Goal: Transaction & Acquisition: Subscribe to service/newsletter

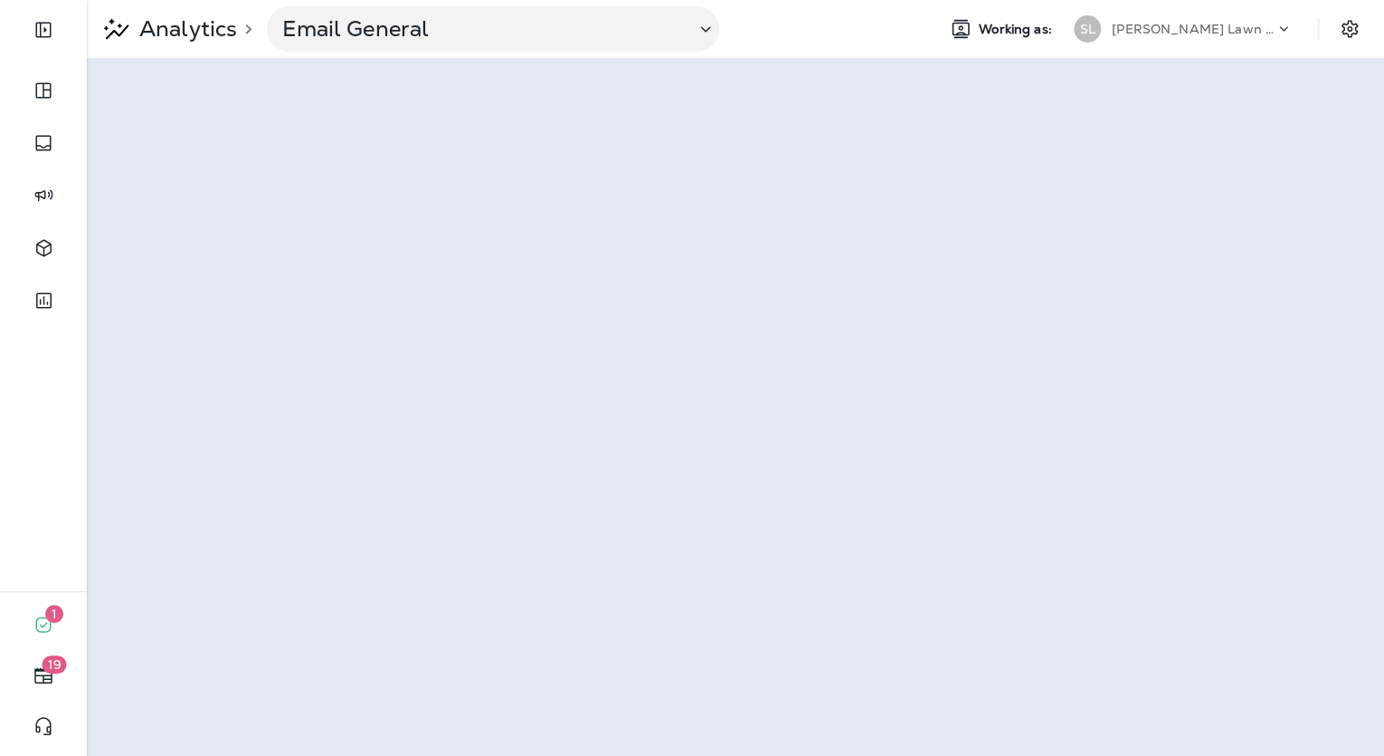
click at [1182, 23] on p "[PERSON_NAME] Lawn & Landscape" at bounding box center [1193, 29] width 163 height 14
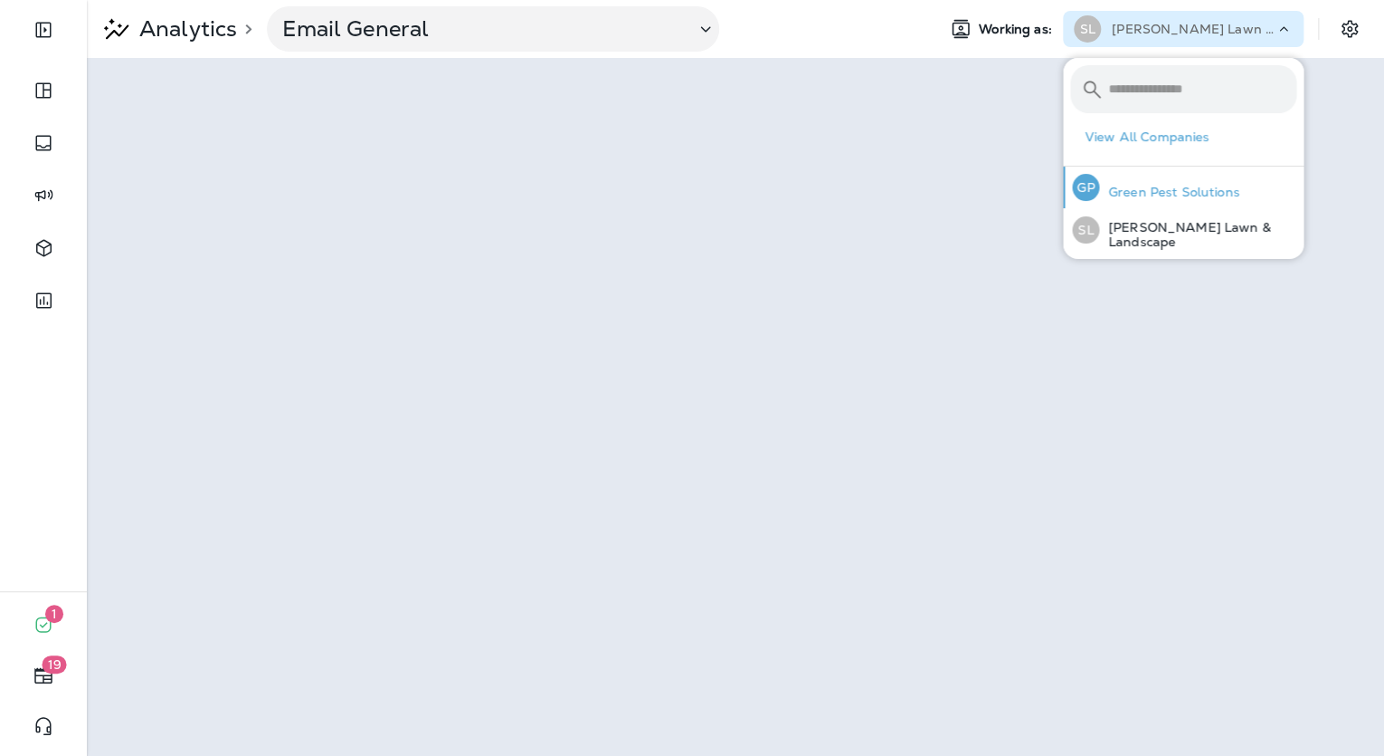
click at [1164, 188] on p "Green Pest Solutions" at bounding box center [1169, 192] width 140 height 14
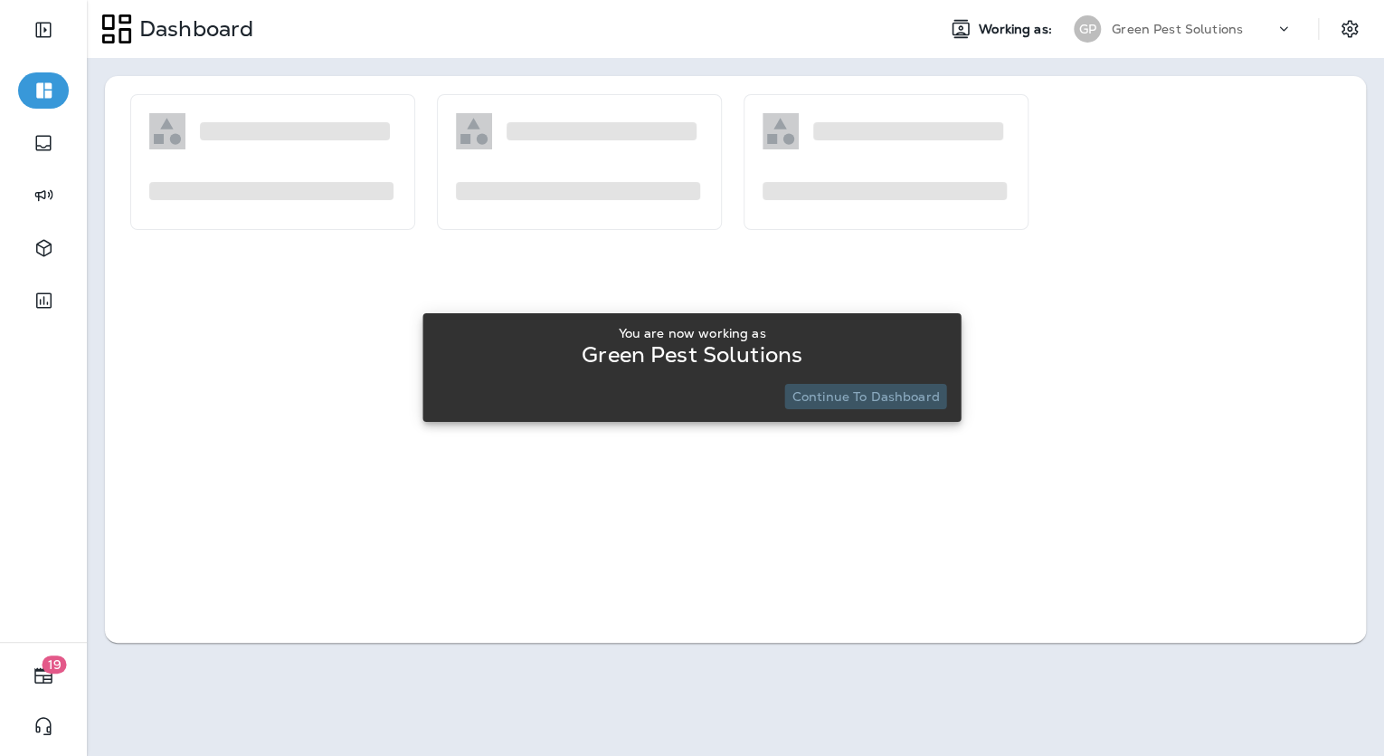
click at [919, 405] on button "Continue to Dashboard" at bounding box center [866, 396] width 162 height 25
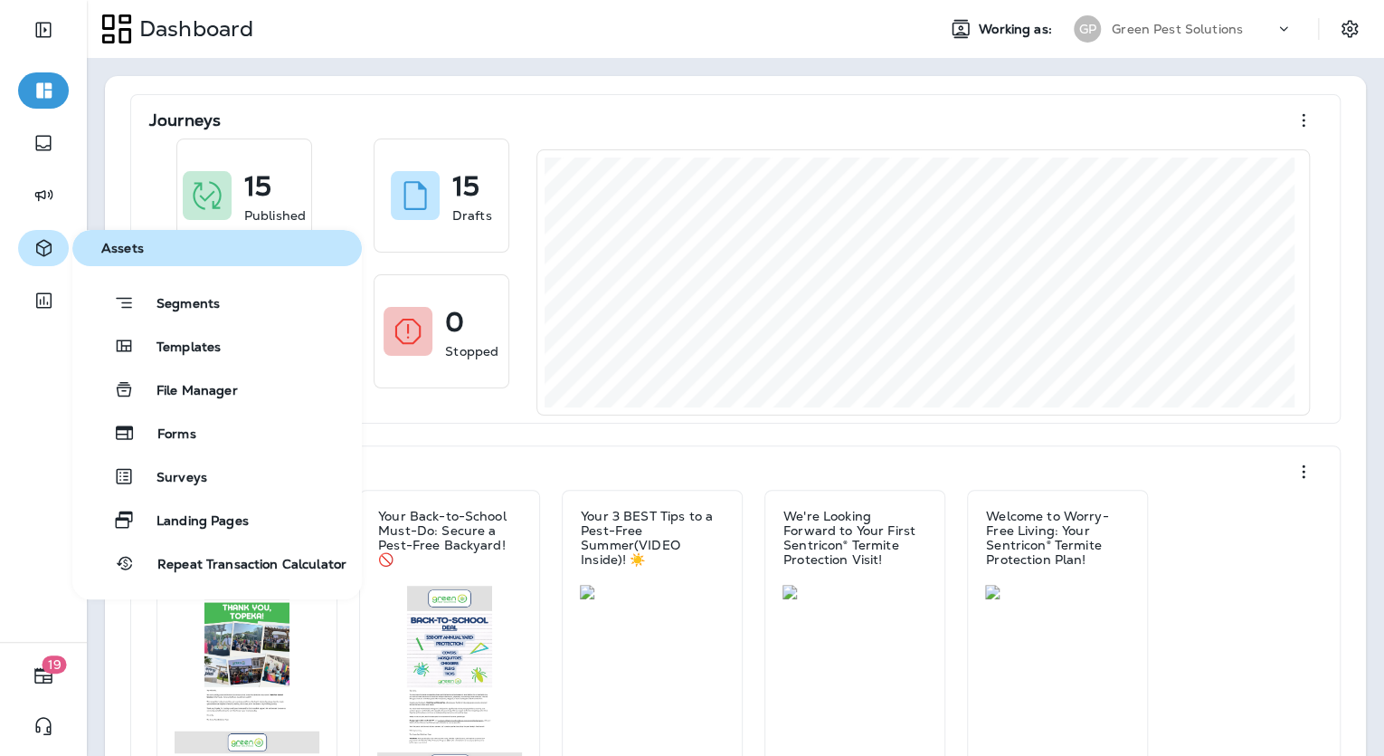
click at [40, 246] on icon "button" at bounding box center [43, 248] width 15 height 17
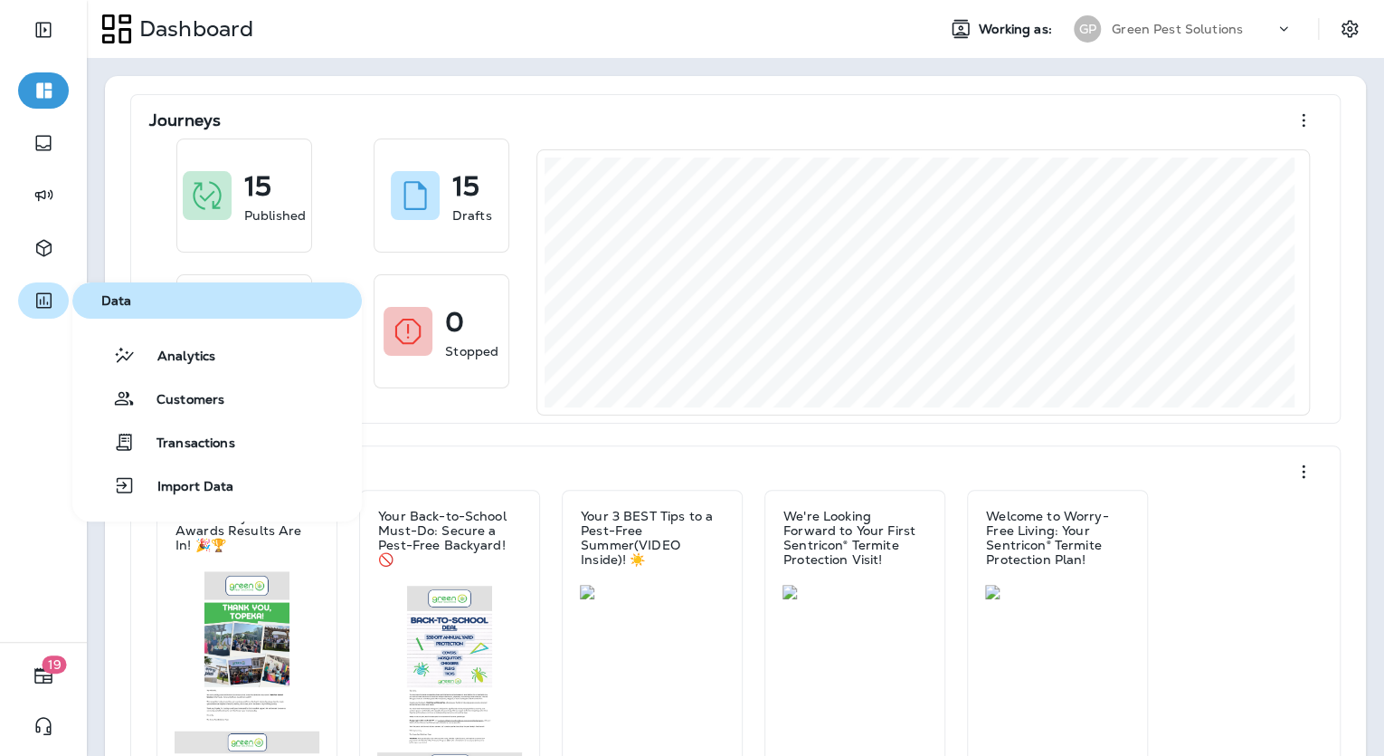
click at [34, 308] on icon "button" at bounding box center [44, 301] width 23 height 22
click at [136, 353] on span "Analytics" at bounding box center [176, 356] width 80 height 17
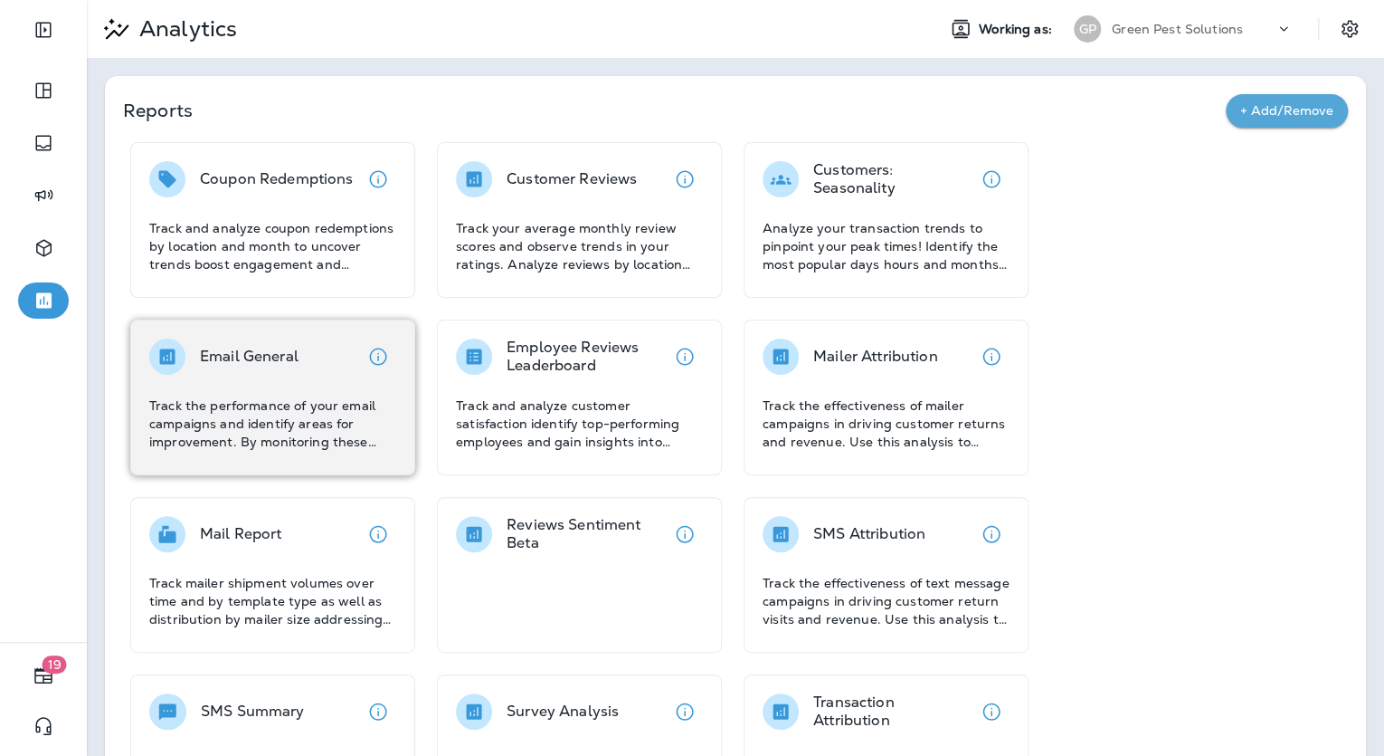
click at [328, 399] on p "Track the performance of your email campaigns and identify areas for improvemen…" at bounding box center [272, 423] width 247 height 54
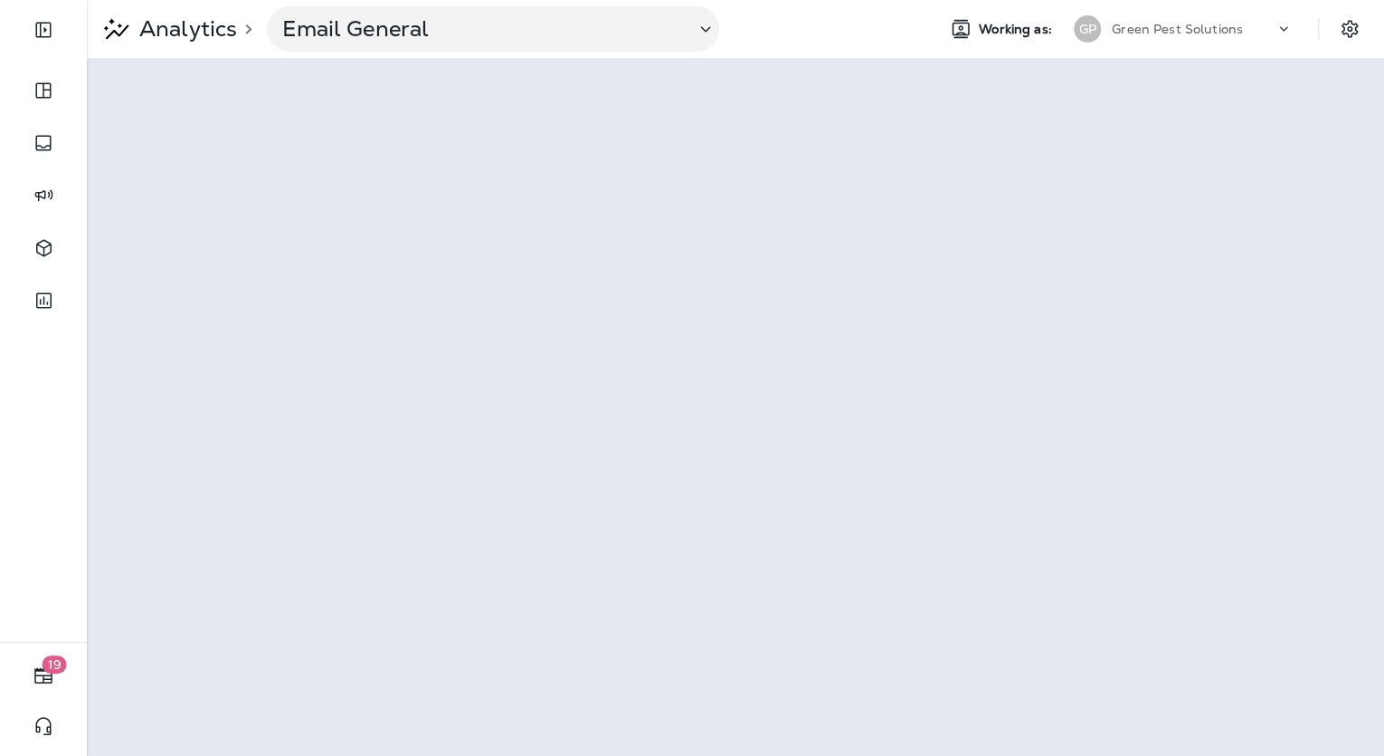
click at [1162, 18] on div "Green Pest Solutions" at bounding box center [1193, 28] width 163 height 27
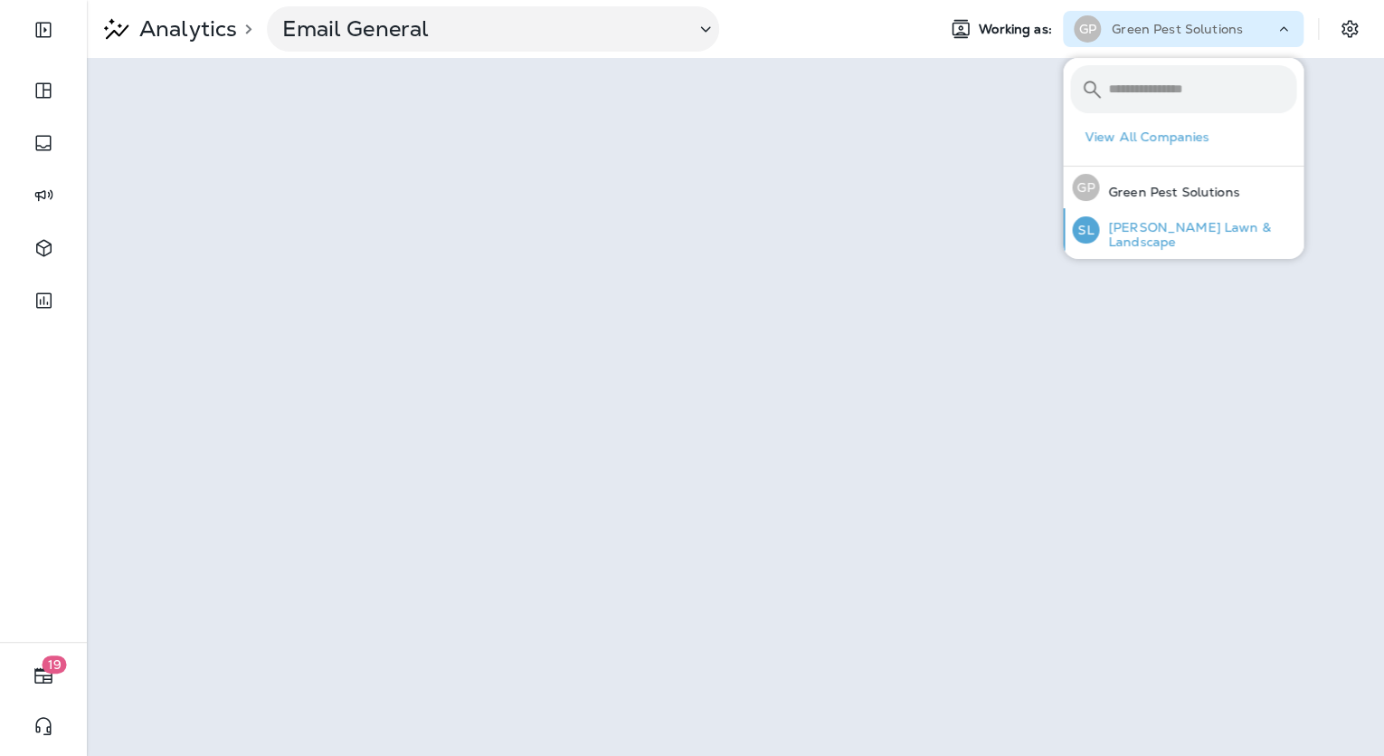
click at [1182, 219] on div "SL Schendel Lawn & Landscape" at bounding box center [1184, 229] width 239 height 43
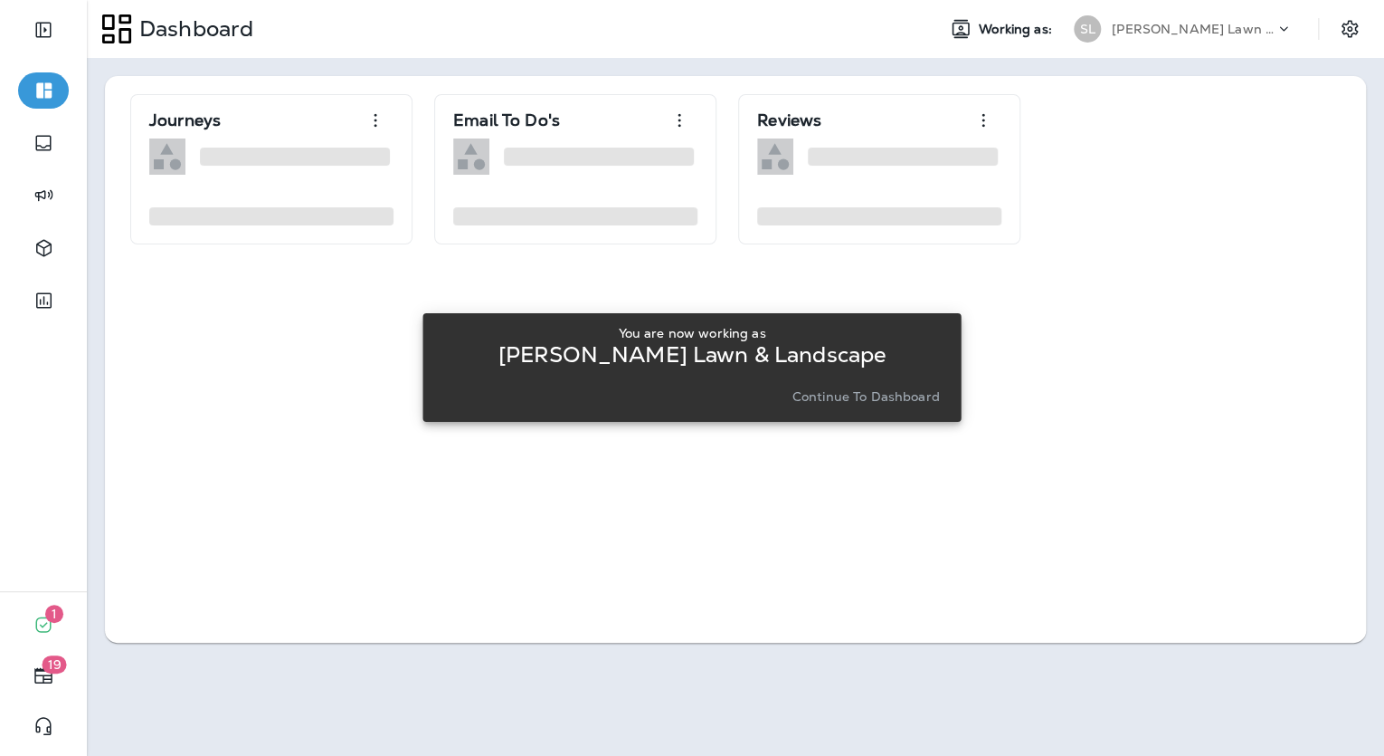
click at [878, 391] on p "Continue to Dashboard" at bounding box center [866, 396] width 147 height 14
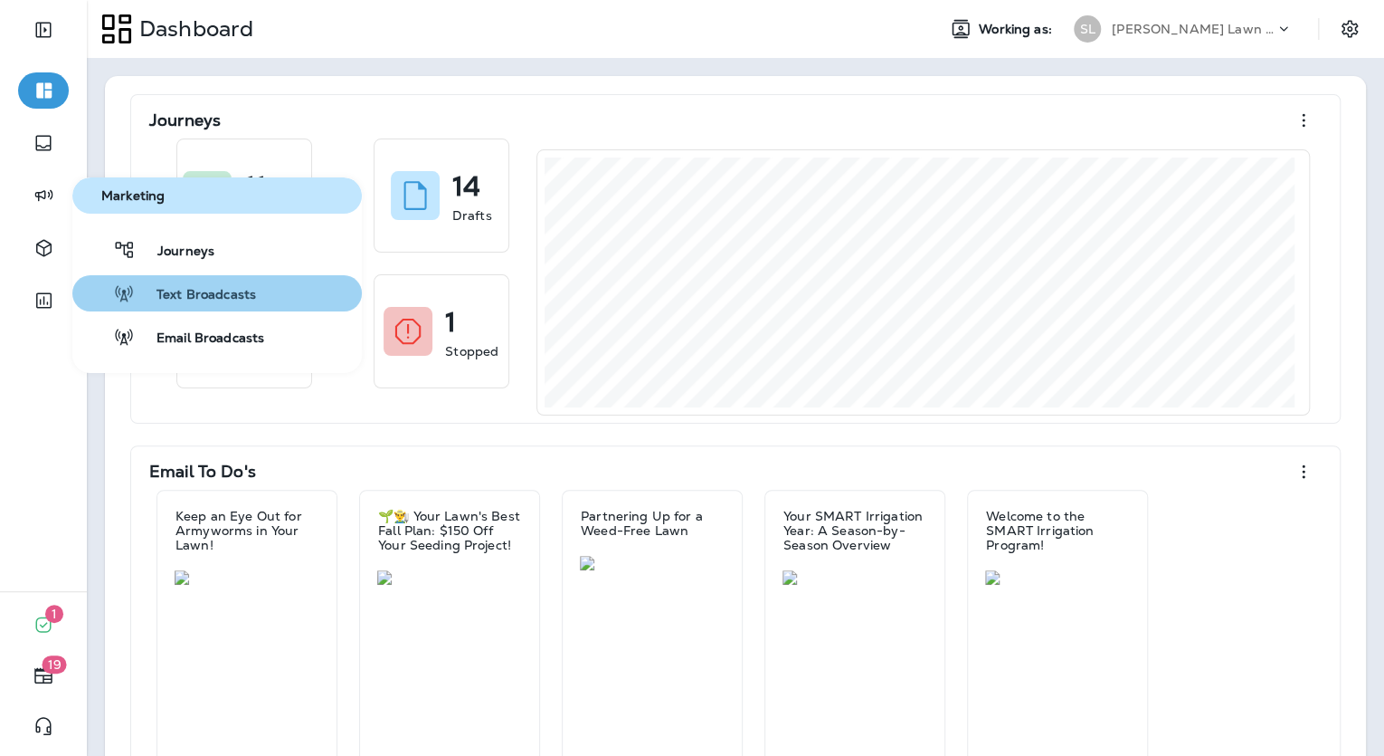
click at [187, 298] on span "Text Broadcasts" at bounding box center [195, 295] width 121 height 17
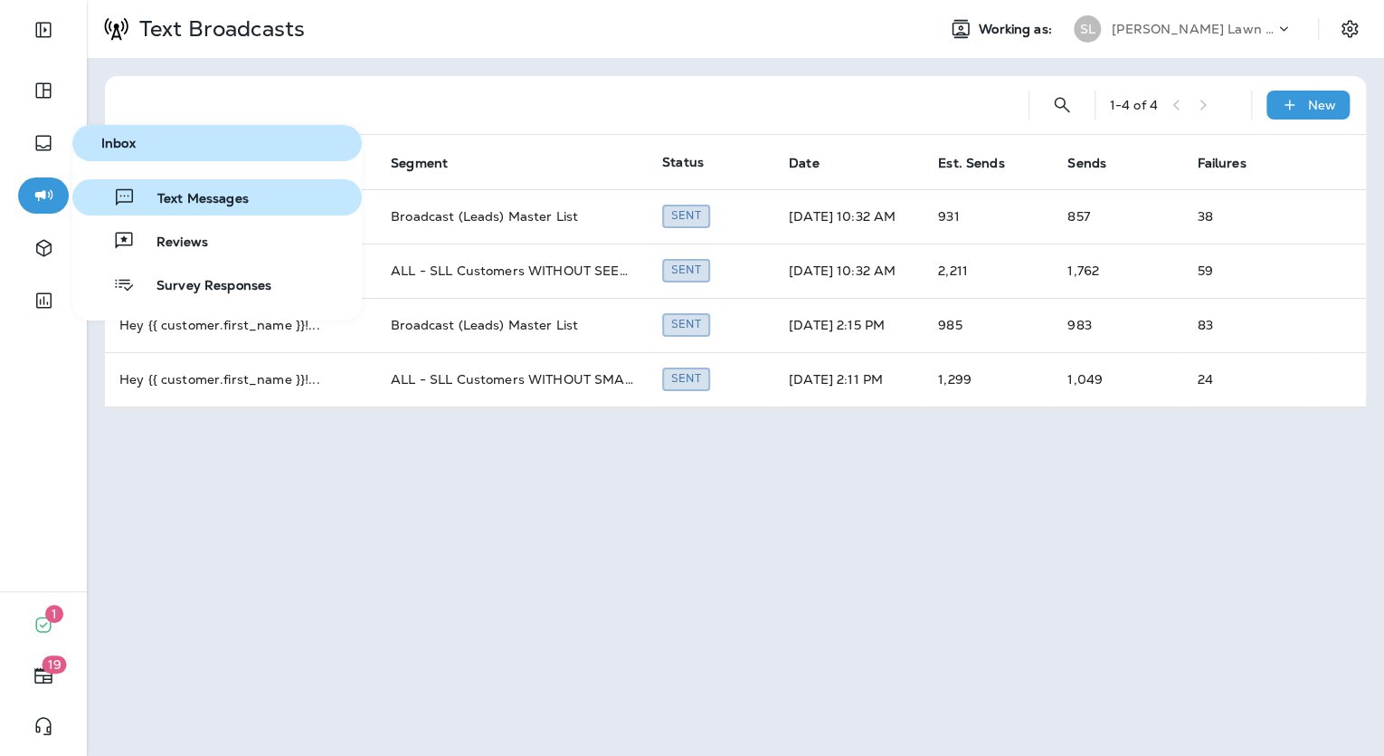
click at [145, 188] on div "Text Messages" at bounding box center [164, 197] width 169 height 22
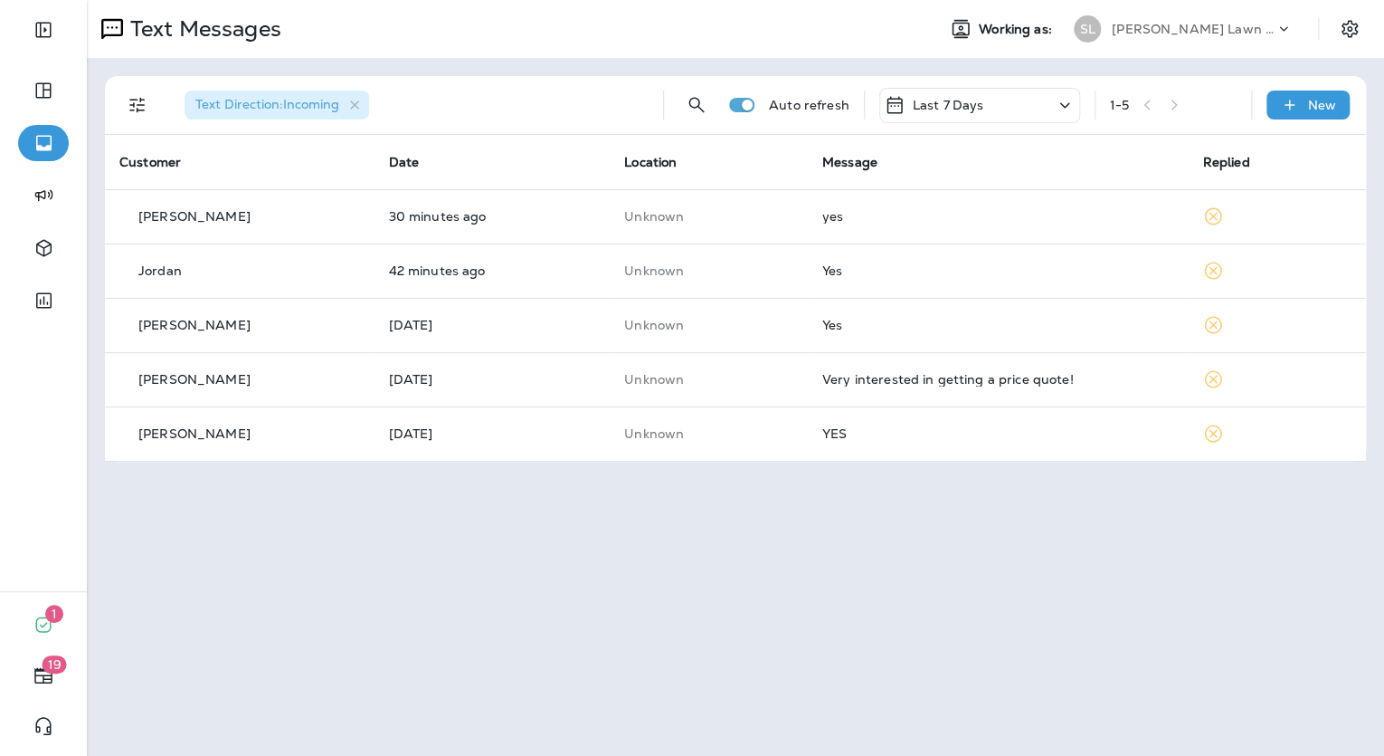
click at [991, 109] on div "Last 7 Days" at bounding box center [980, 105] width 201 height 35
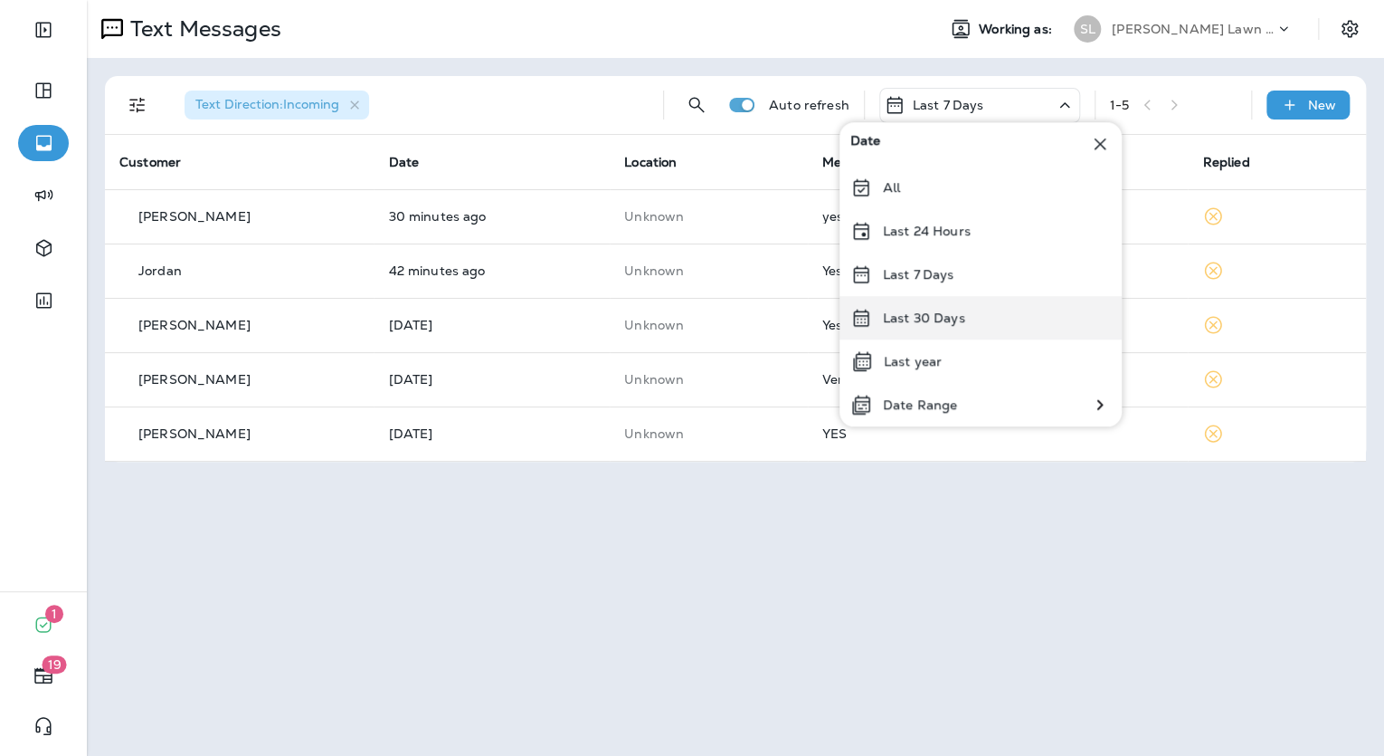
click at [974, 305] on div "Last 30 Days" at bounding box center [981, 317] width 282 height 43
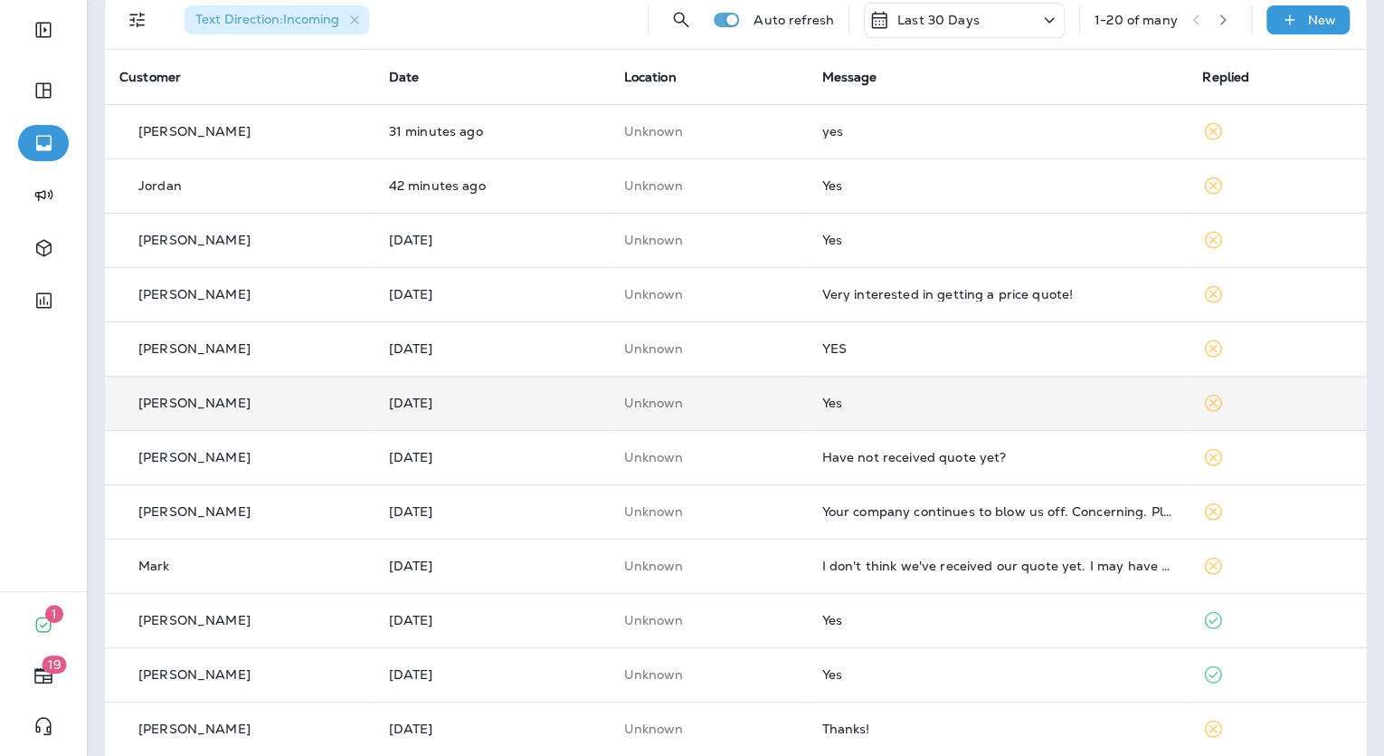
scroll to position [72, 0]
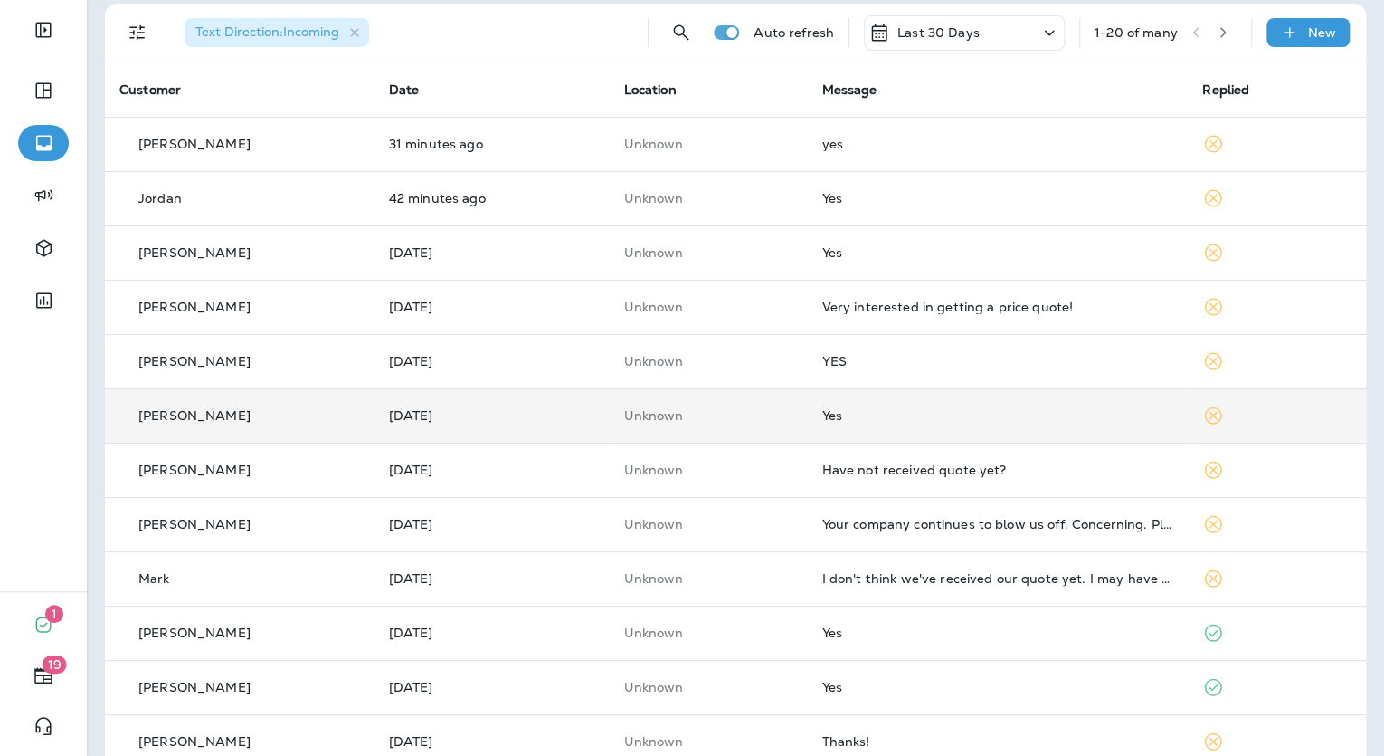
click at [891, 400] on td "Yes" at bounding box center [997, 415] width 381 height 54
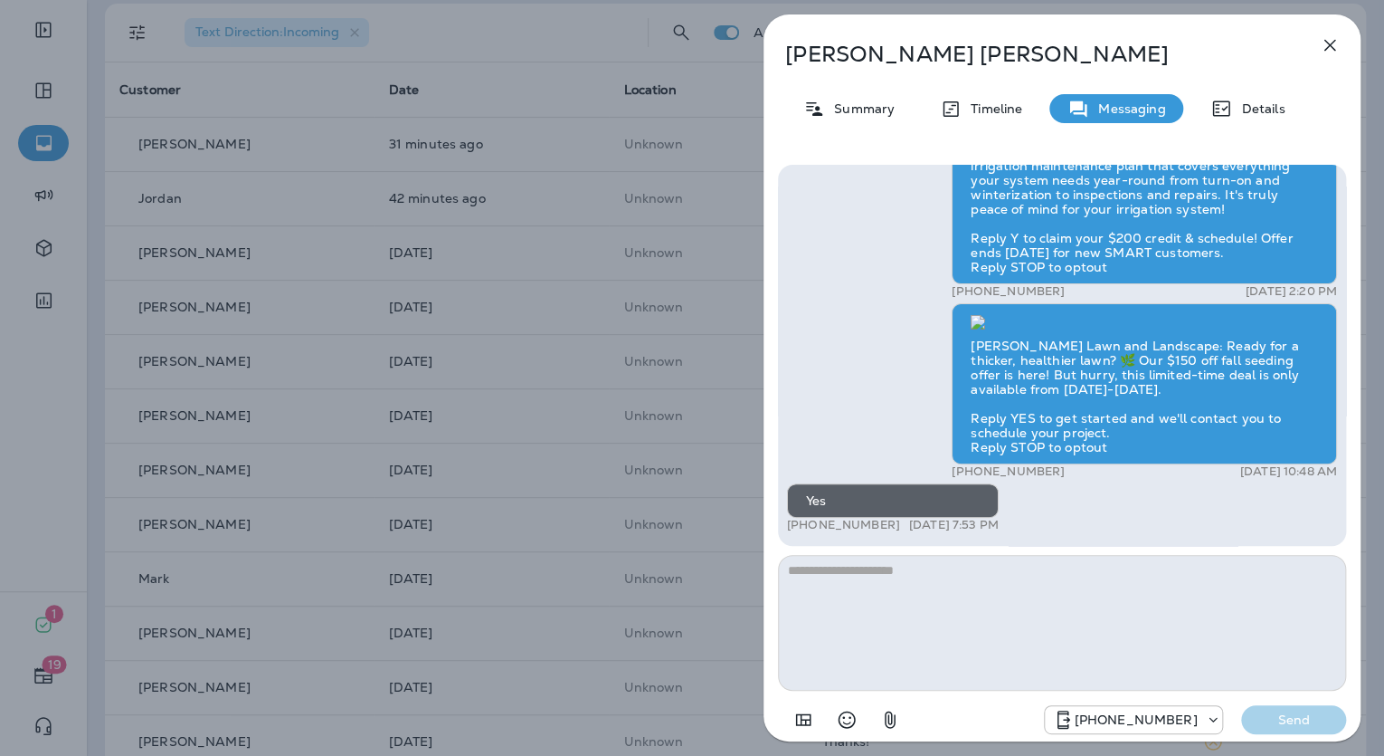
click at [457, 576] on div "Seth Boyd Summary Timeline Messaging Details Hey Seth! Keep your lawn beautiful…" at bounding box center [692, 378] width 1384 height 756
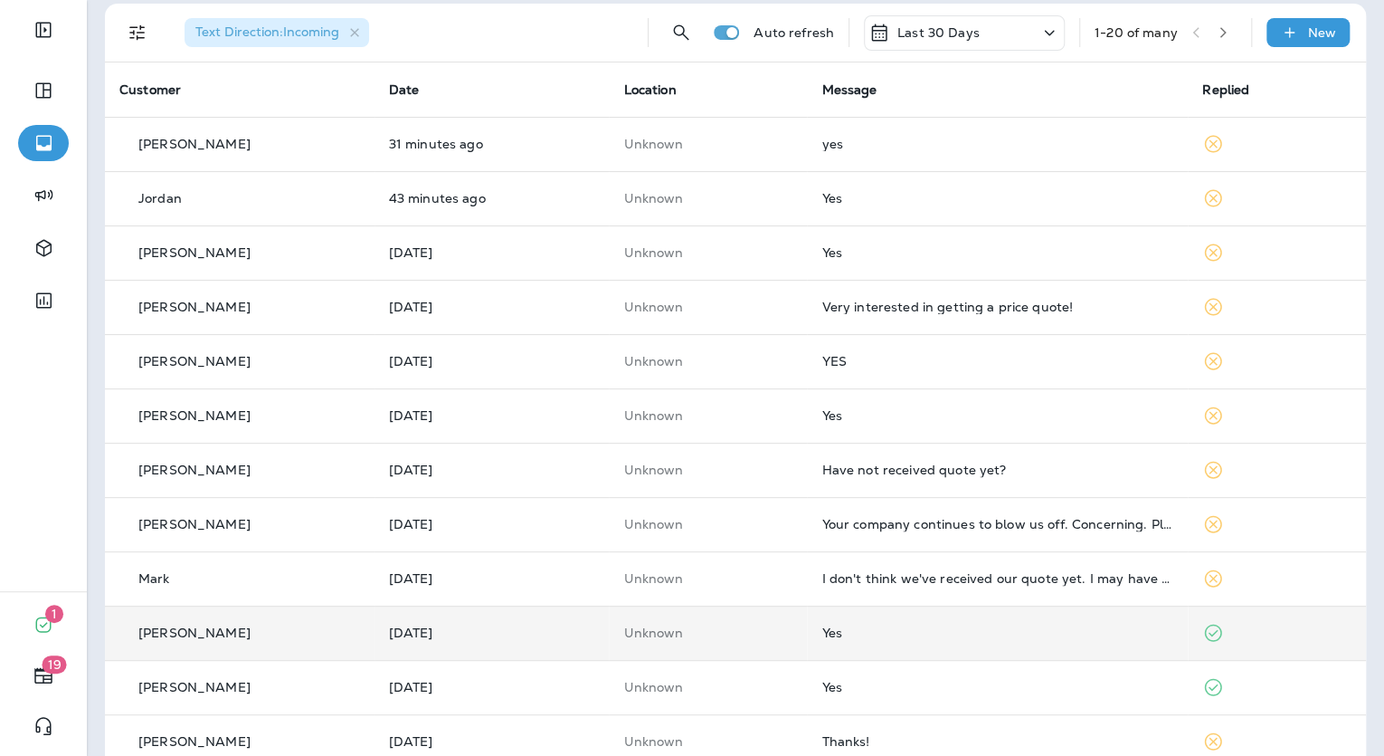
click at [917, 630] on div "Yes" at bounding box center [998, 632] width 352 height 14
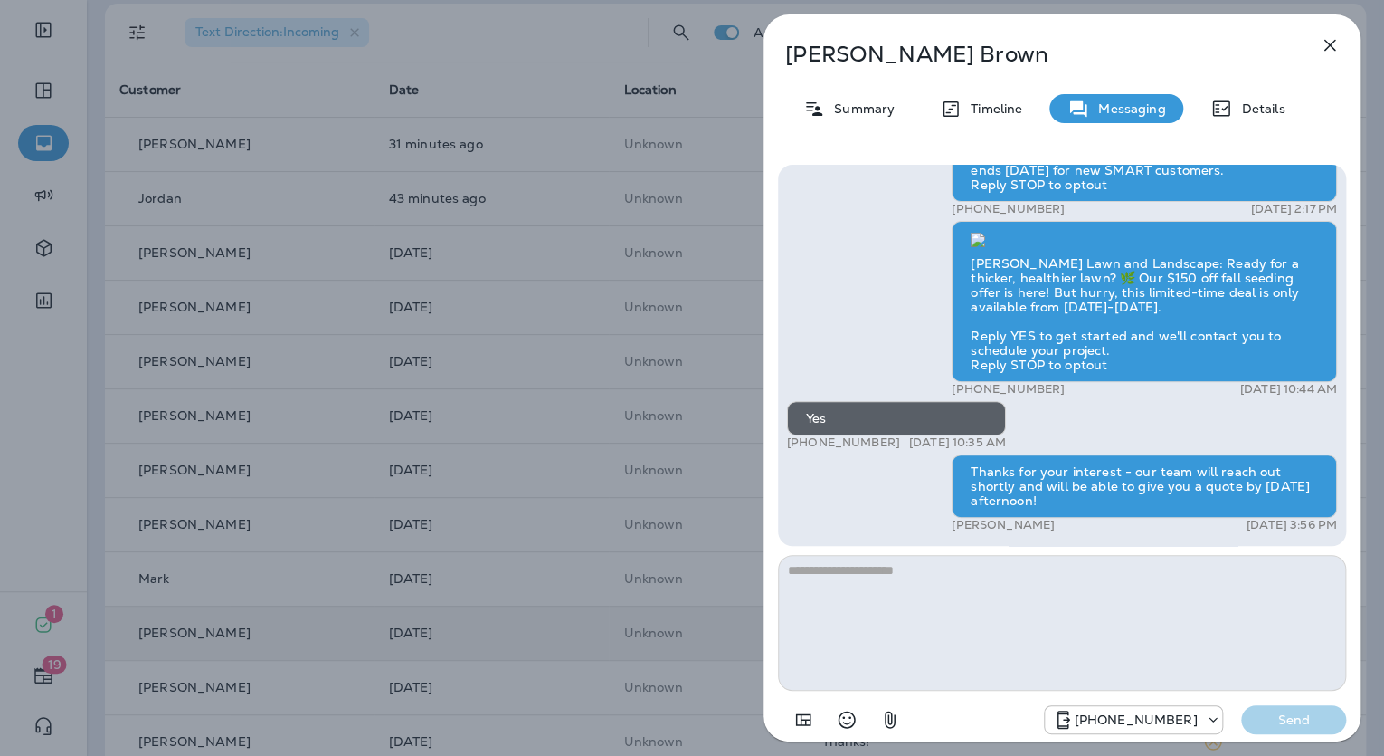
click at [1063, 485] on div "Thanks for your interest - our team will reach out shortly and will be able to …" at bounding box center [1144, 485] width 385 height 63
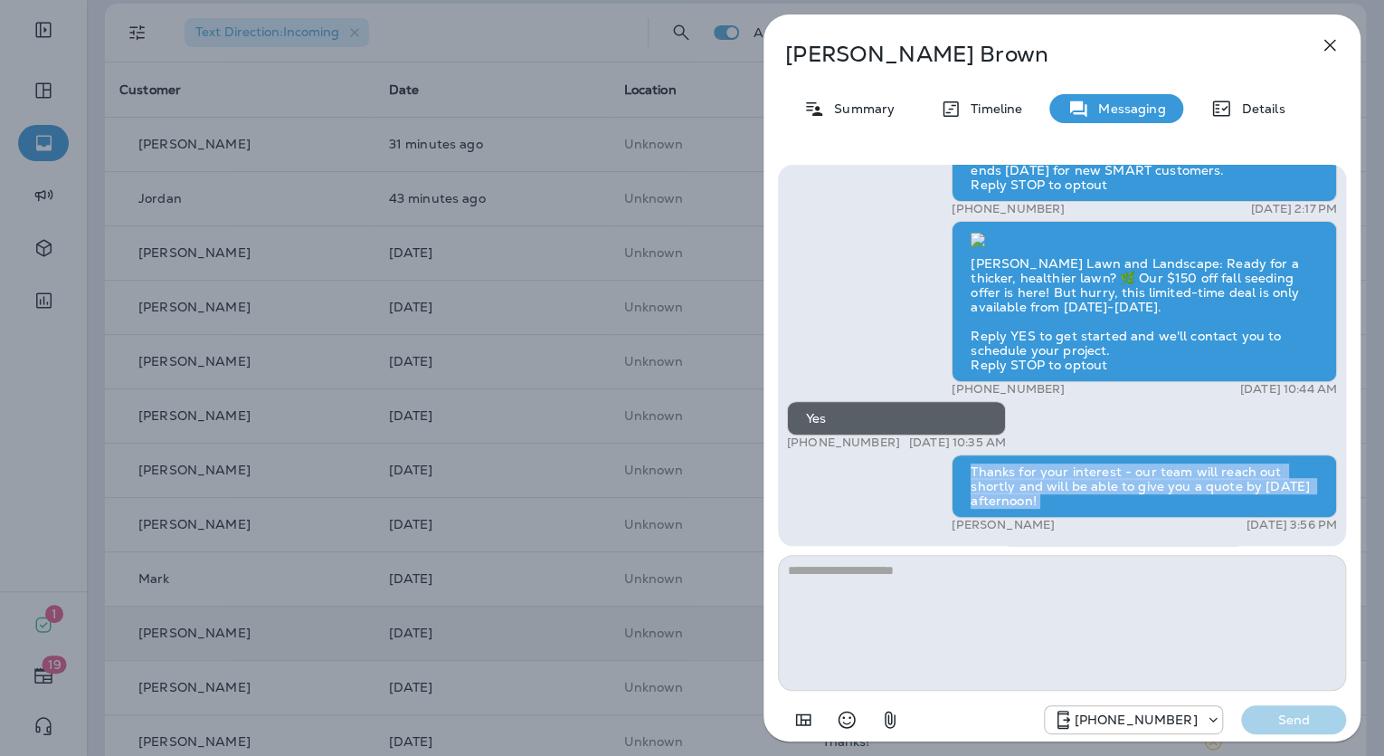
click at [1063, 485] on div "Thanks for your interest - our team will reach out shortly and will be able to …" at bounding box center [1144, 485] width 385 height 63
copy div "Thanks for your interest - our team will reach out shortly and will be able to …"
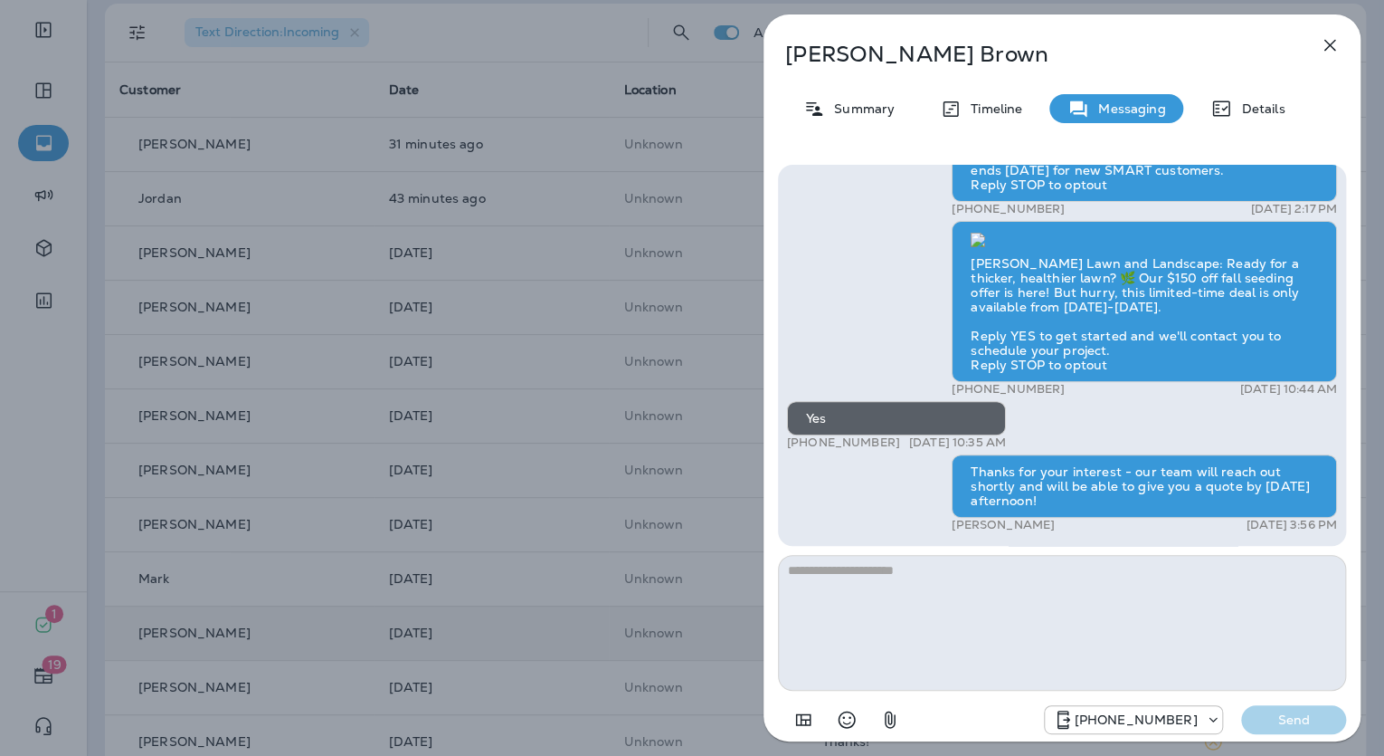
click at [706, 481] on div "Jeff Brown Summary Timeline Messaging Details Hey Jeff! Keep your lawn beautifu…" at bounding box center [692, 378] width 1384 height 756
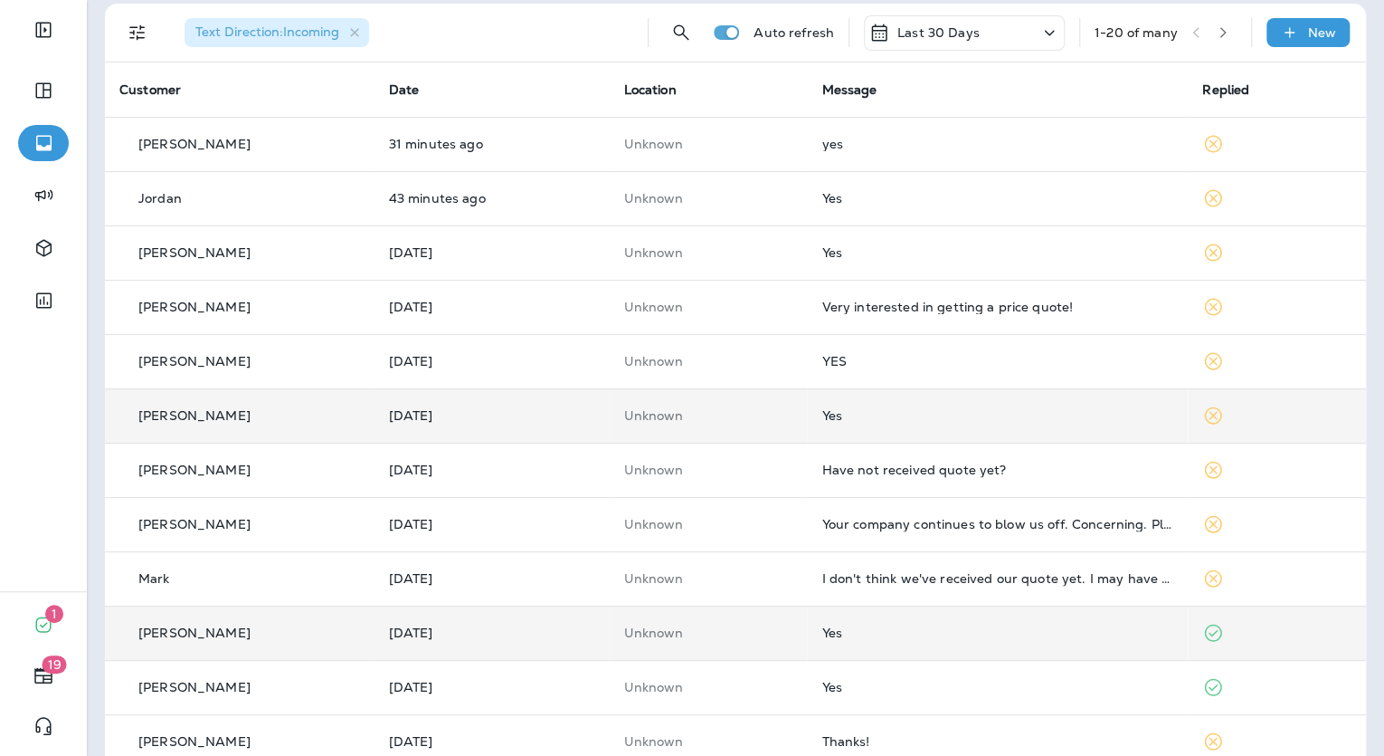
click at [876, 415] on div "Yes" at bounding box center [998, 415] width 352 height 14
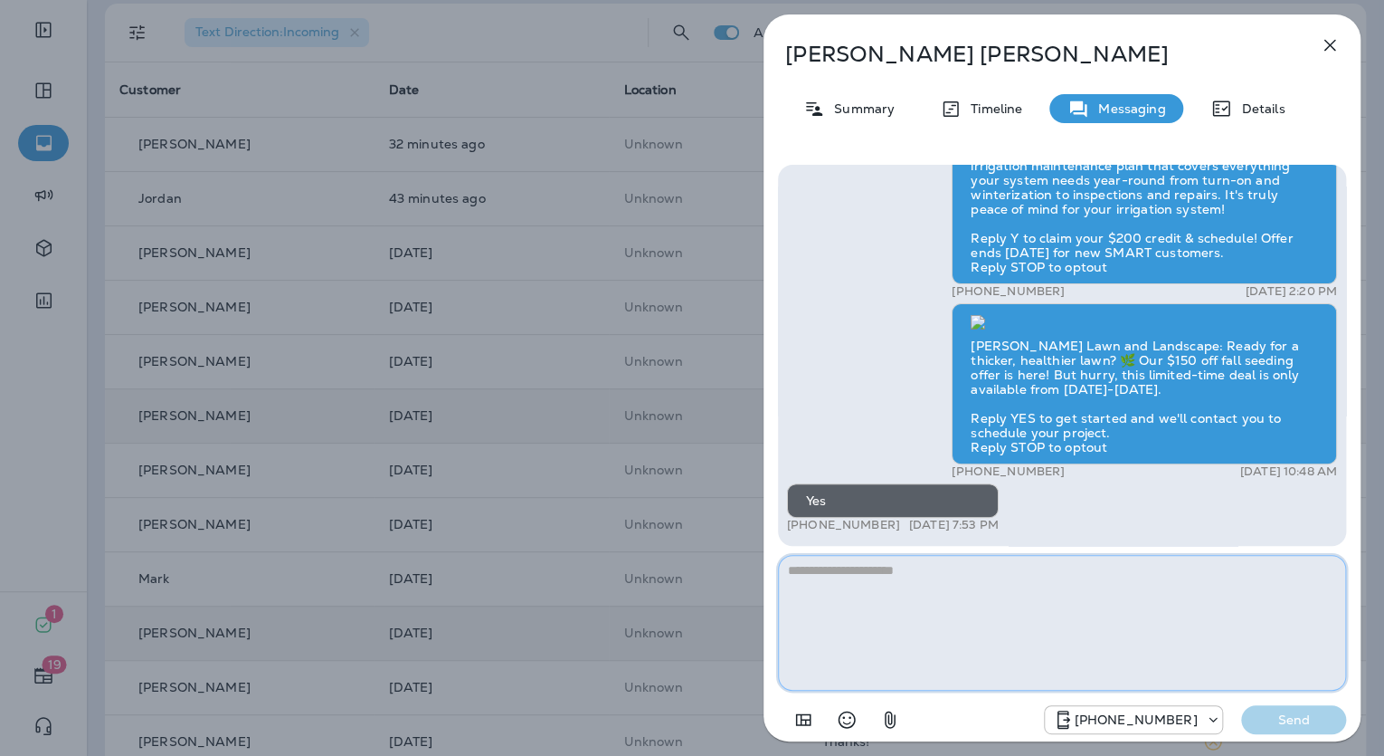
click at [950, 570] on textarea at bounding box center [1062, 623] width 568 height 136
paste textarea "**********"
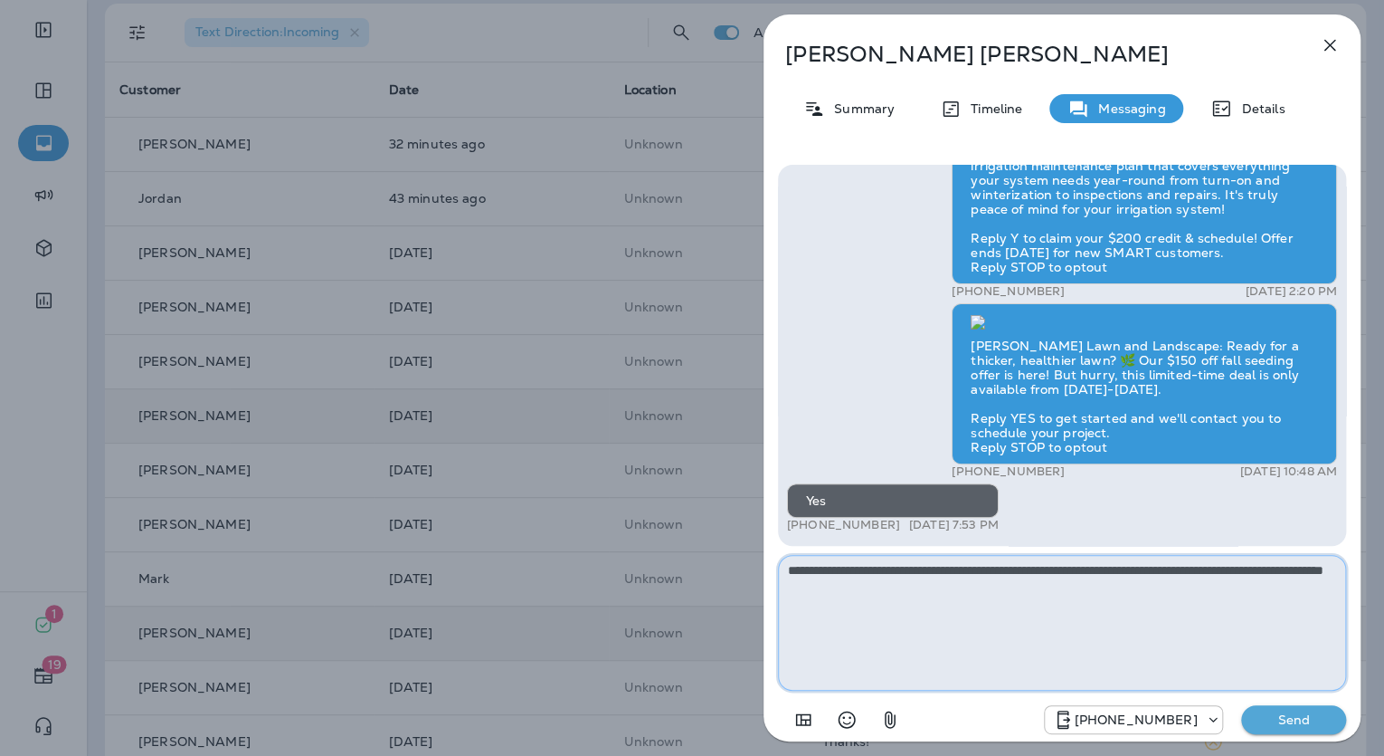
click at [1132, 591] on textarea "**********" at bounding box center [1062, 623] width 568 height 136
drag, startPoint x: 837, startPoint y: 583, endPoint x: 858, endPoint y: 604, distance: 29.4
click at [836, 583] on textarea "**********" at bounding box center [1062, 623] width 568 height 136
type textarea "**********"
click at [1053, 592] on textarea "**********" at bounding box center [1062, 623] width 568 height 136
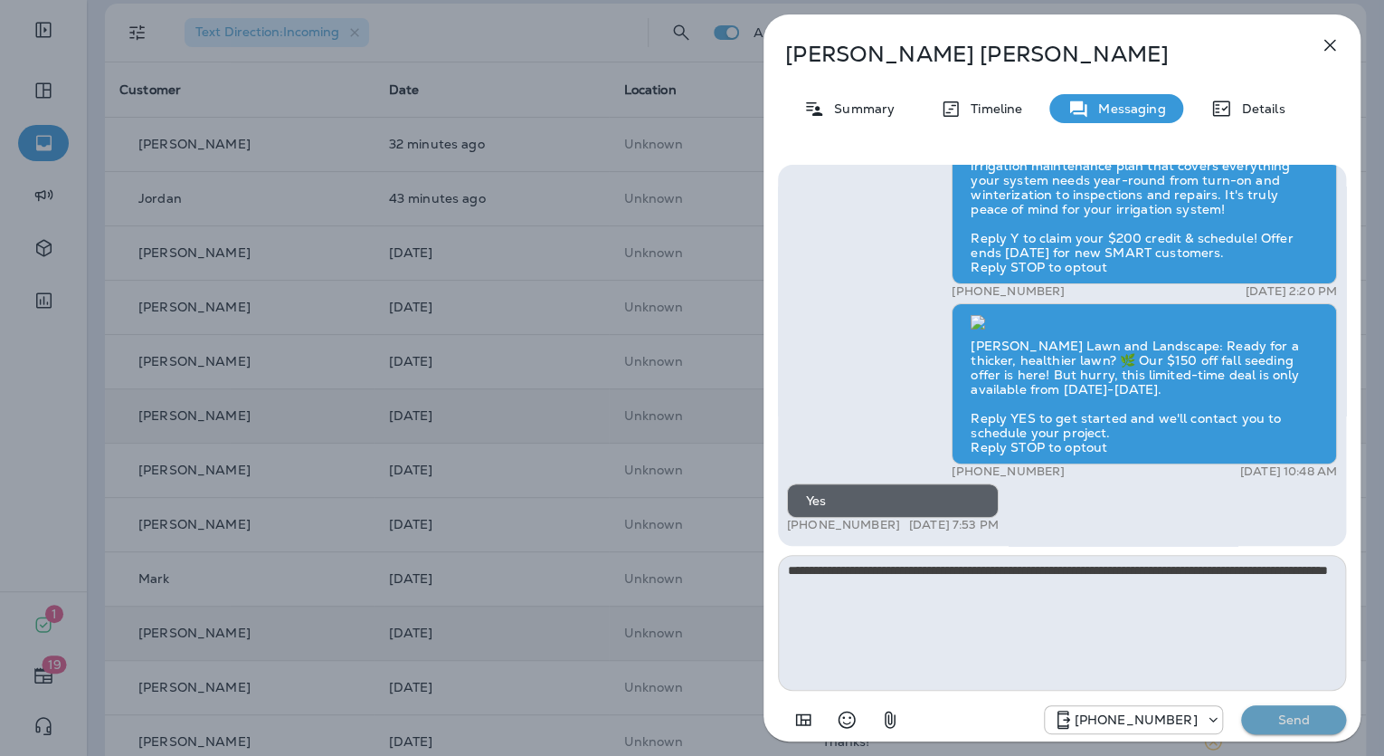
click at [1288, 711] on p "Send" at bounding box center [1294, 719] width 76 height 16
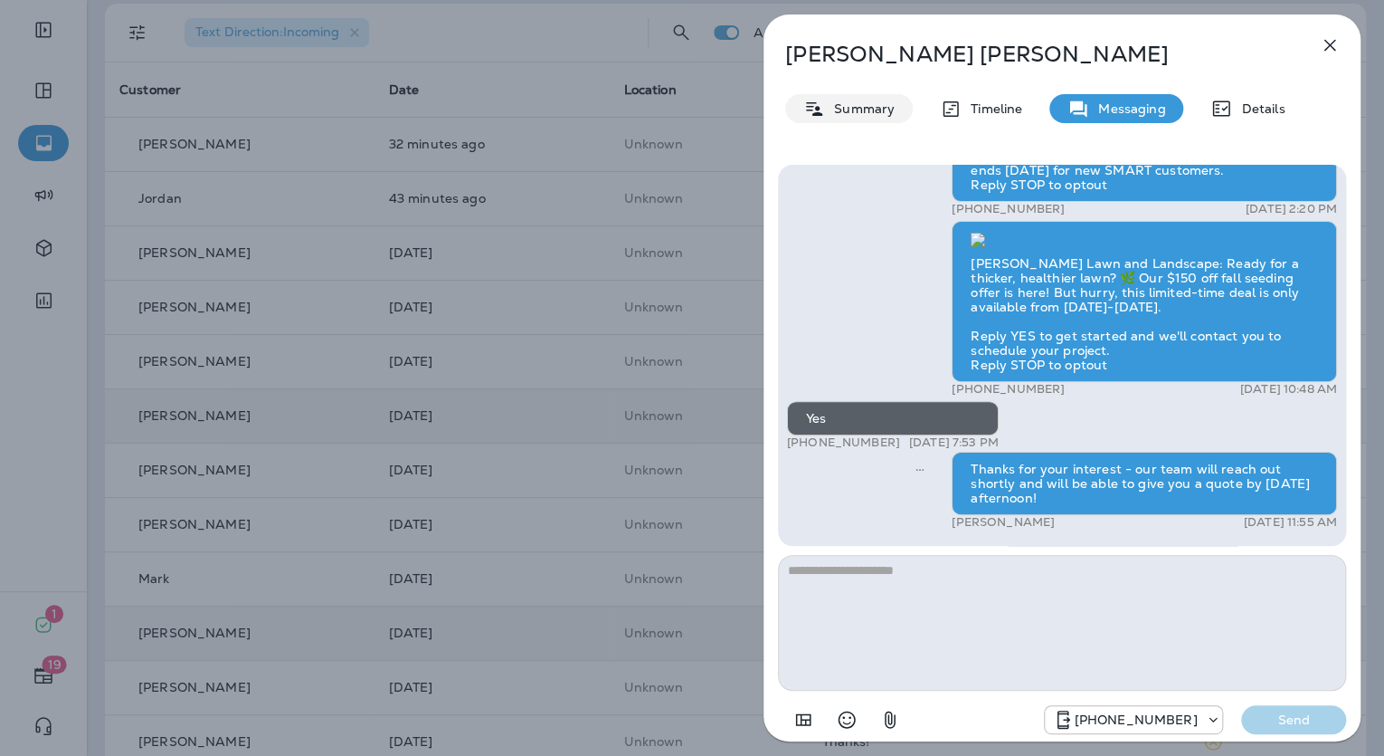
click at [880, 111] on p "Summary" at bounding box center [860, 108] width 70 height 14
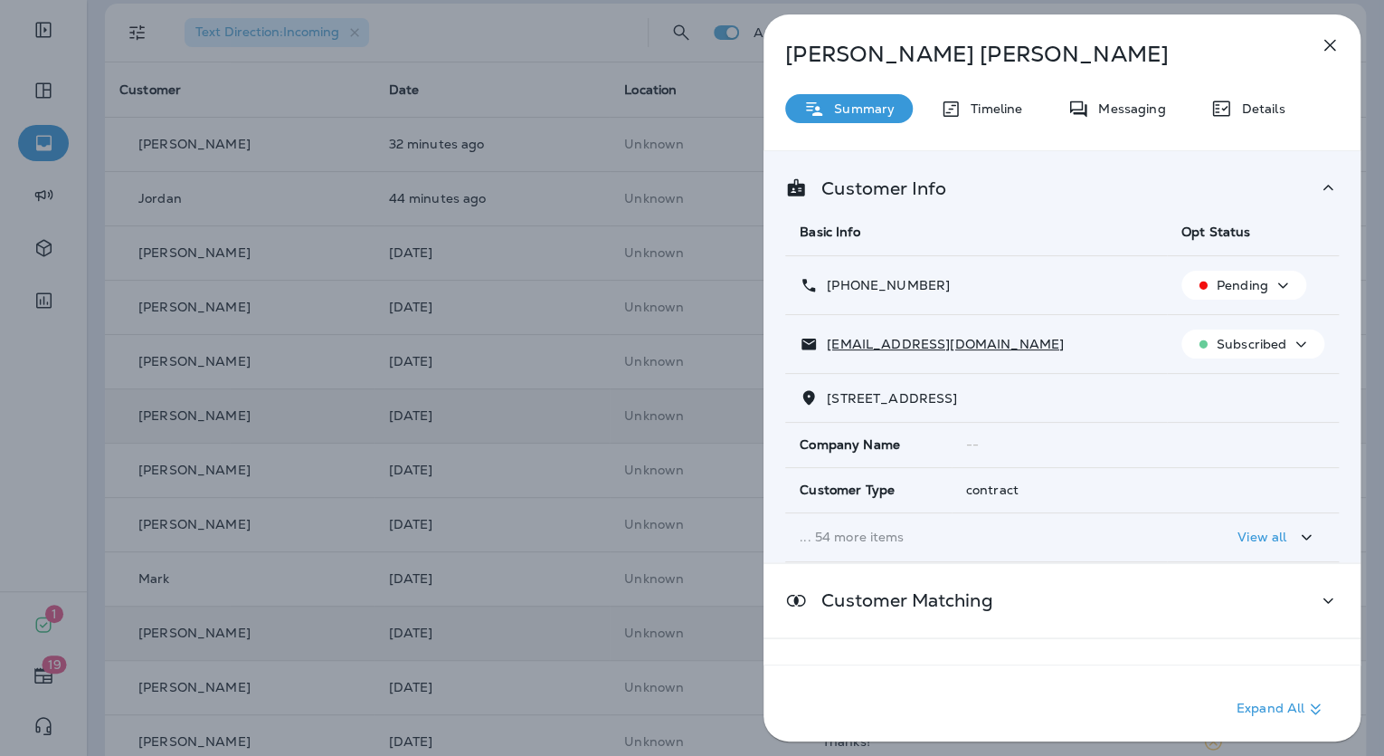
click at [861, 52] on p "Seth Boyd" at bounding box center [1032, 54] width 494 height 25
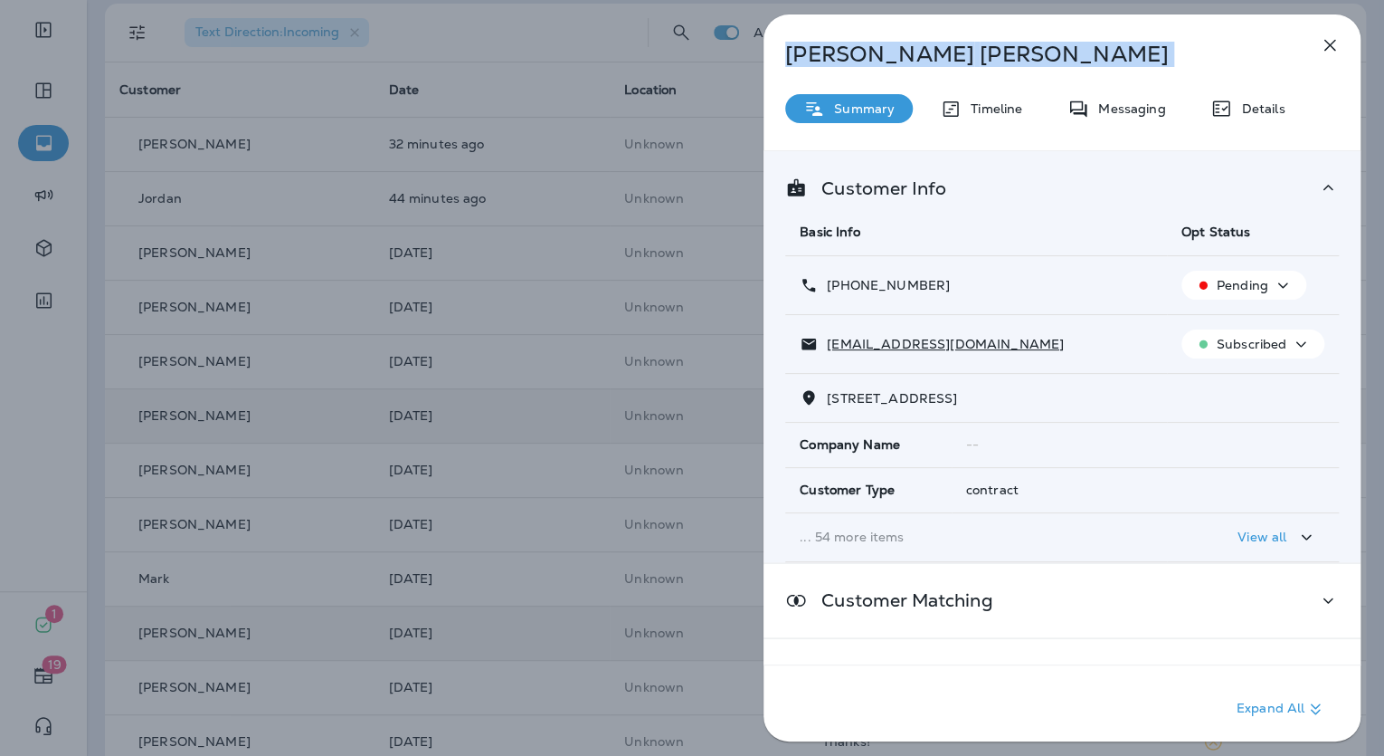
click at [861, 52] on p "Seth Boyd" at bounding box center [1032, 54] width 494 height 25
copy div "Seth Boyd"
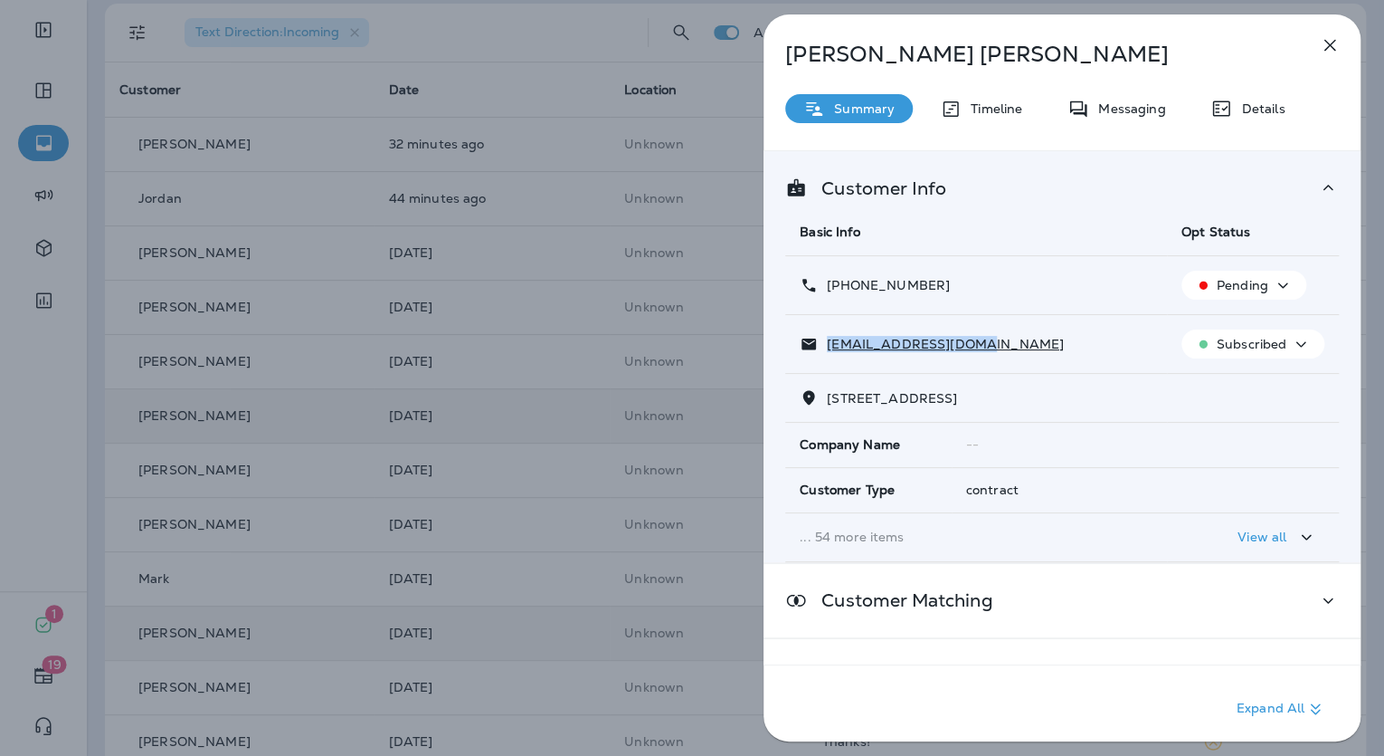
drag, startPoint x: 986, startPoint y: 344, endPoint x: 828, endPoint y: 340, distance: 158.4
click at [828, 340] on div "swboyd87@hotmail.com" at bounding box center [976, 344] width 353 height 19
copy p "swboyd87@hotmail.com"
click at [935, 281] on p "+1 (785) 220-8276" at bounding box center [884, 285] width 132 height 14
drag, startPoint x: 940, startPoint y: 281, endPoint x: 807, endPoint y: 275, distance: 133.2
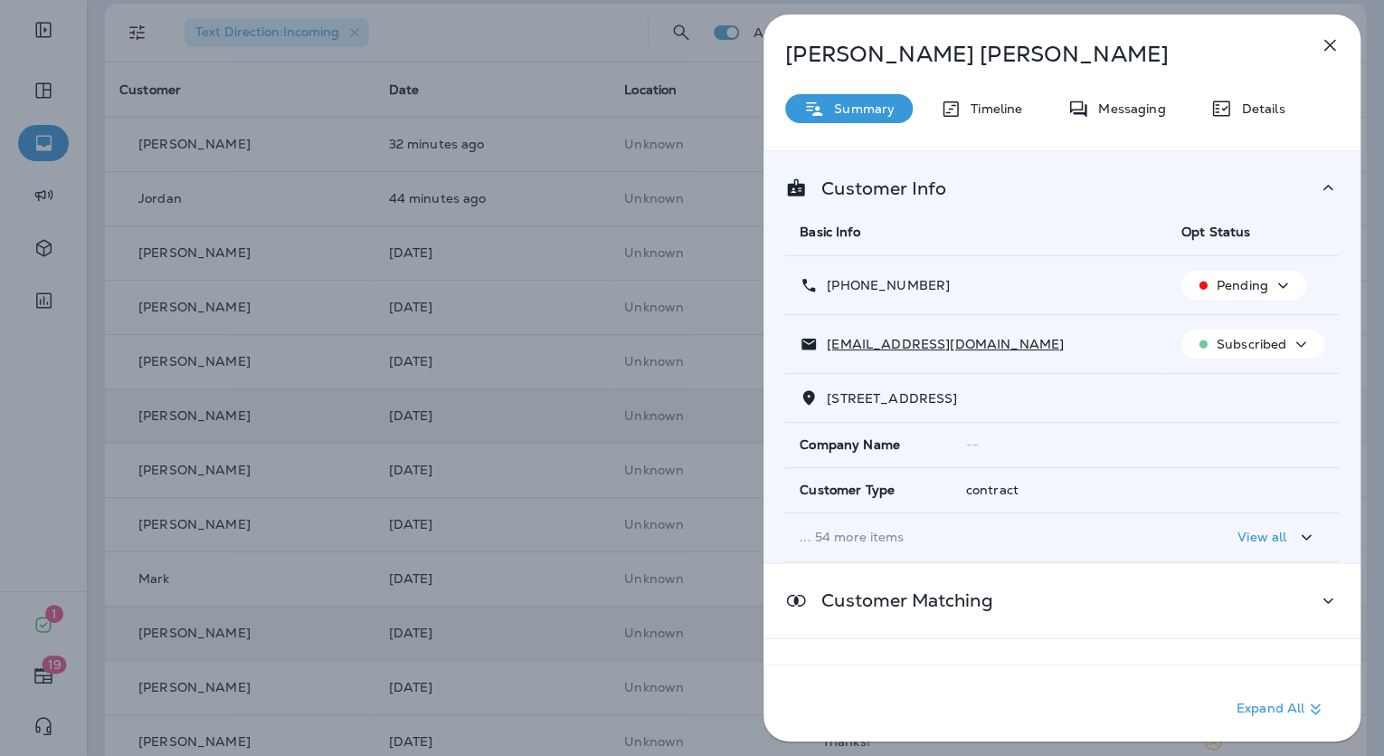
click at [807, 276] on div "+1 (785) 220-8276" at bounding box center [976, 285] width 353 height 19
copy p "+1 (785) 220-8276"
click at [1334, 41] on icon "button" at bounding box center [1331, 46] width 12 height 12
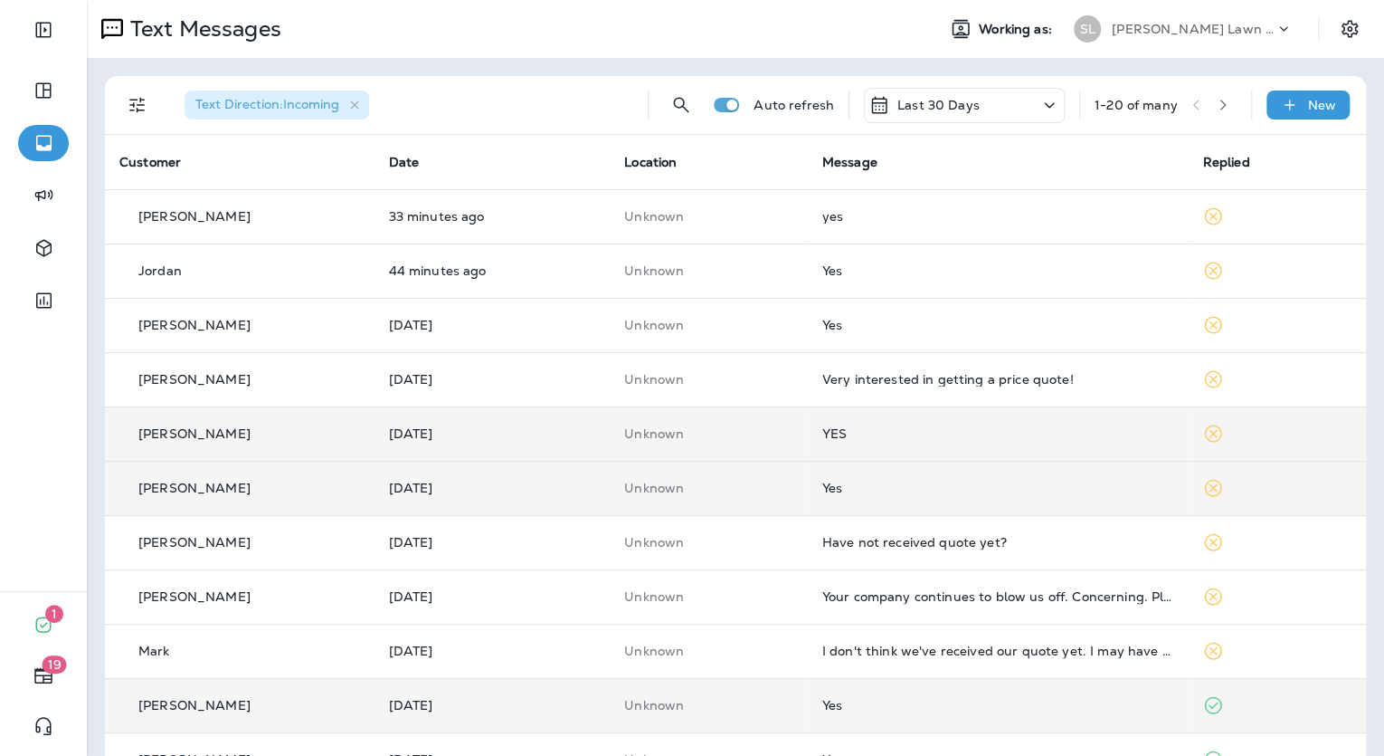
click at [877, 442] on td "YES" at bounding box center [998, 433] width 381 height 54
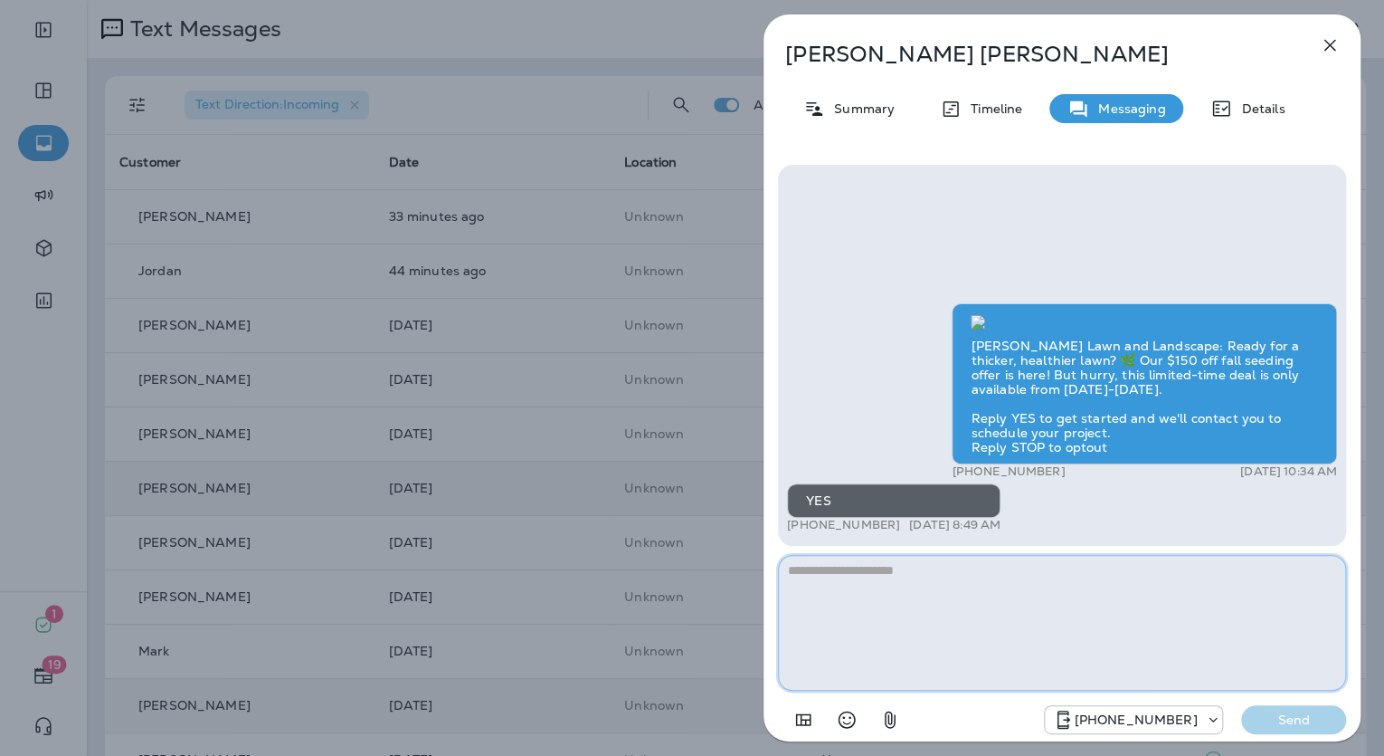
click at [834, 572] on textarea at bounding box center [1062, 623] width 568 height 136
paste textarea "**********"
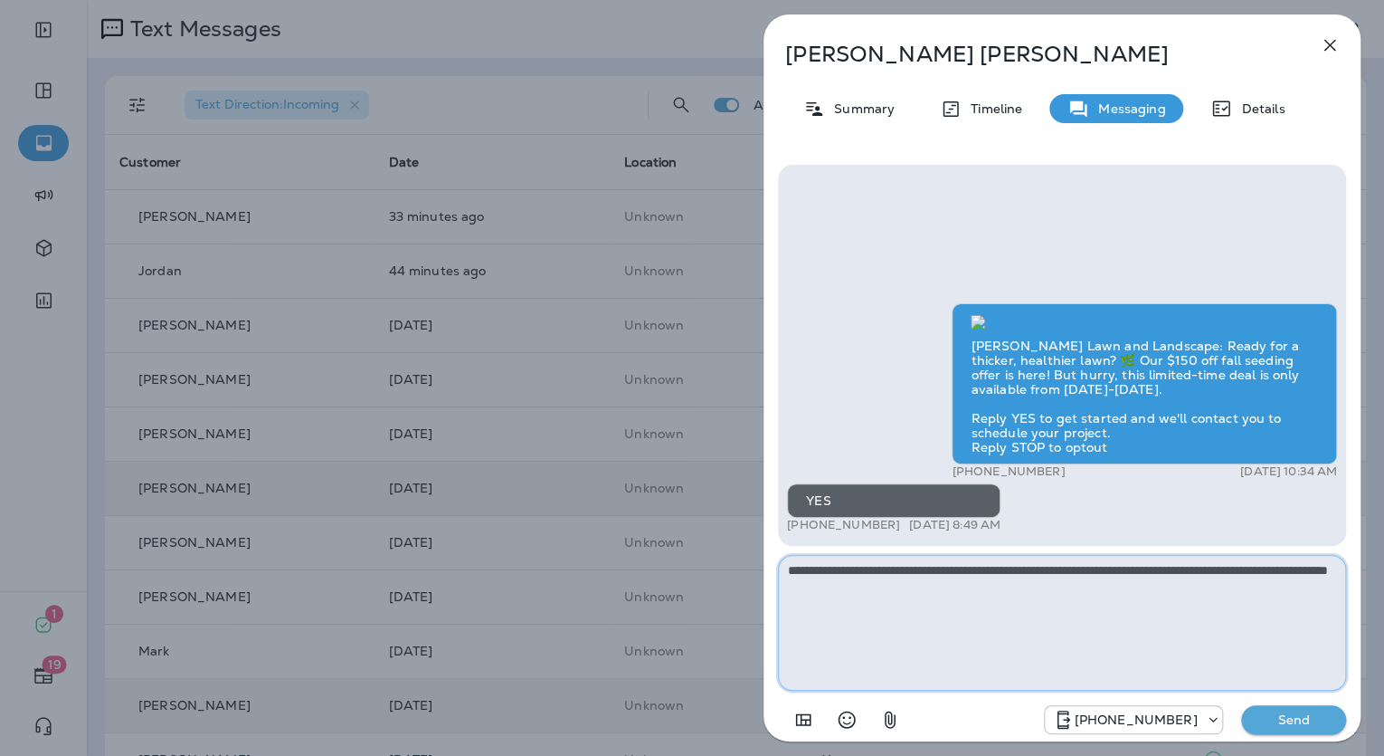
type textarea "**********"
click at [1295, 713] on p "Send" at bounding box center [1294, 719] width 76 height 16
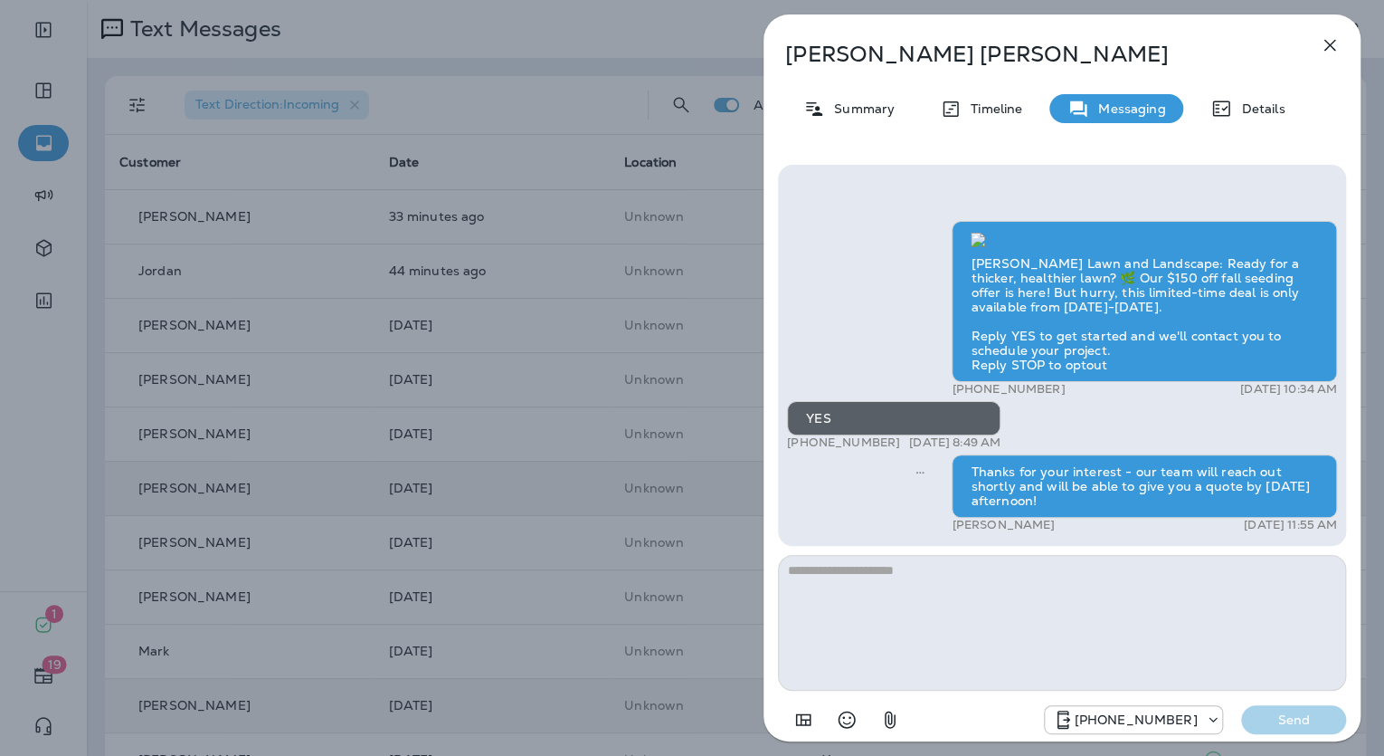
click at [895, 55] on p "Mary Ungerer" at bounding box center [1032, 54] width 494 height 25
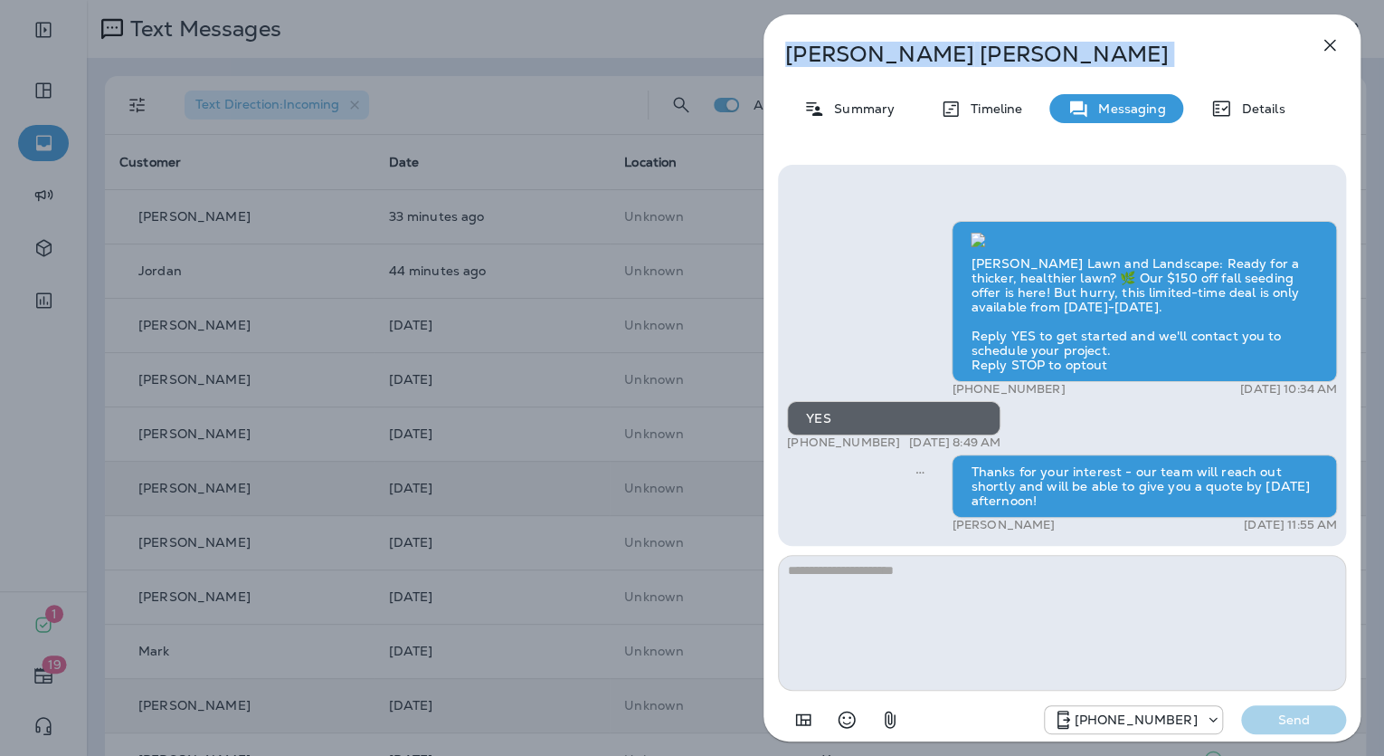
click at [895, 55] on p "Mary Ungerer" at bounding box center [1032, 54] width 494 height 25
copy div "Mary Ungerer"
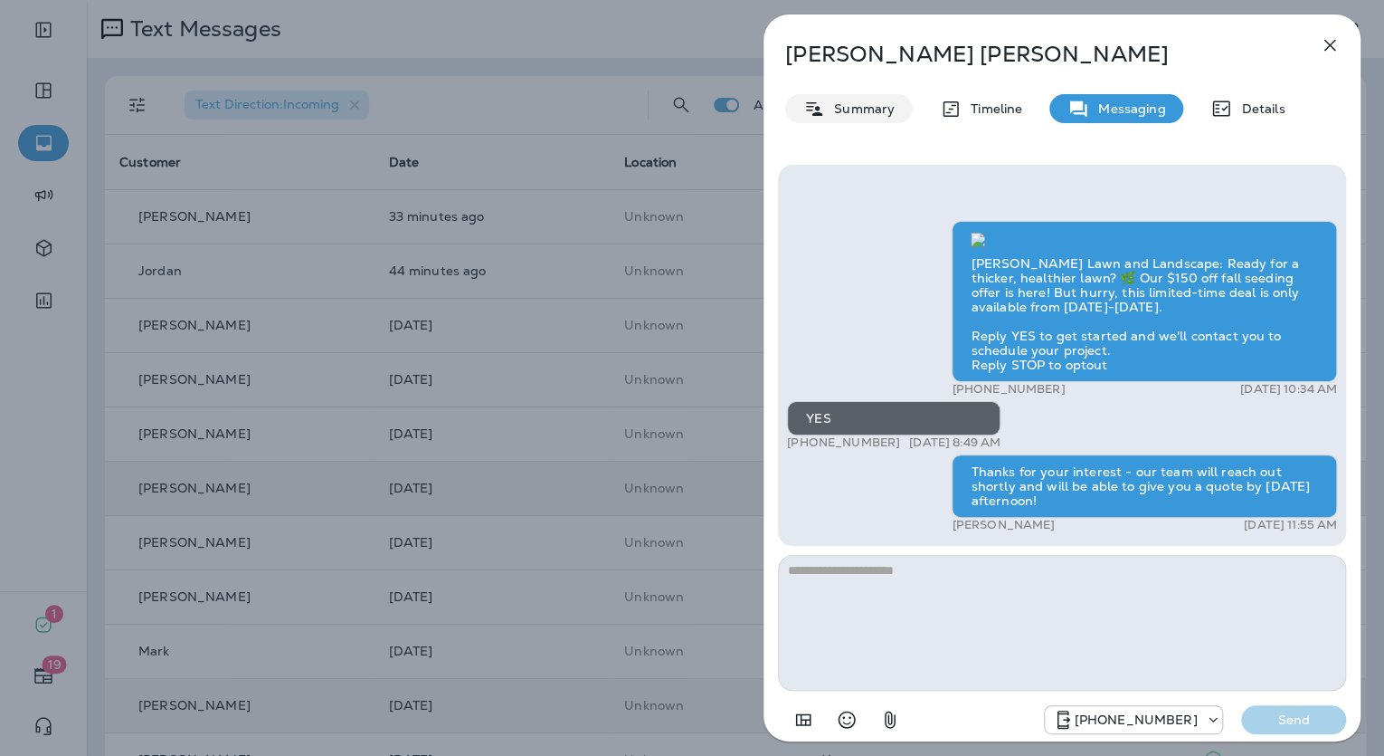
click at [841, 98] on div "Summary" at bounding box center [849, 108] width 128 height 29
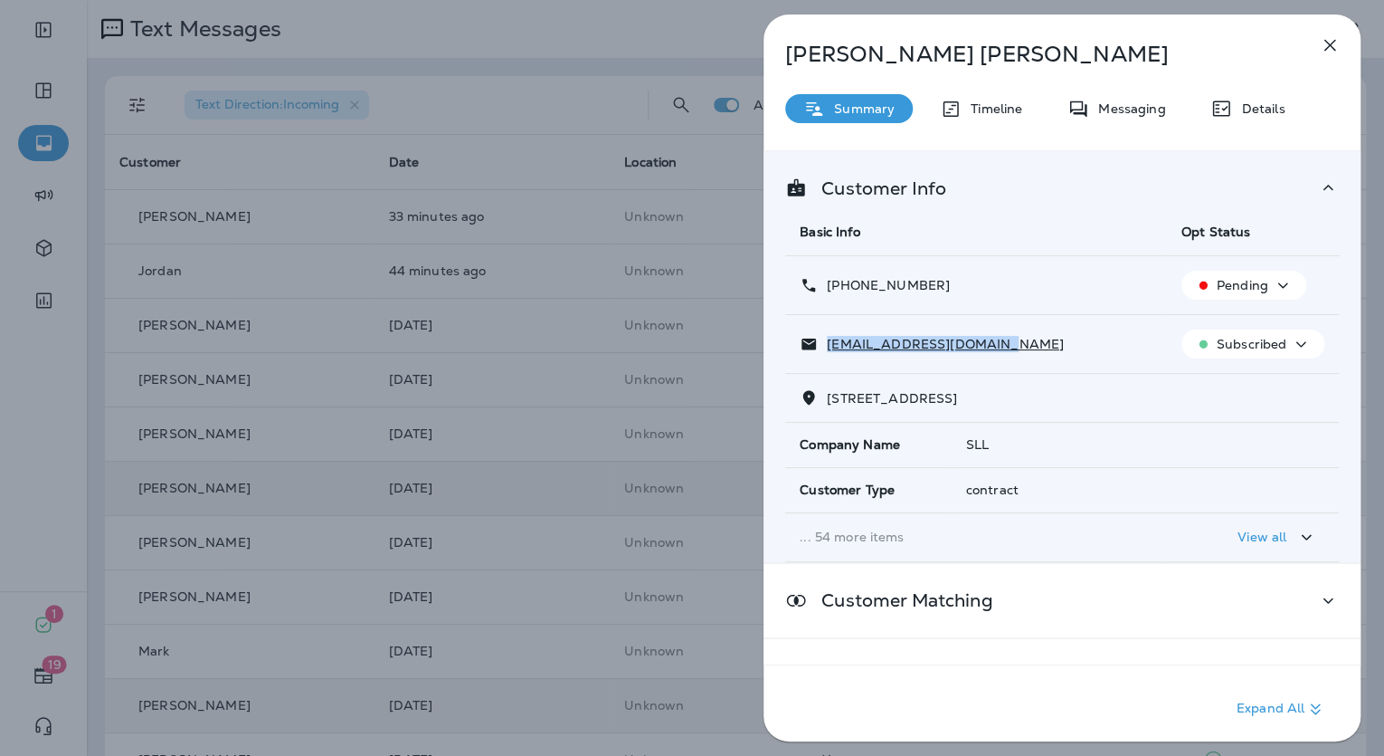
drag, startPoint x: 1000, startPoint y: 340, endPoint x: 831, endPoint y: 337, distance: 169.3
click at [831, 337] on div "maryungerer57@gmail.com" at bounding box center [976, 344] width 353 height 19
copy p "maryungerer57@gmail.com"
drag, startPoint x: 941, startPoint y: 275, endPoint x: 826, endPoint y: 285, distance: 115.4
click at [826, 285] on div "+1 (785) 249-0278" at bounding box center [976, 285] width 353 height 19
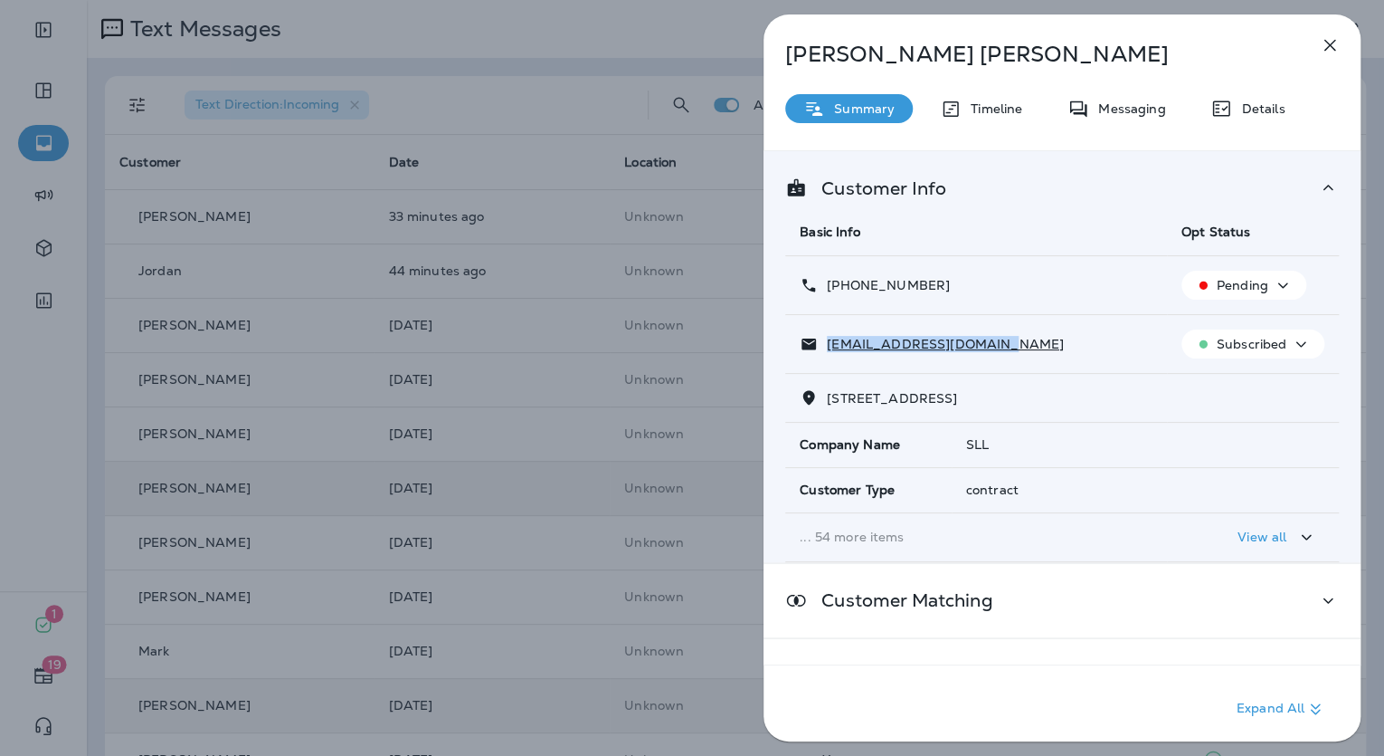
copy p "+1 (785) 249-0278"
click at [576, 568] on div "Mary Ungerer Summary Timeline Messaging Details Customer Info Basic Info Opt St…" at bounding box center [692, 378] width 1384 height 756
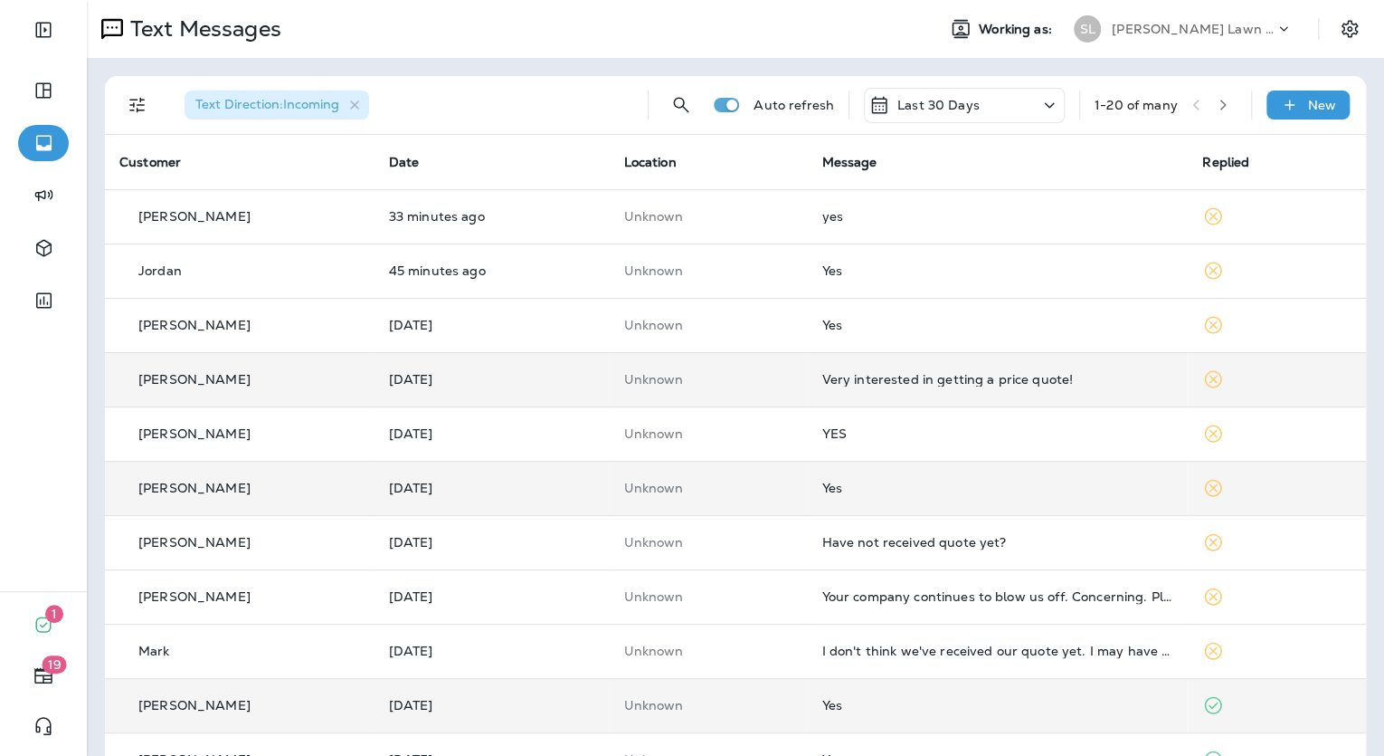
click at [996, 372] on div "Very interested in getting a price quote!" at bounding box center [998, 379] width 352 height 14
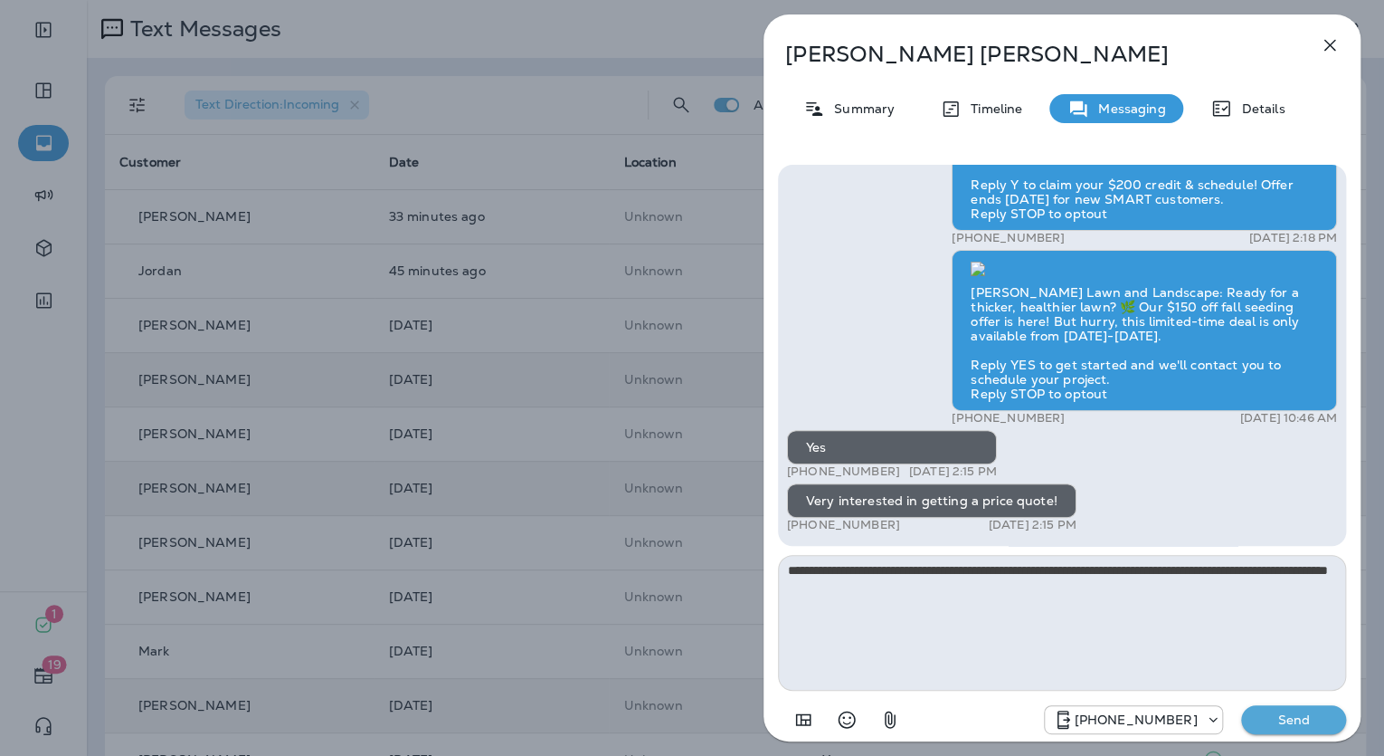
type textarea "**********"
click at [1303, 716] on p "Send" at bounding box center [1294, 719] width 76 height 16
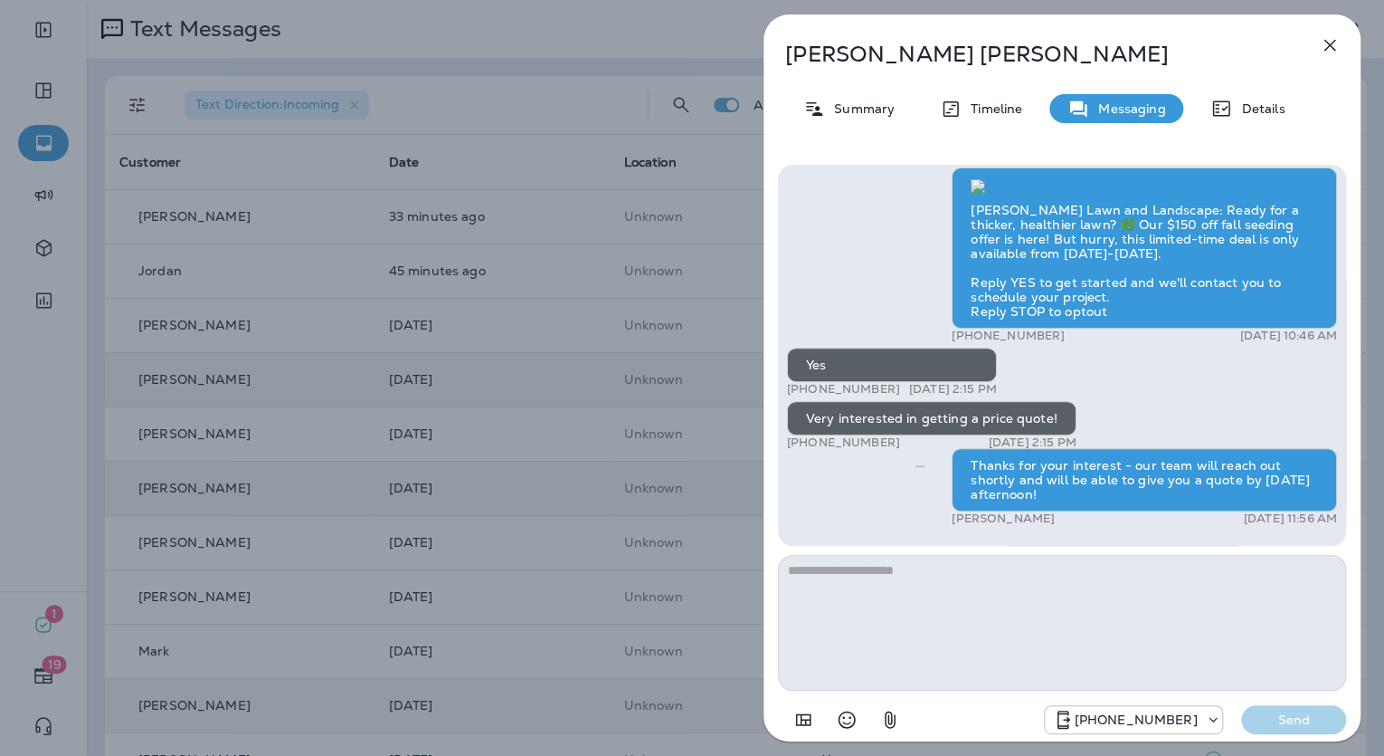
click at [867, 55] on p "Kim Ramaley" at bounding box center [1032, 54] width 494 height 25
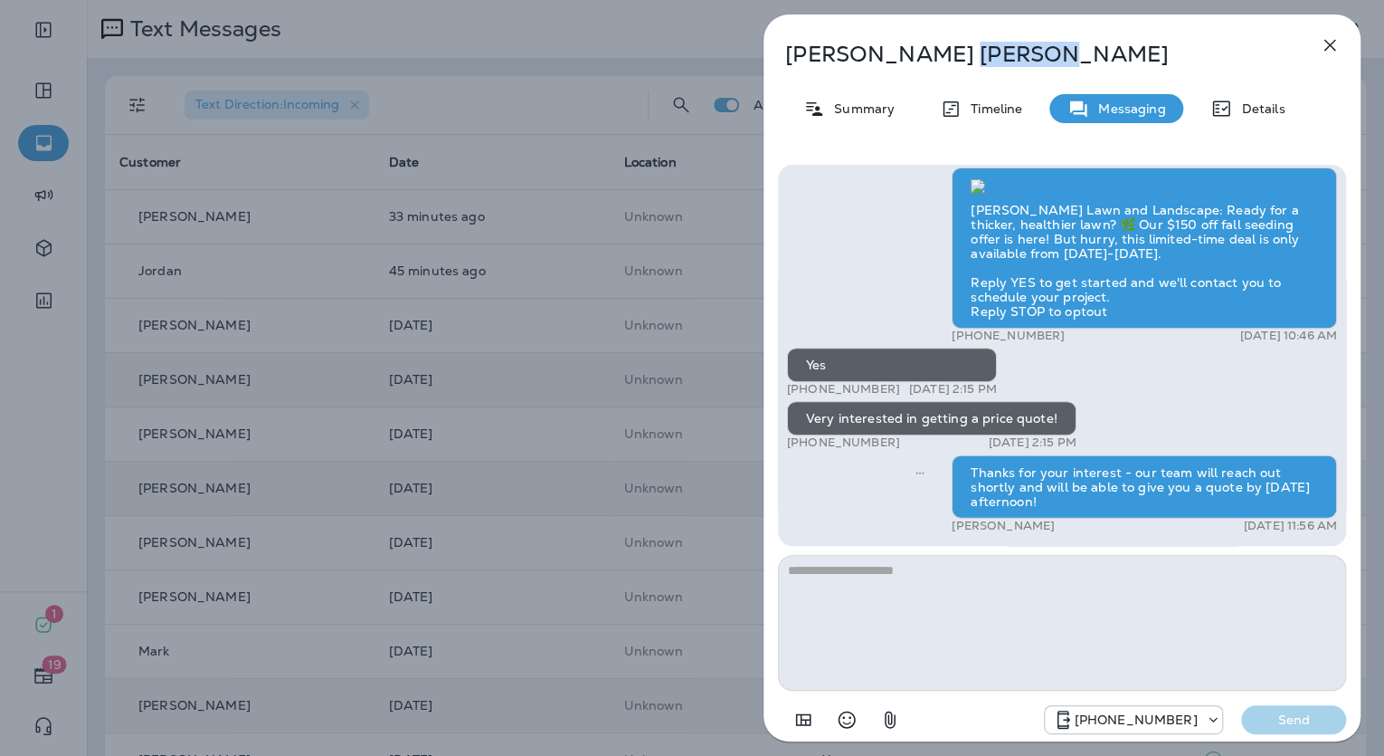
click at [867, 55] on p "Kim Ramaley" at bounding box center [1032, 54] width 494 height 25
copy div "Kim Ramaley"
click at [884, 94] on div "Summary" at bounding box center [849, 108] width 128 height 29
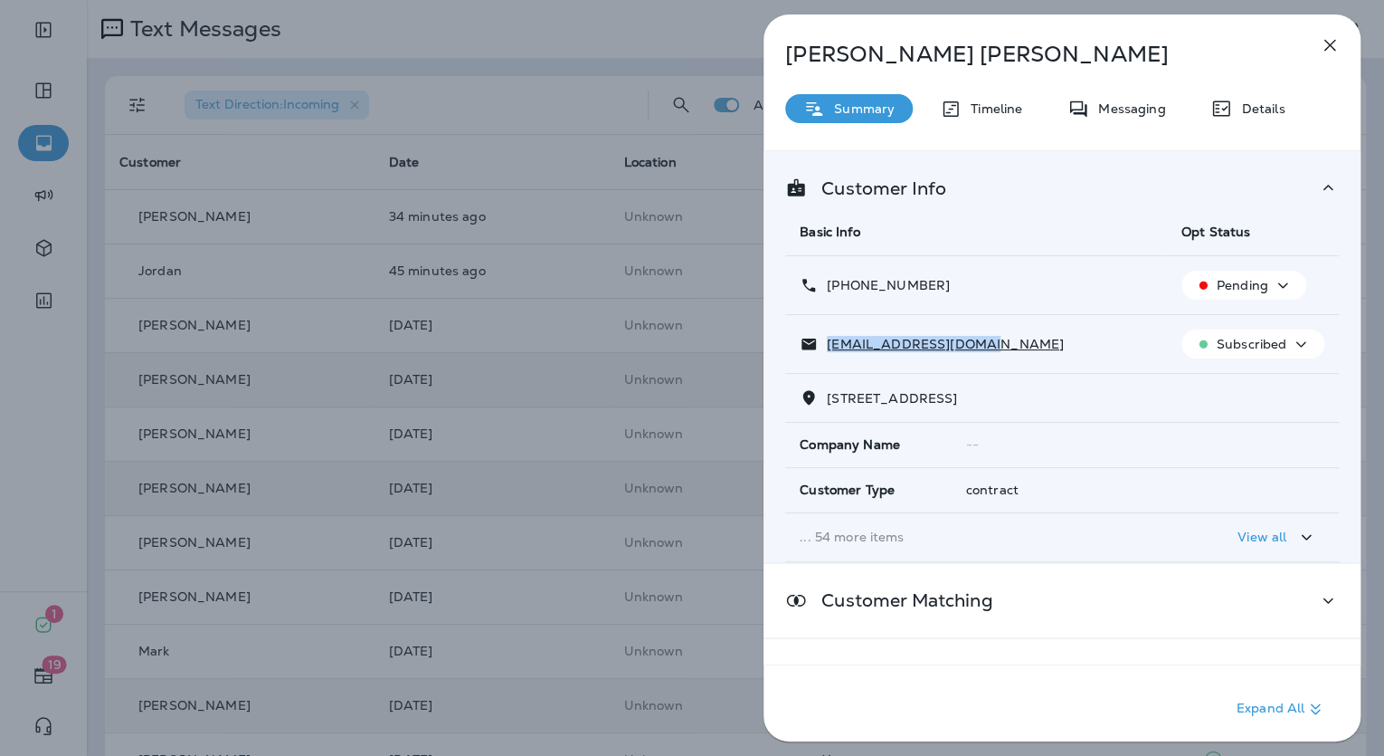
drag, startPoint x: 994, startPoint y: 353, endPoint x: 829, endPoint y: 340, distance: 166.1
click at [826, 337] on td "butterflyrn@gmail.com" at bounding box center [976, 344] width 382 height 59
copy p "butterflyrn@gmail.com"
drag, startPoint x: 944, startPoint y: 282, endPoint x: 825, endPoint y: 281, distance: 118.6
click at [825, 281] on div "+1 (913) 406-2315" at bounding box center [976, 285] width 353 height 19
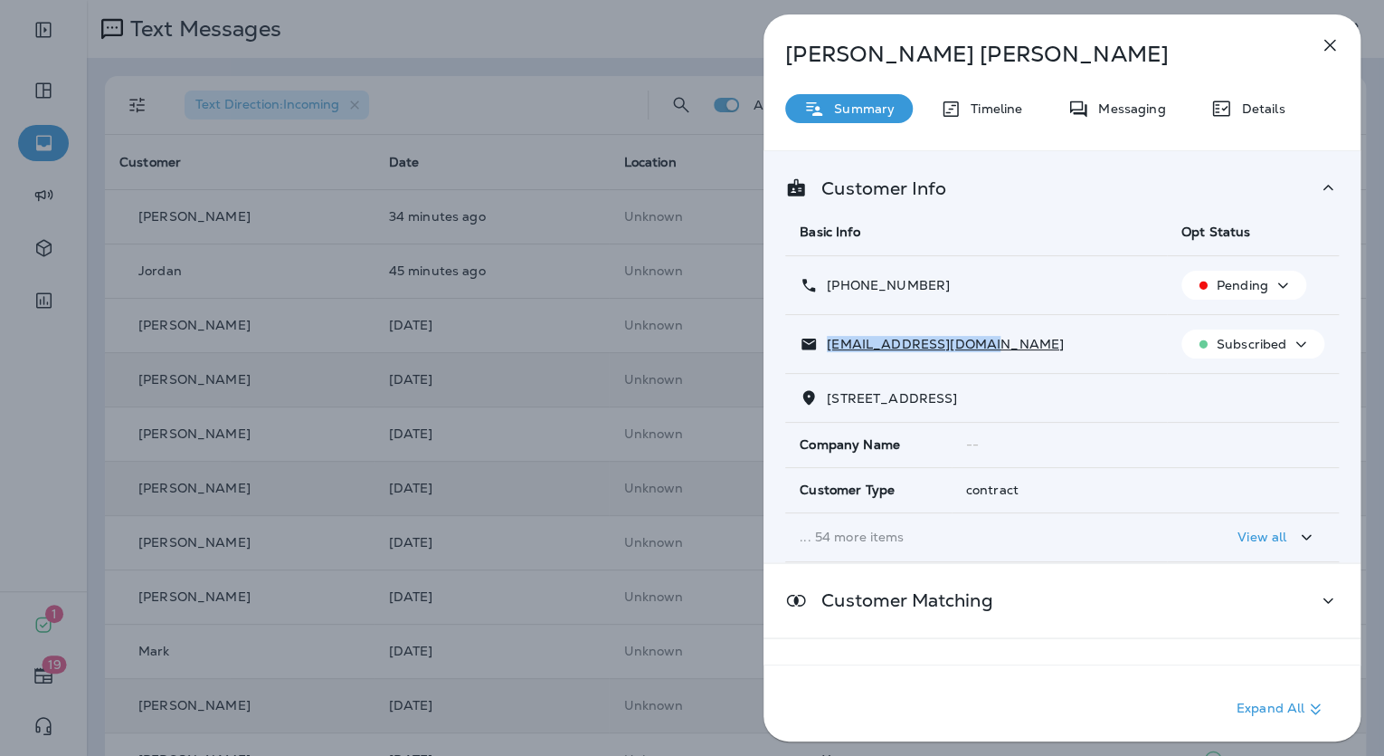
copy p "+1 (913) 406-2315"
click at [585, 559] on div "Kim Ramaley Summary Timeline Messaging Details Customer Info Basic Info Opt Sta…" at bounding box center [692, 378] width 1384 height 756
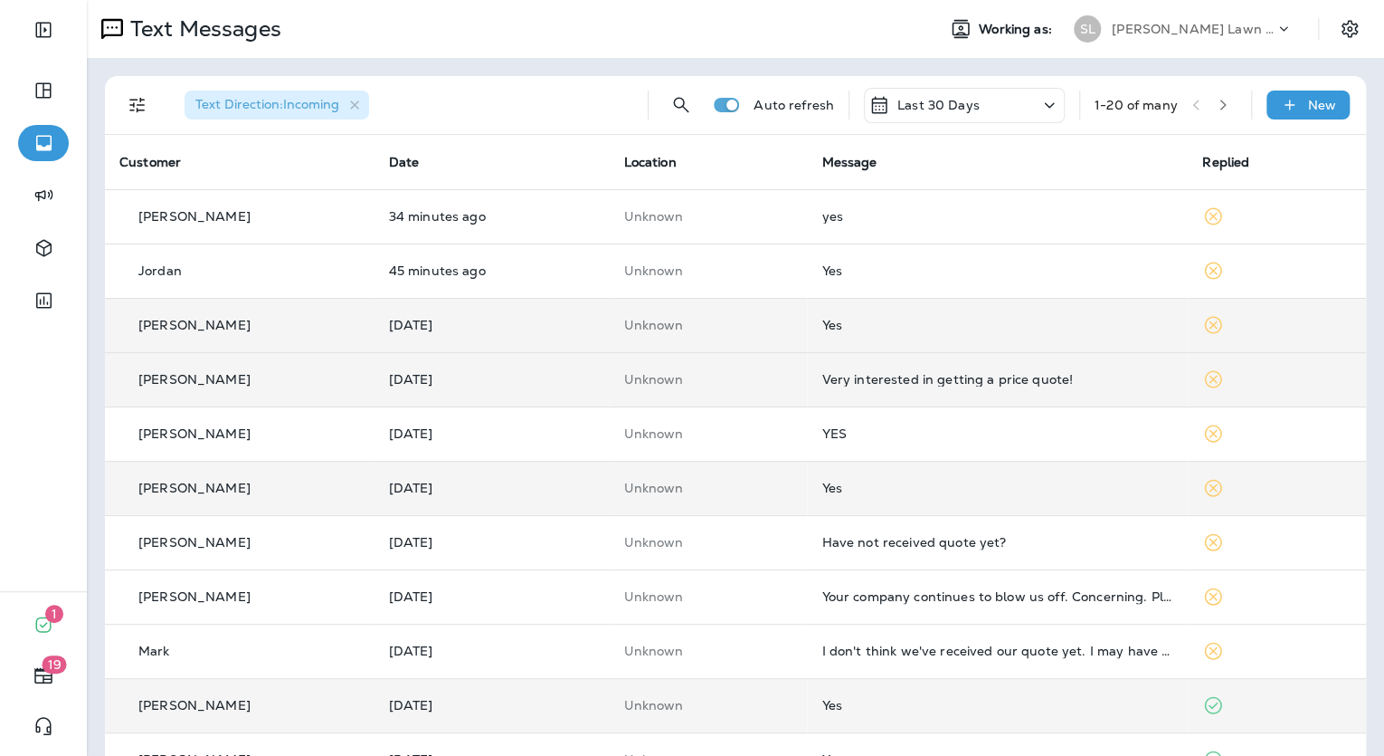
click at [866, 330] on div "Yes" at bounding box center [998, 325] width 352 height 14
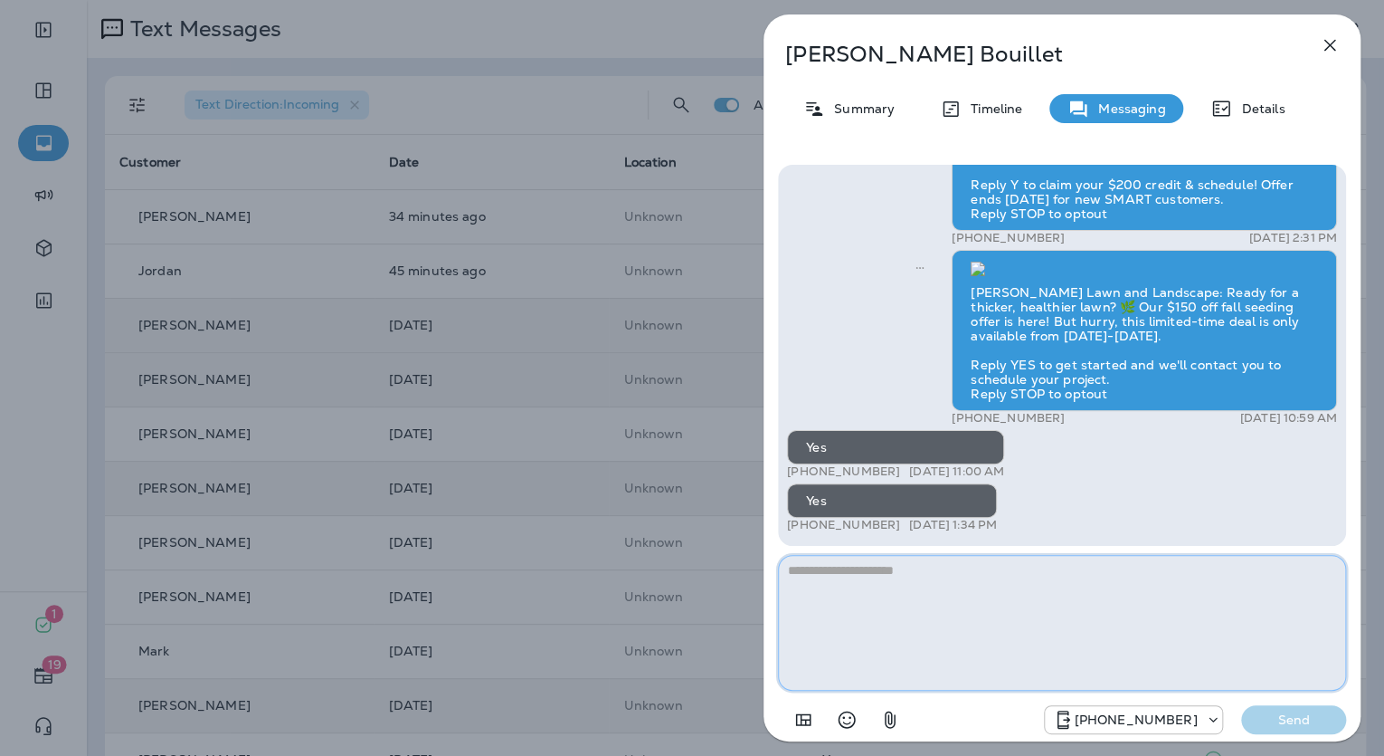
click at [1003, 574] on textarea at bounding box center [1062, 623] width 568 height 136
paste textarea "**********"
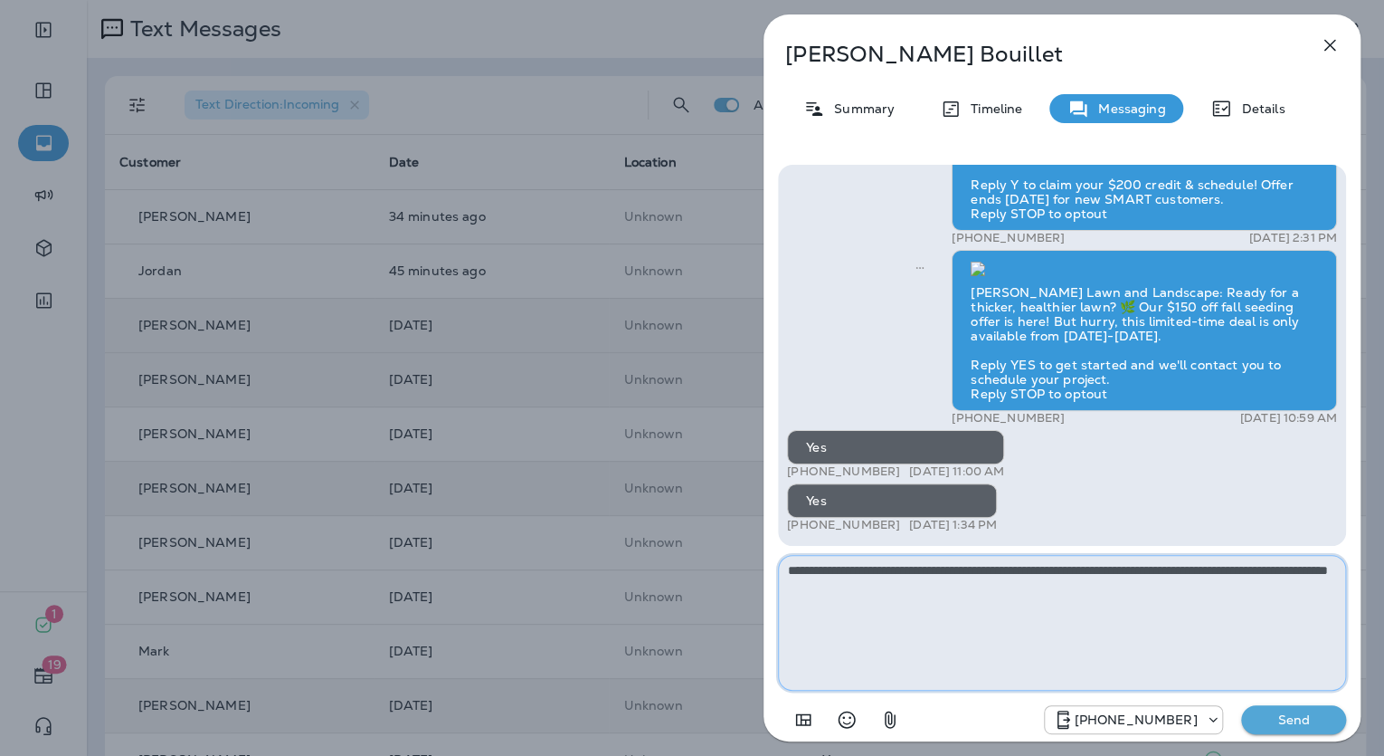
type textarea "**********"
click at [1280, 715] on p "Send" at bounding box center [1294, 719] width 76 height 16
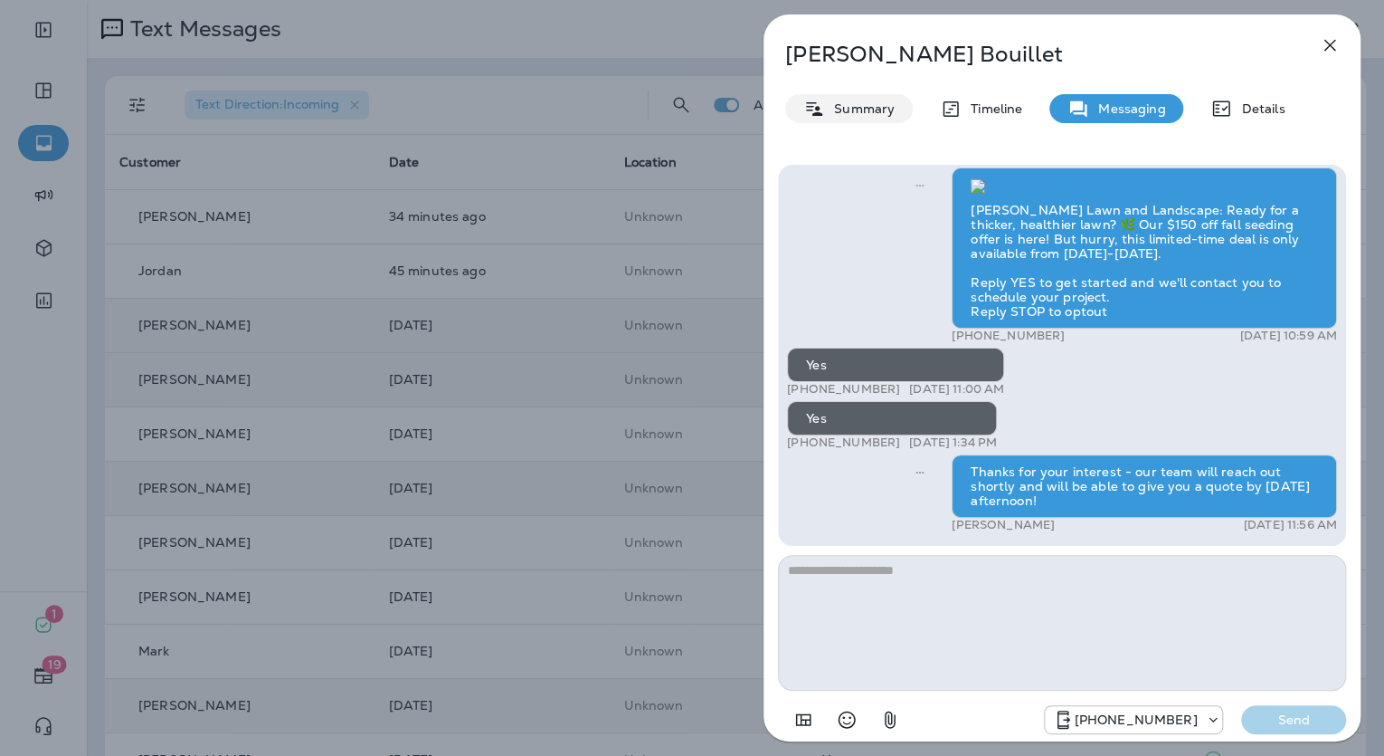
click at [824, 95] on div "Summary" at bounding box center [849, 108] width 128 height 29
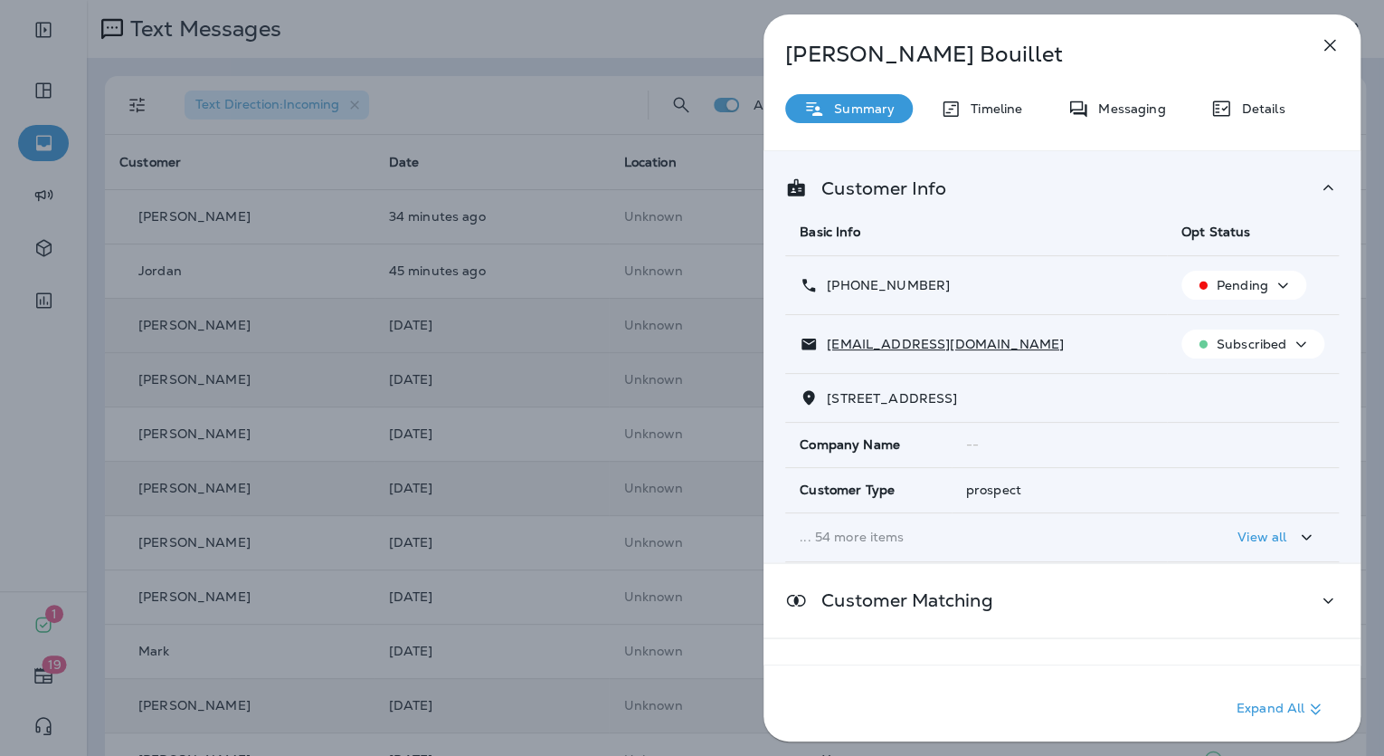
click at [918, 60] on p "Marsha Bouillet" at bounding box center [1032, 54] width 494 height 25
drag, startPoint x: 985, startPoint y: 339, endPoint x: 814, endPoint y: 342, distance: 170.1
click at [814, 342] on div "newmjbtoday@hotmail.com" at bounding box center [976, 344] width 353 height 19
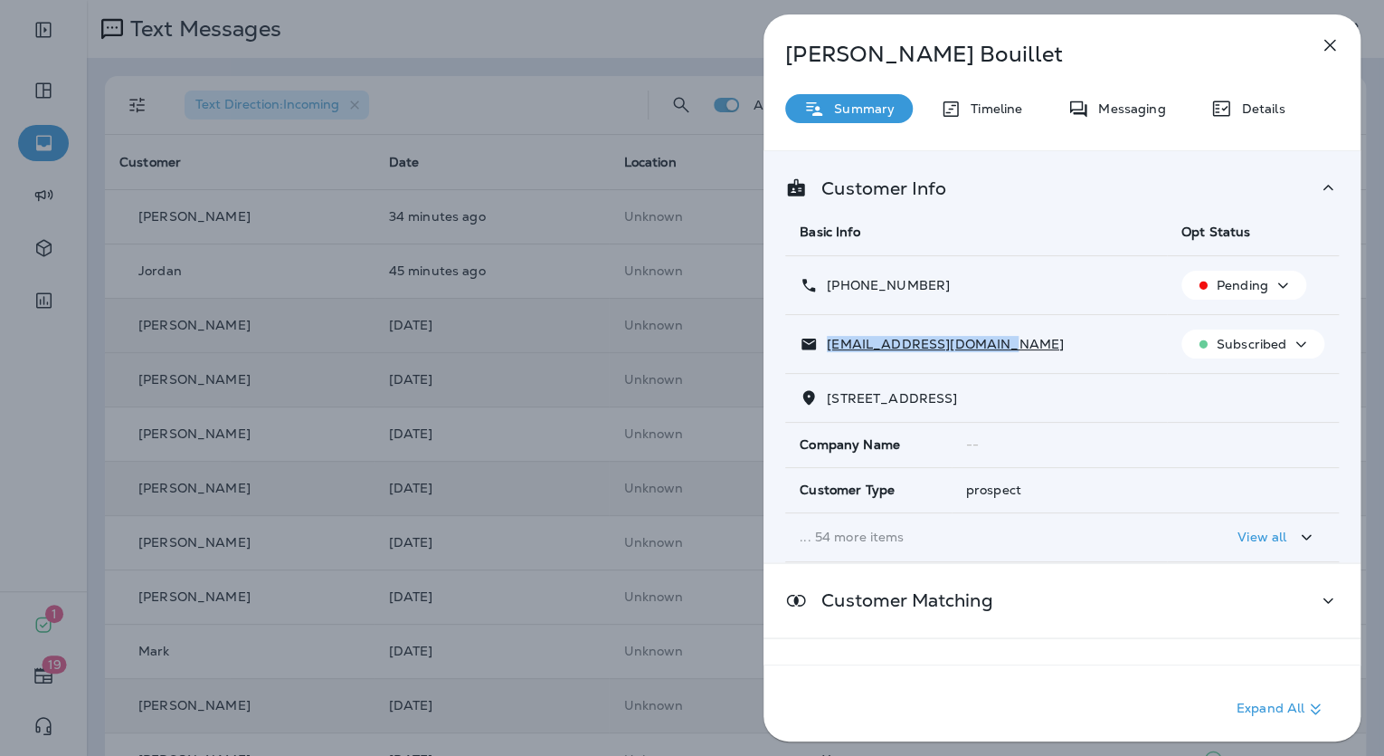
drag, startPoint x: 948, startPoint y: 286, endPoint x: 828, endPoint y: 289, distance: 120.4
click at [828, 289] on div "+1 (913) 850-0511" at bounding box center [976, 285] width 353 height 19
click at [548, 249] on div "Marsha Bouillet Summary Timeline Messaging Details Customer Info Basic Info Opt…" at bounding box center [692, 378] width 1384 height 756
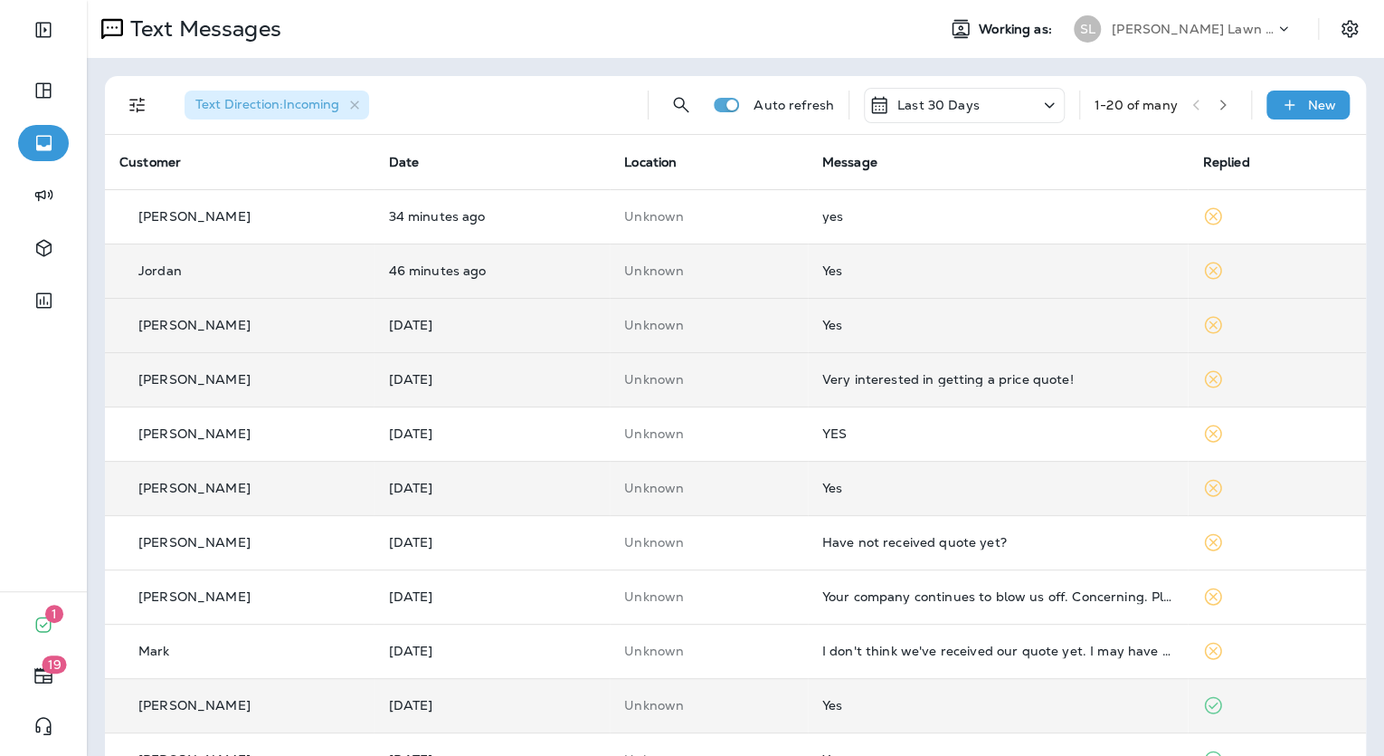
click at [361, 267] on td "Jordan" at bounding box center [239, 270] width 269 height 54
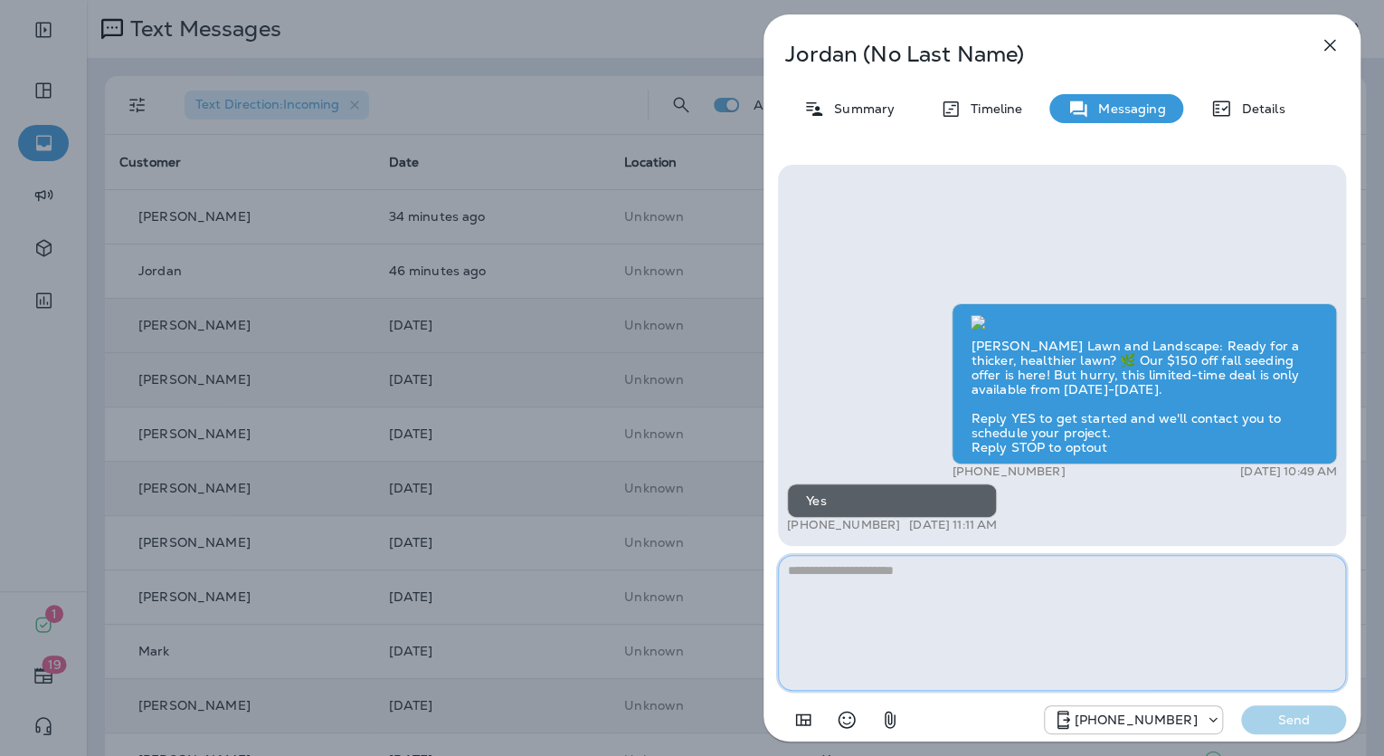
click at [985, 568] on textarea at bounding box center [1062, 623] width 568 height 136
paste textarea "**********"
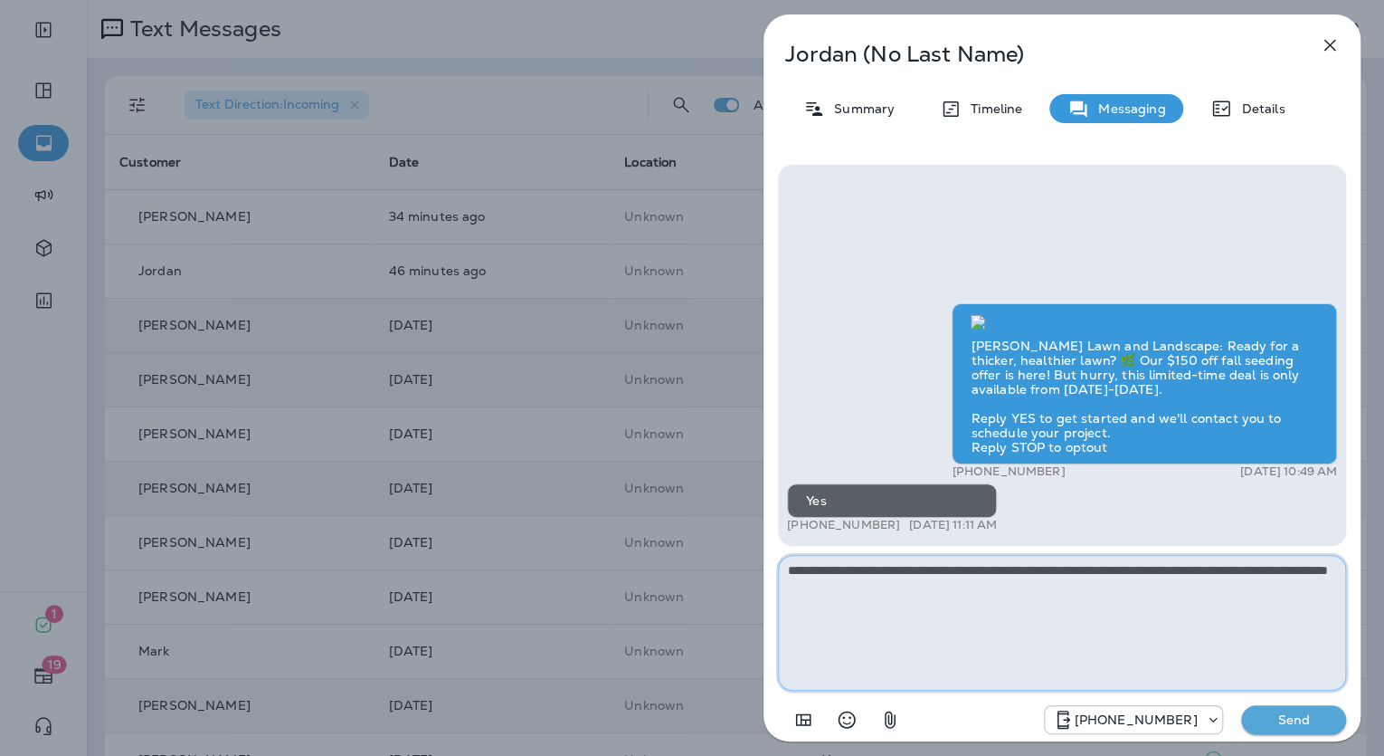
type textarea "**********"
click at [1263, 709] on button "Send" at bounding box center [1294, 719] width 105 height 29
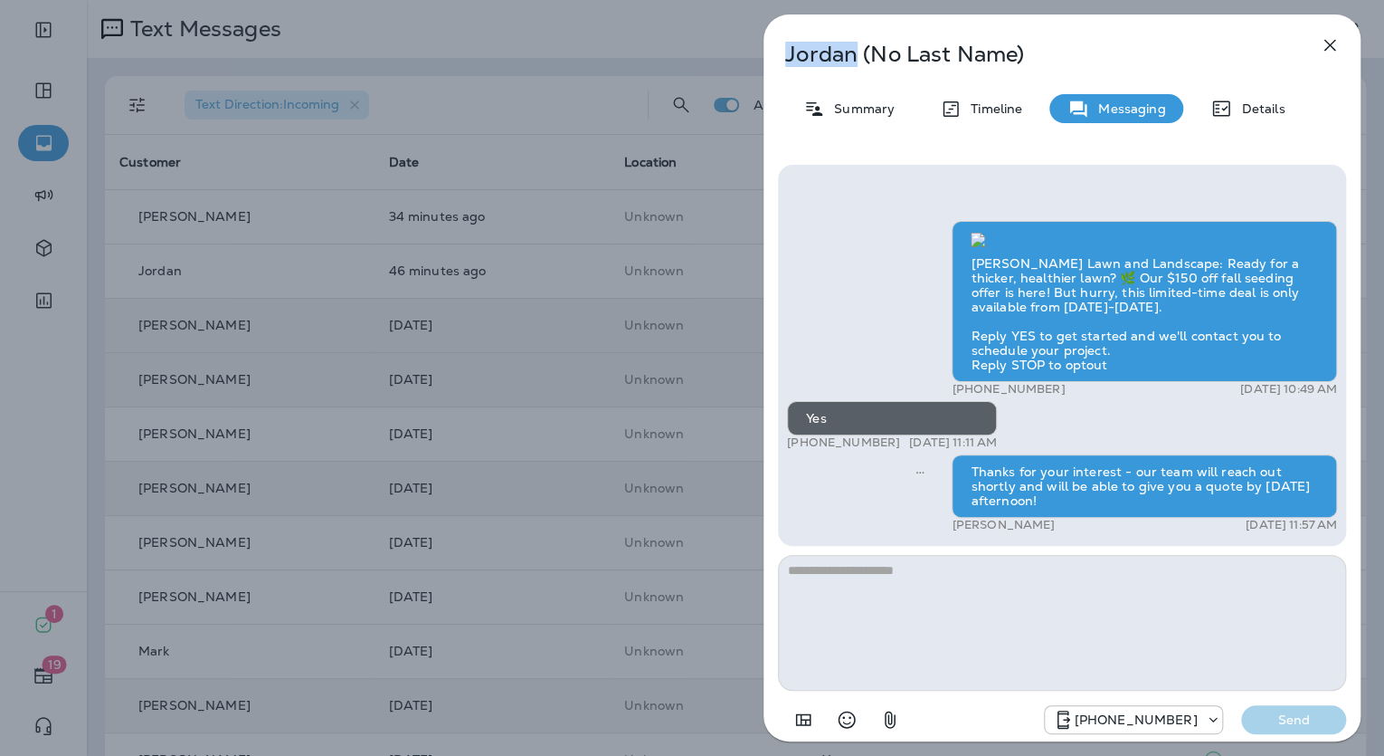
drag, startPoint x: 786, startPoint y: 52, endPoint x: 857, endPoint y: 62, distance: 71.3
click at [857, 62] on p "Jordan (No Last Name)" at bounding box center [1032, 54] width 494 height 25
click at [841, 110] on p "Summary" at bounding box center [860, 108] width 70 height 14
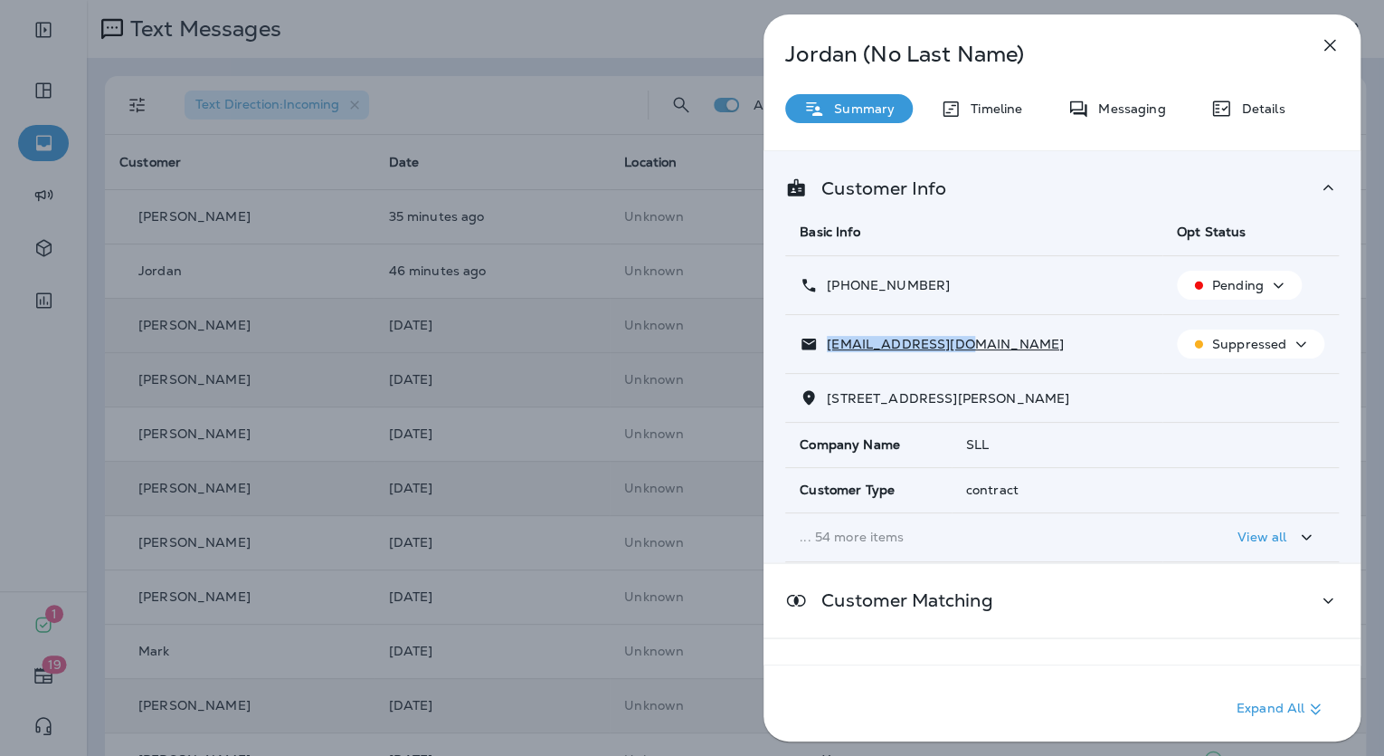
drag, startPoint x: 963, startPoint y: 346, endPoint x: 821, endPoint y: 331, distance: 142.8
click at [821, 331] on td "moe481@hotmail.com" at bounding box center [973, 344] width 377 height 59
drag, startPoint x: 957, startPoint y: 282, endPoint x: 823, endPoint y: 278, distance: 134.0
click at [823, 278] on div "+1 (720) 255-8908" at bounding box center [974, 285] width 348 height 19
click at [539, 377] on div "Jordan (No Last Name) Summary Timeline Messaging Details Customer Info Basic In…" at bounding box center [692, 378] width 1384 height 756
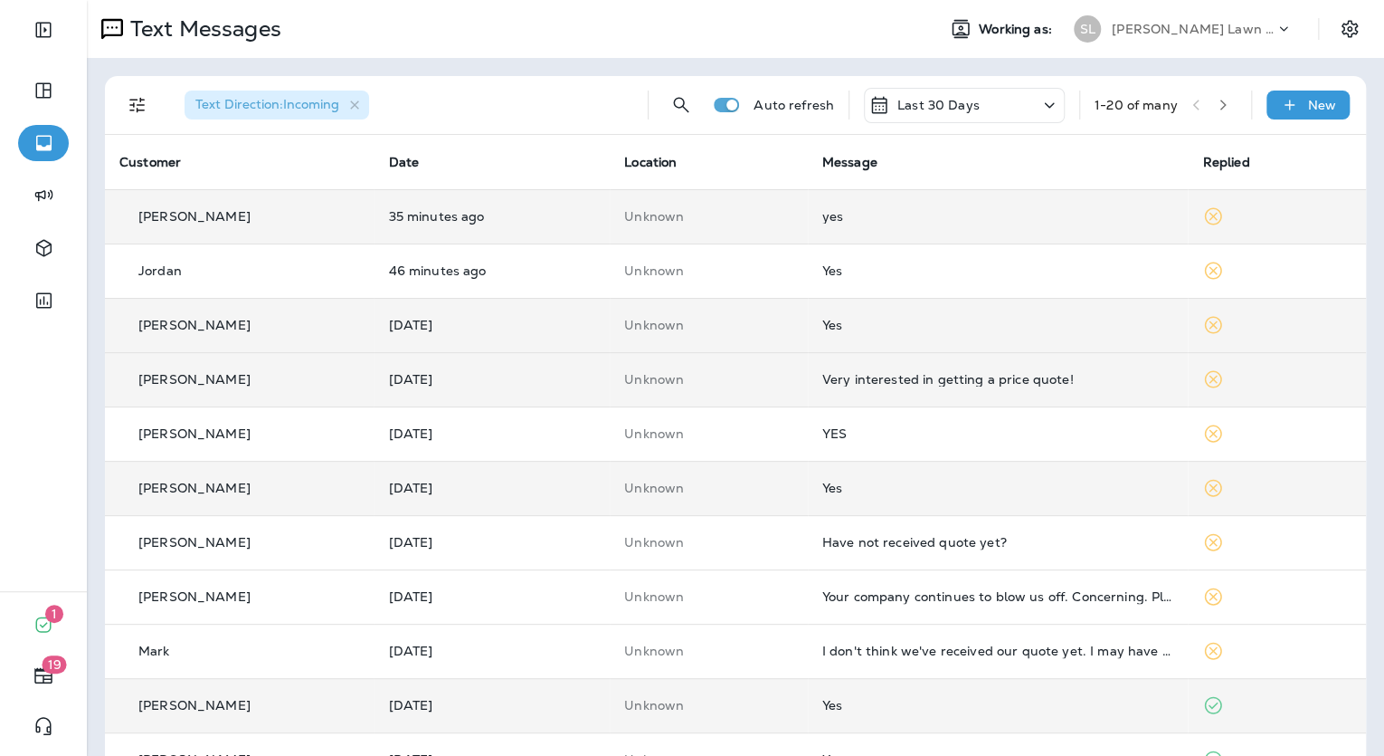
click at [830, 227] on td "yes" at bounding box center [998, 216] width 381 height 54
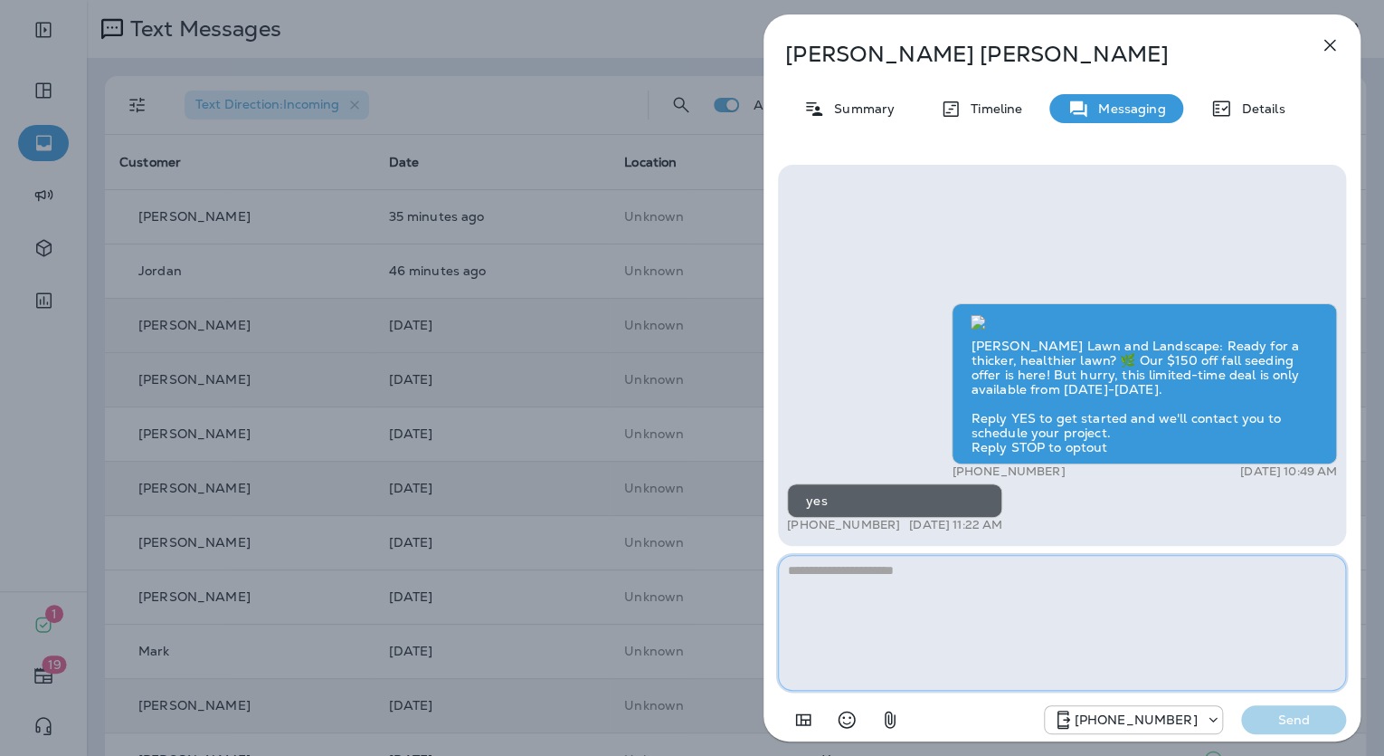
click at [1054, 564] on textarea at bounding box center [1062, 623] width 568 height 136
paste textarea "**********"
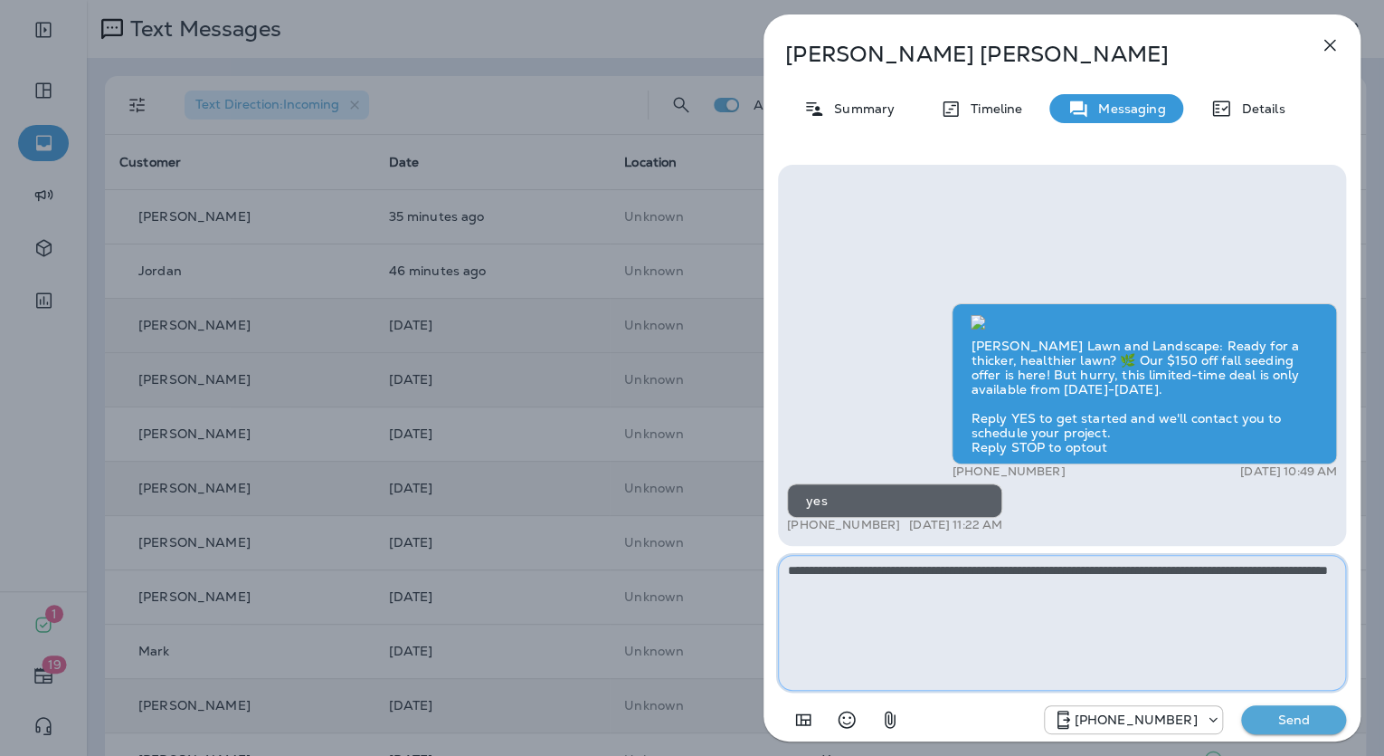
type textarea "**********"
click at [1308, 714] on p "Send" at bounding box center [1294, 719] width 76 height 16
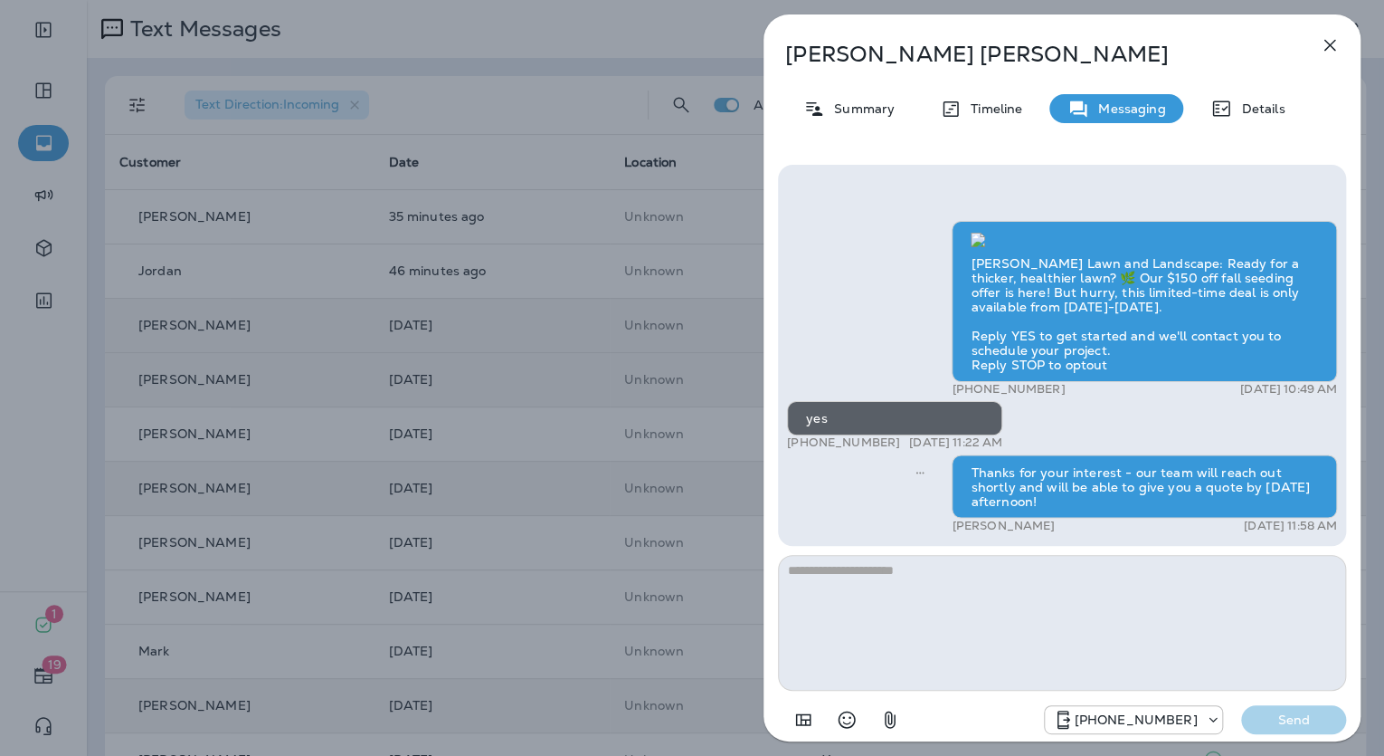
click at [863, 49] on p "Dennis Cohn" at bounding box center [1032, 54] width 494 height 25
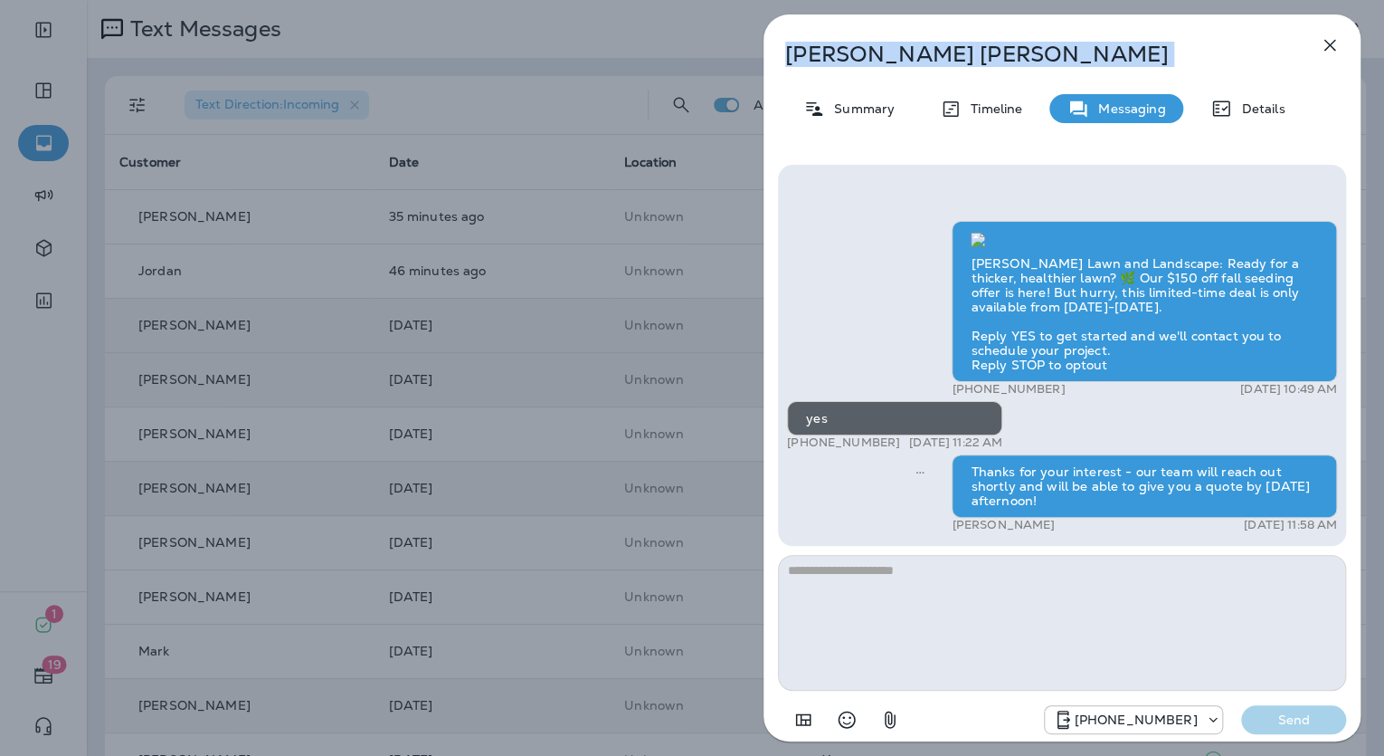
click at [863, 49] on p "Dennis Cohn" at bounding box center [1032, 54] width 494 height 25
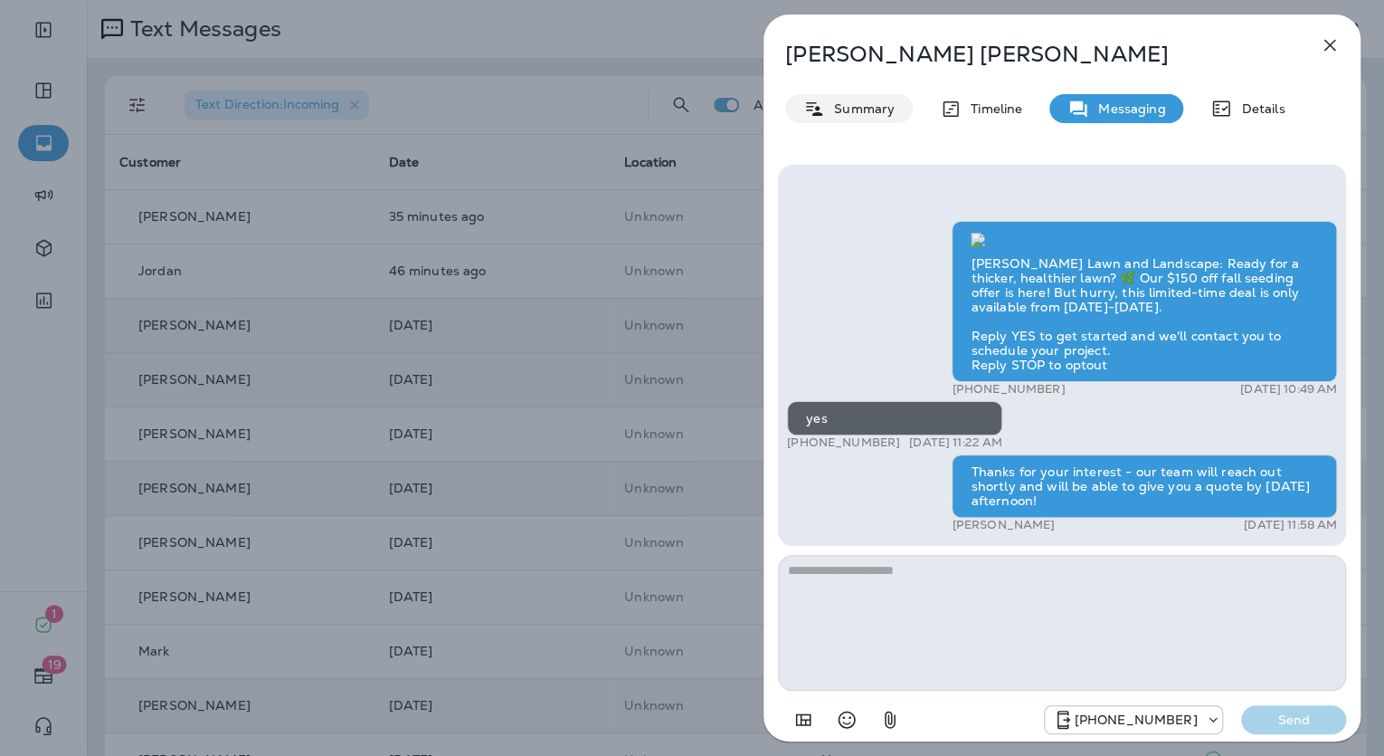
click at [851, 107] on p "Summary" at bounding box center [860, 108] width 70 height 14
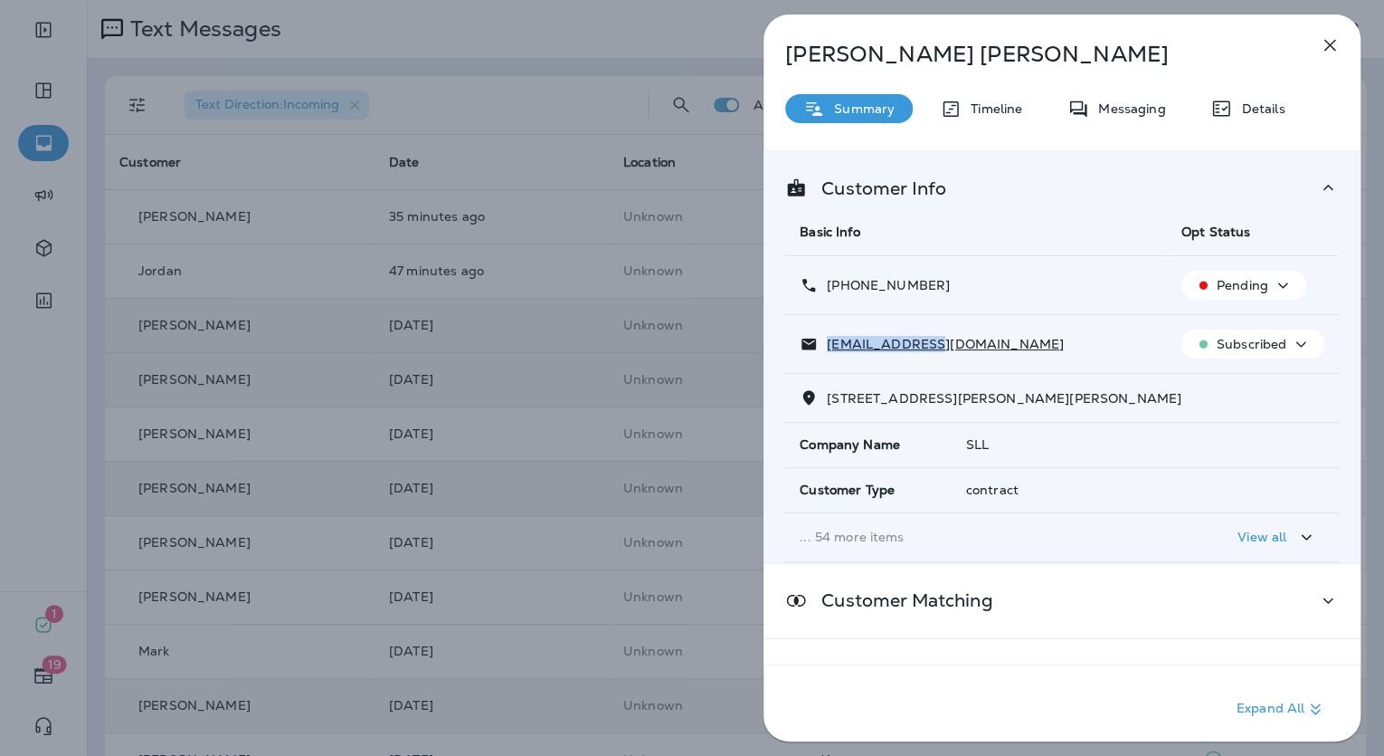
drag, startPoint x: 909, startPoint y: 347, endPoint x: 829, endPoint y: 337, distance: 81.1
click at [829, 337] on div "djcohn@att.net" at bounding box center [976, 344] width 353 height 19
drag, startPoint x: 915, startPoint y: 280, endPoint x: 829, endPoint y: 286, distance: 86.2
click at [829, 286] on div "+1 (785) 224-4311" at bounding box center [976, 285] width 353 height 19
click at [445, 434] on div "Dennis Cohn Summary Timeline Messaging Details Customer Info Basic Info Opt Sta…" at bounding box center [692, 378] width 1384 height 756
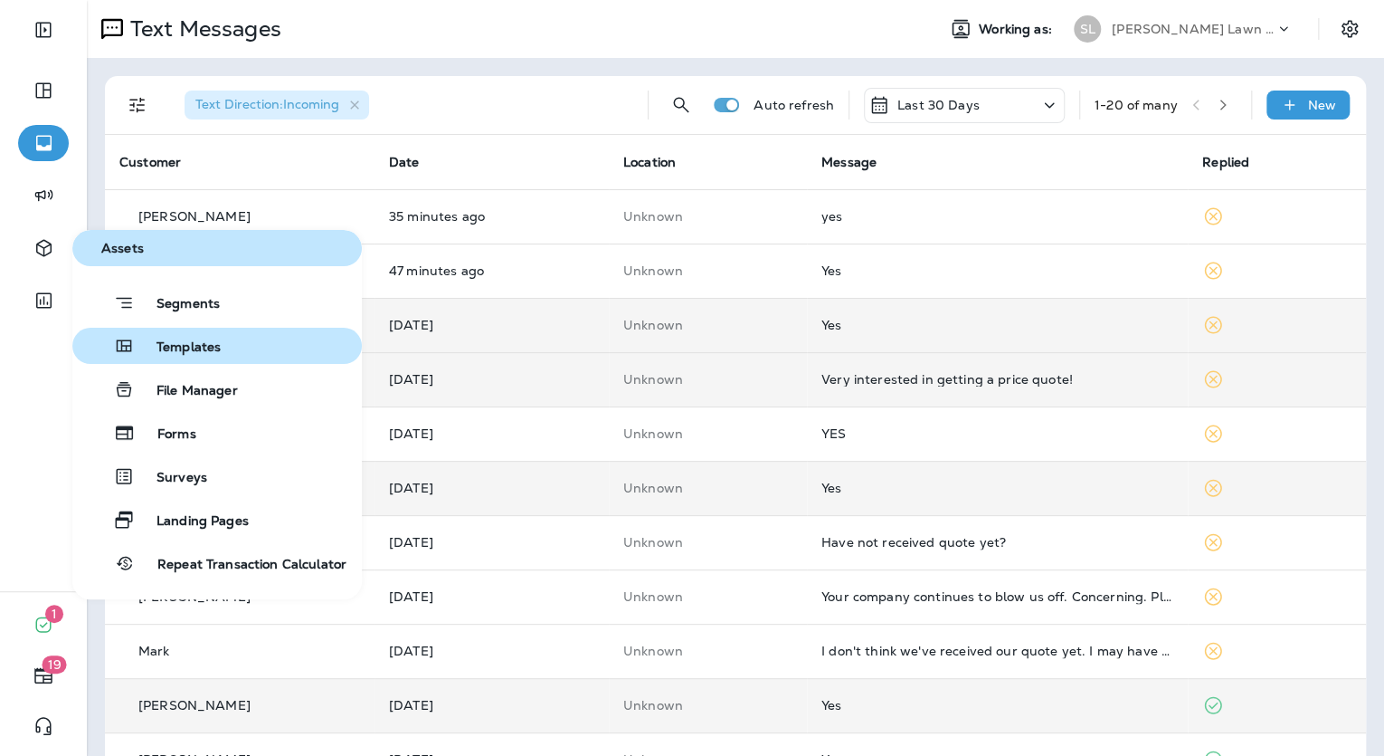
click at [197, 335] on div "Templates" at bounding box center [150, 346] width 141 height 22
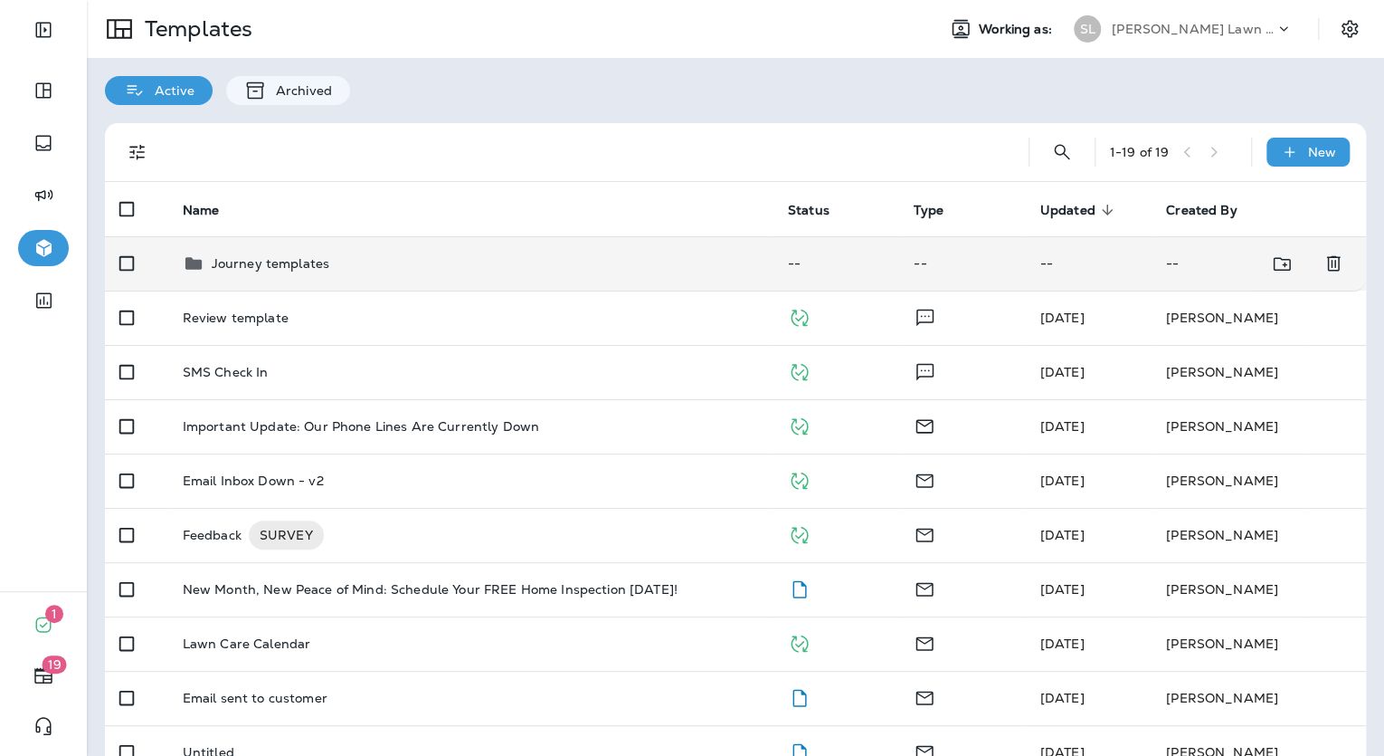
click at [252, 259] on p "Journey templates" at bounding box center [271, 263] width 118 height 14
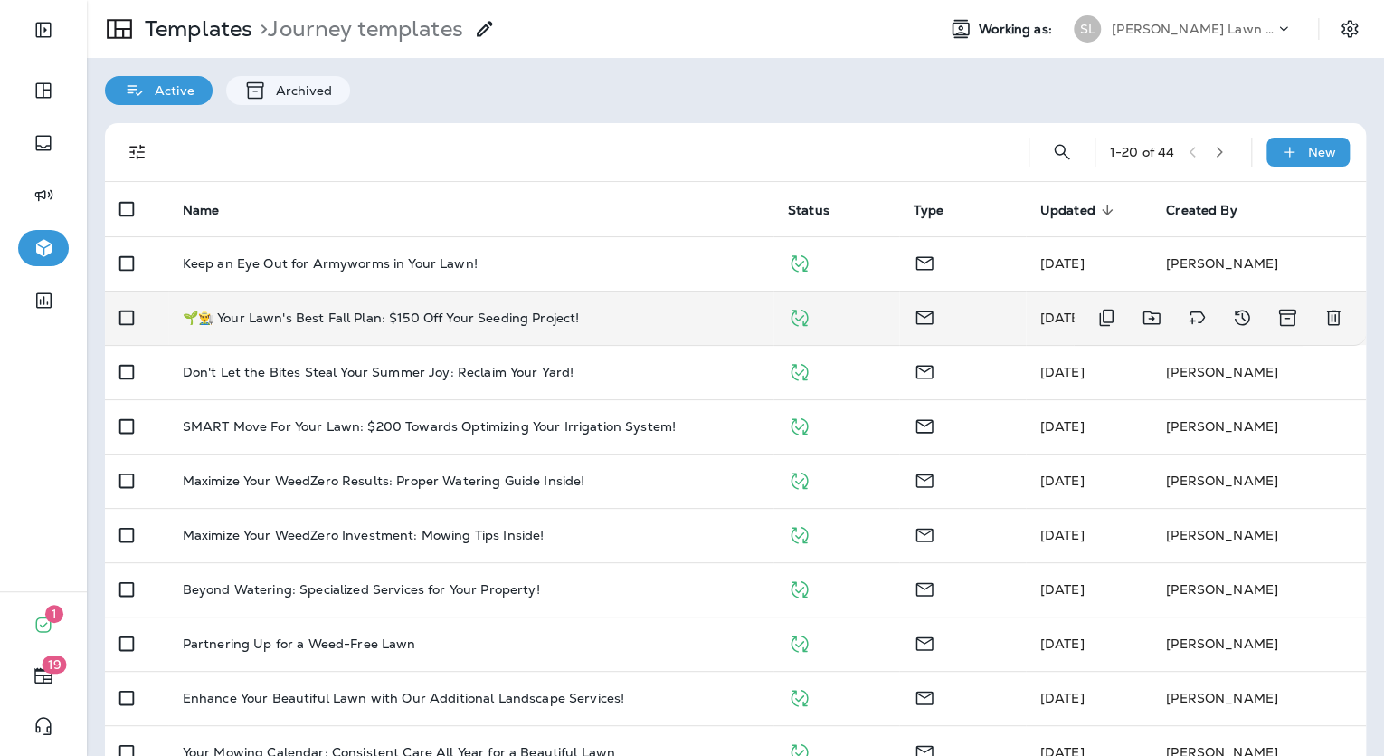
click at [343, 324] on p "🌱👨‍🌾 Your Lawn's Best Fall Plan: $150 Off Your Seeding Project!" at bounding box center [381, 317] width 397 height 14
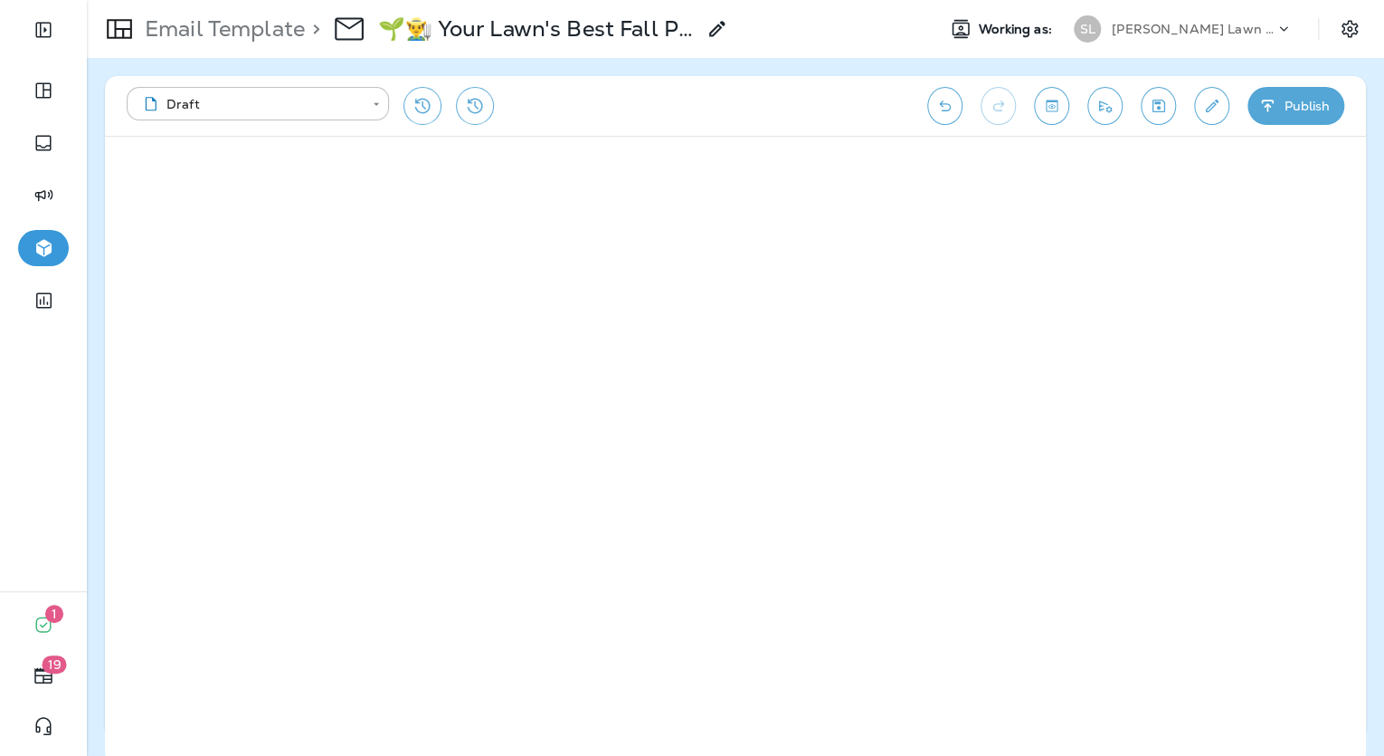
click at [235, 24] on p "Email Template" at bounding box center [221, 28] width 167 height 27
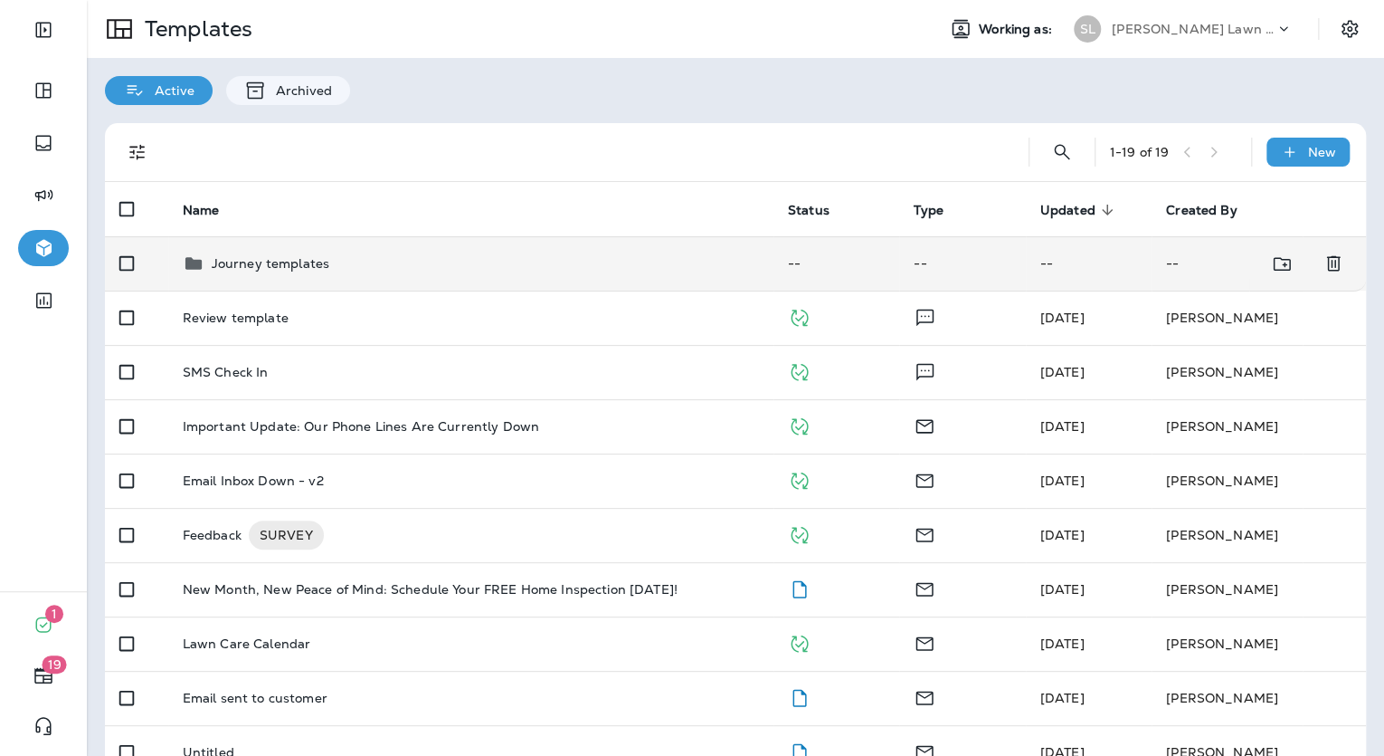
click at [235, 260] on p "Journey templates" at bounding box center [271, 263] width 118 height 14
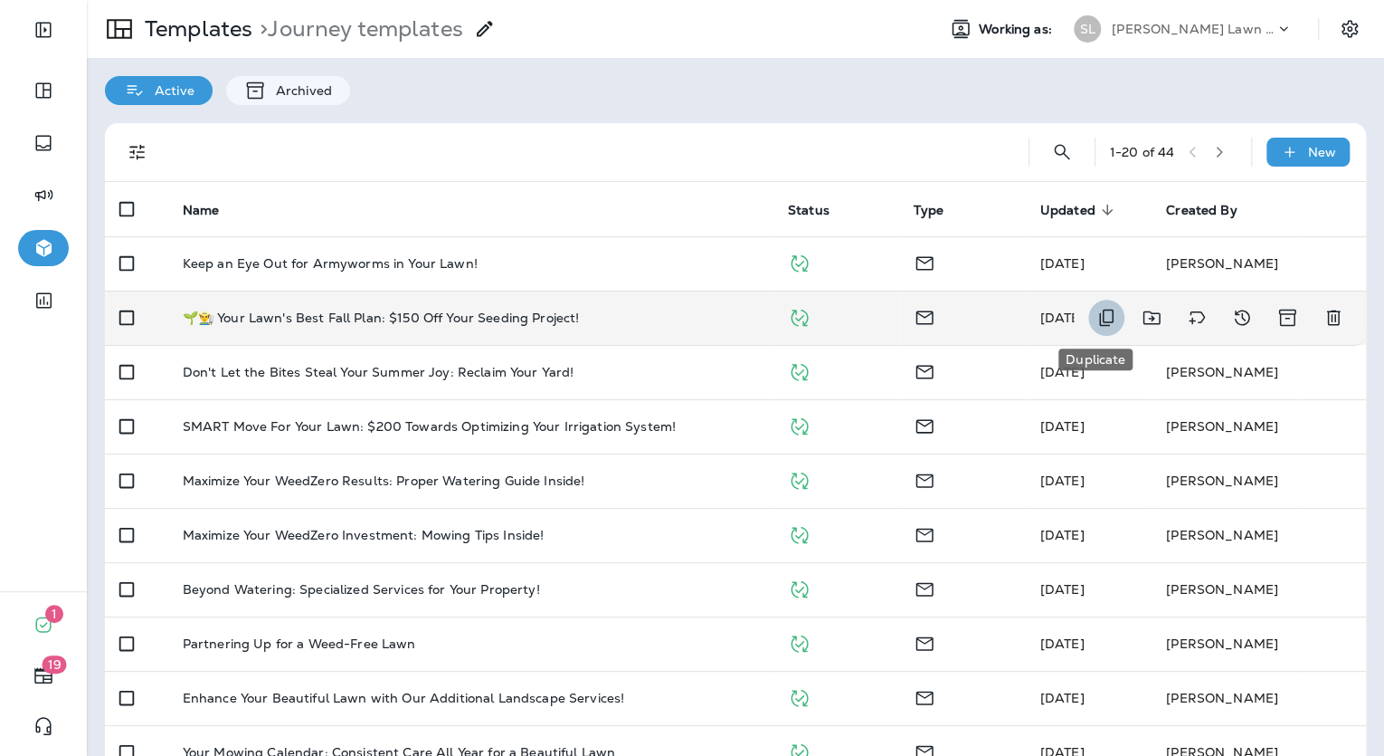
click at [1103, 317] on icon "Duplicate" at bounding box center [1107, 318] width 22 height 22
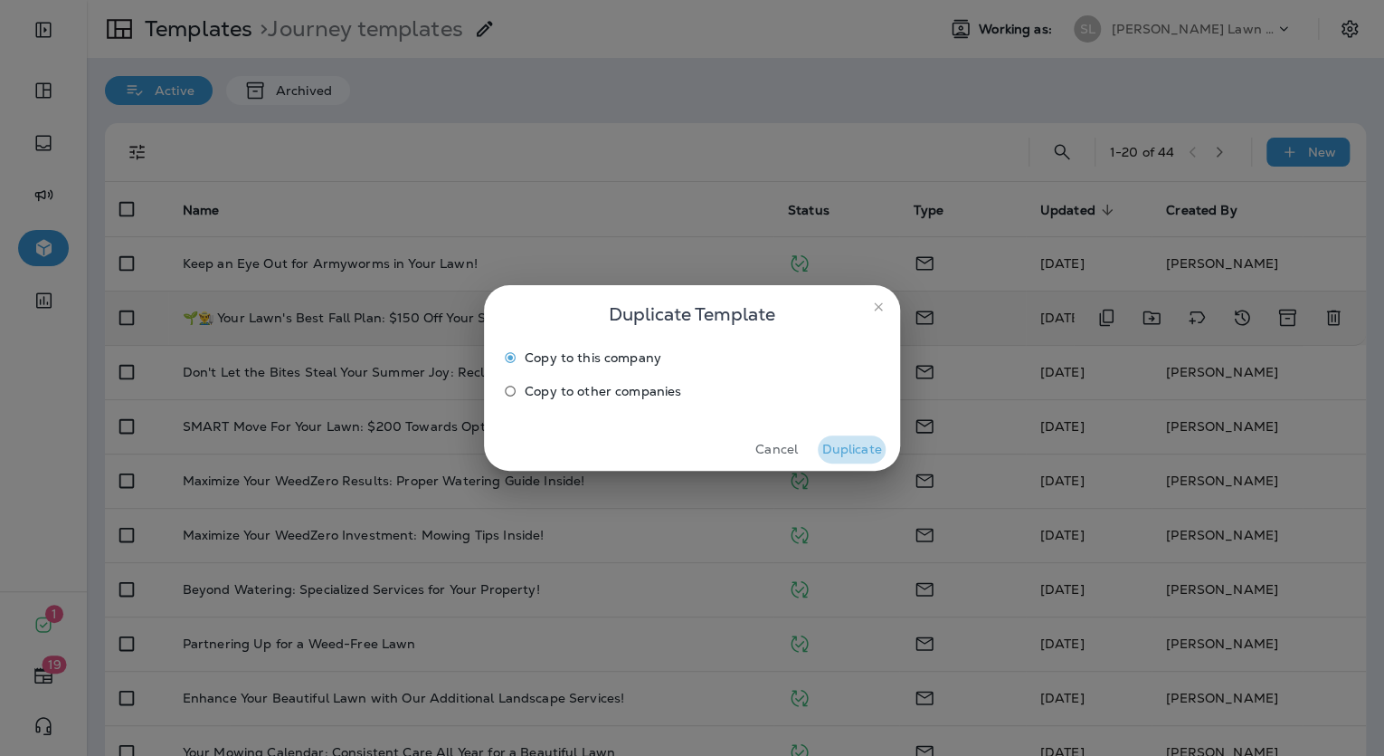
click at [865, 453] on button "Duplicate" at bounding box center [852, 449] width 68 height 28
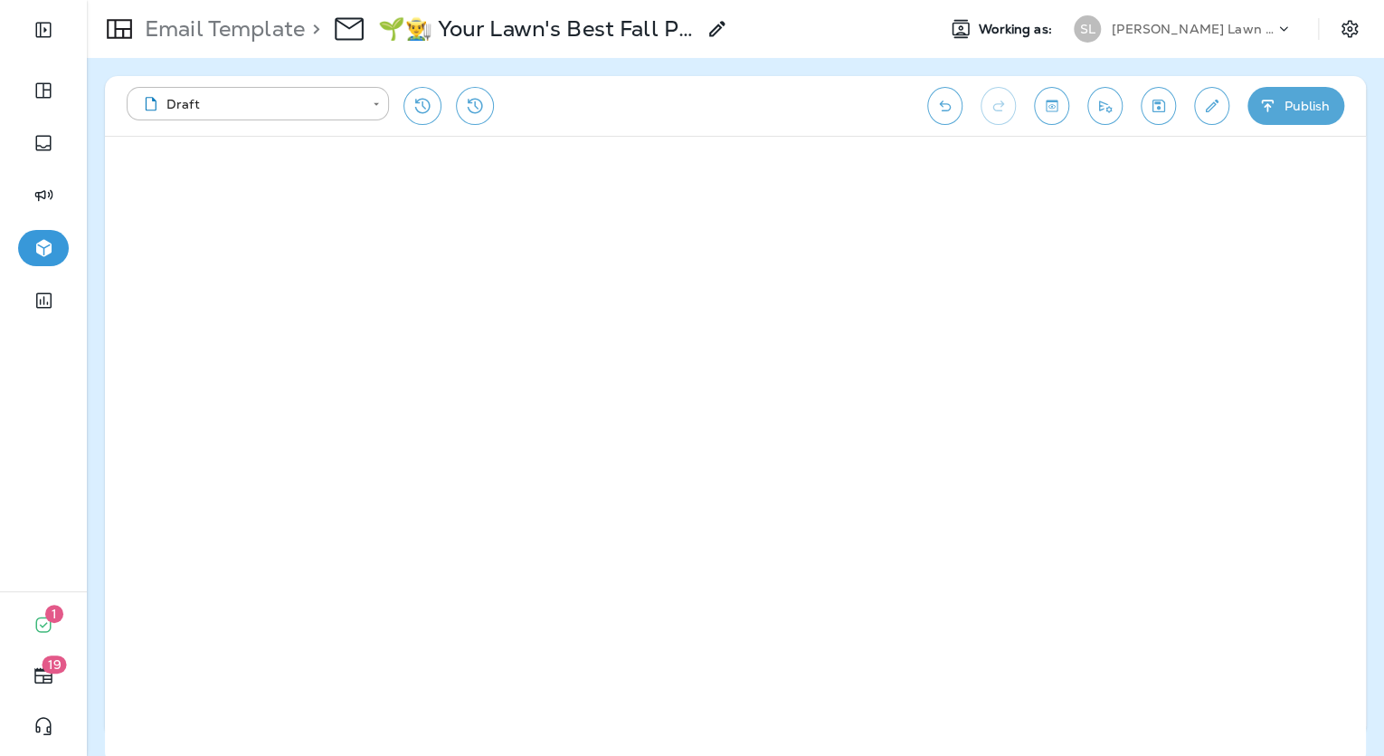
click at [722, 26] on use at bounding box center [716, 28] width 15 height 15
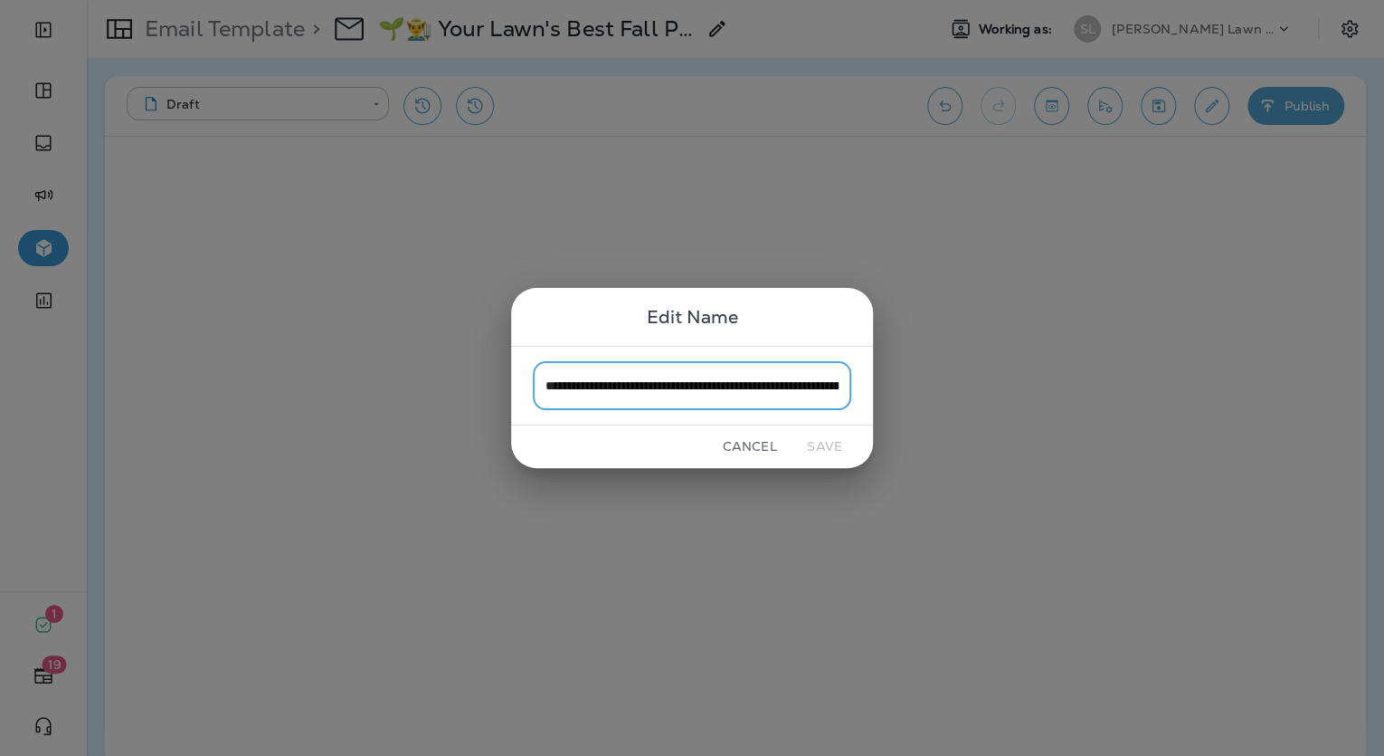
scroll to position [0, 136]
click at [600, 389] on input "**********" at bounding box center [692, 385] width 319 height 48
drag, startPoint x: 585, startPoint y: 384, endPoint x: 891, endPoint y: 397, distance: 306.2
click at [891, 397] on div "**********" at bounding box center [692, 378] width 1384 height 756
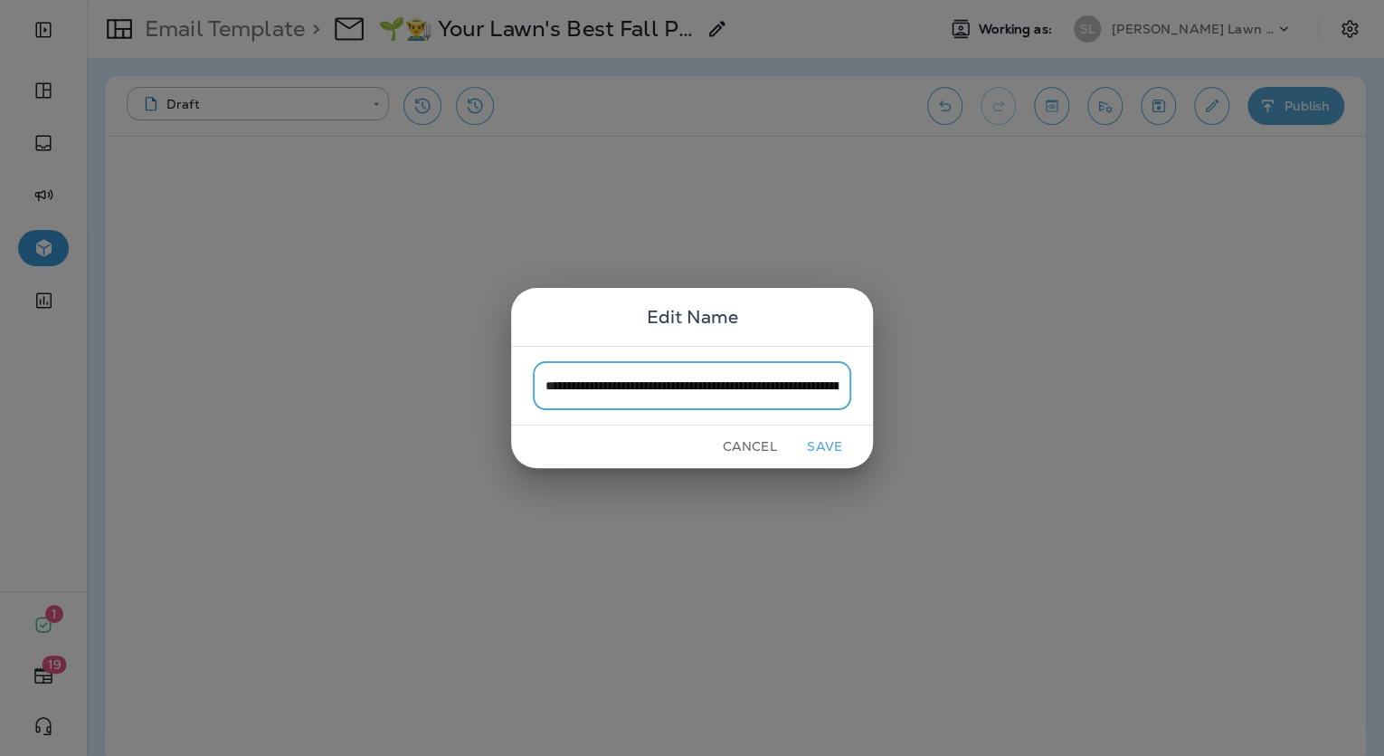
click at [660, 382] on input "**********" at bounding box center [692, 385] width 319 height 48
type input "**********"
click at [838, 438] on button "Save" at bounding box center [825, 447] width 68 height 28
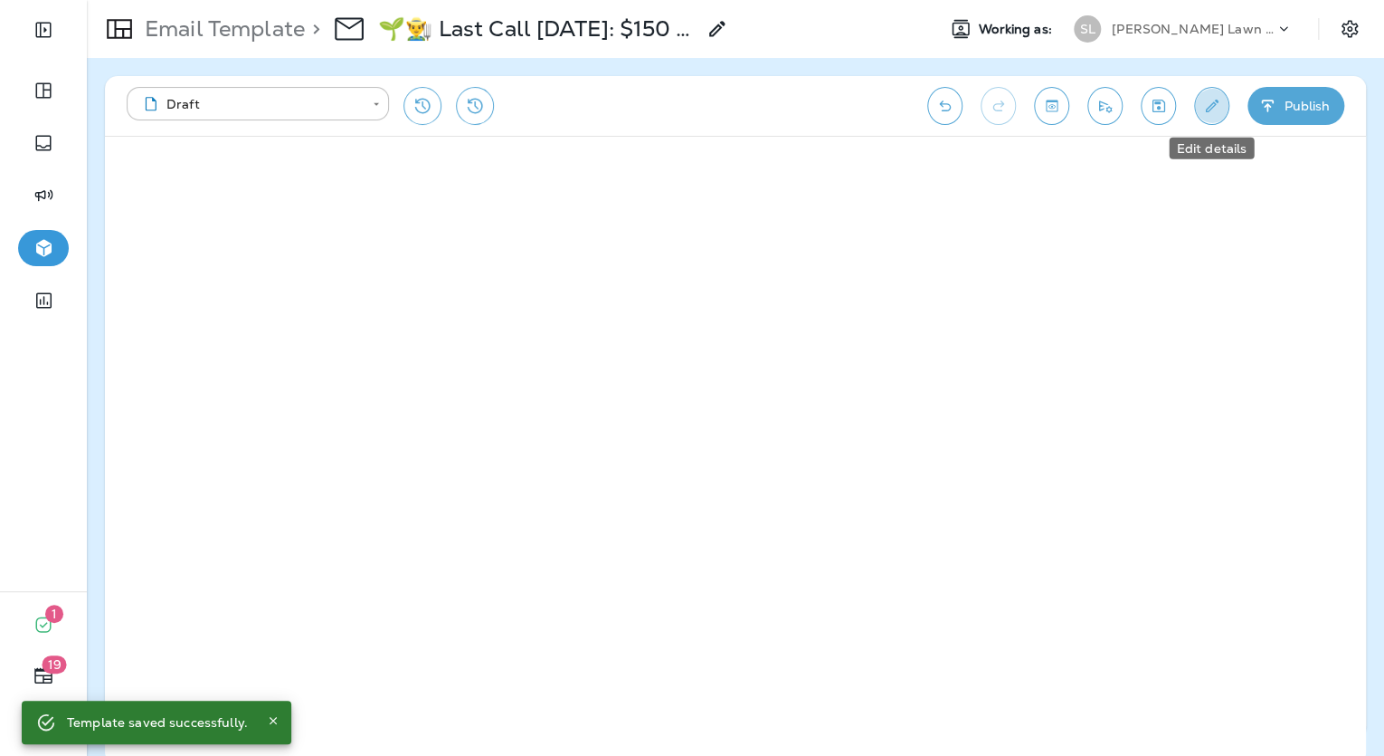
click at [1205, 95] on button "Edit details" at bounding box center [1211, 106] width 35 height 38
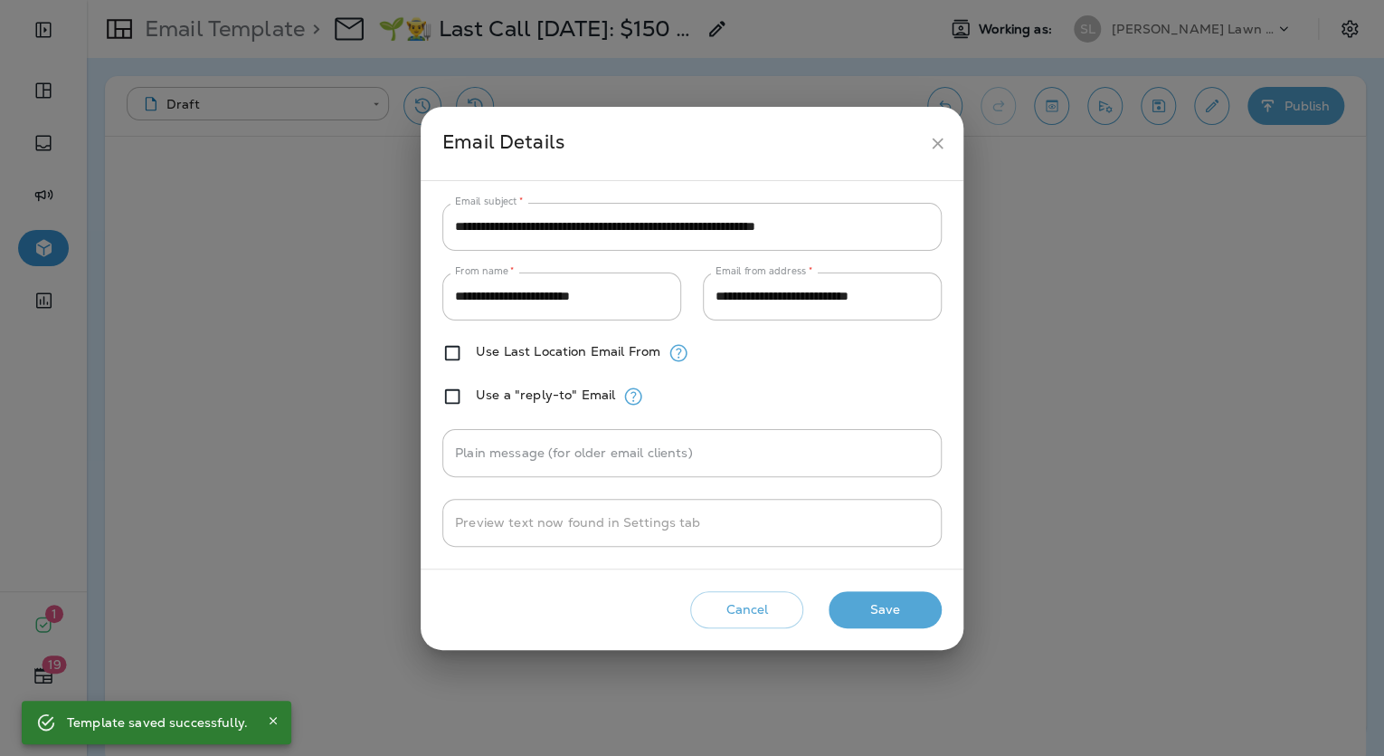
click at [941, 134] on icon "close" at bounding box center [937, 143] width 19 height 19
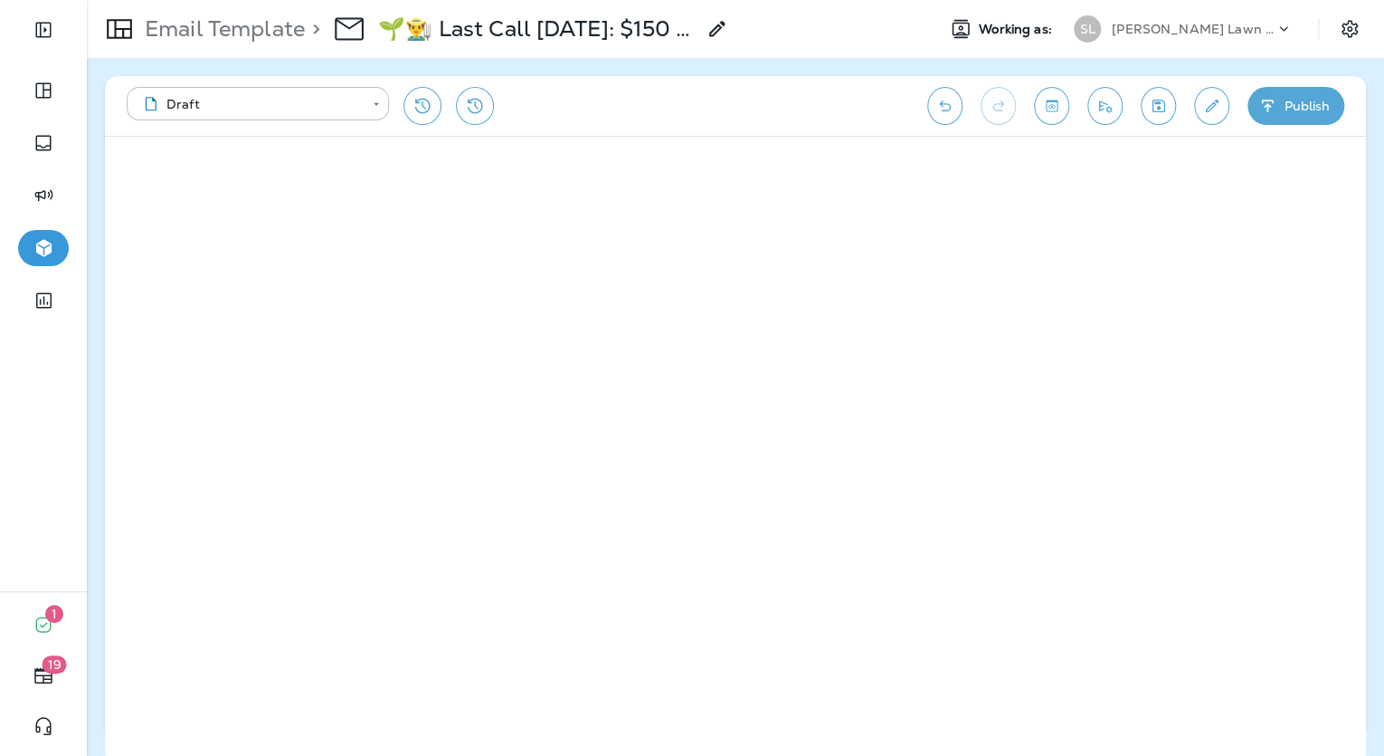
click at [705, 21] on div "> 🌱👨‍🌾 Last Call Today: $150 Off Your Fall Seeding Project! Don't Wait!" at bounding box center [516, 29] width 423 height 51
click at [716, 27] on use at bounding box center [716, 28] width 15 height 15
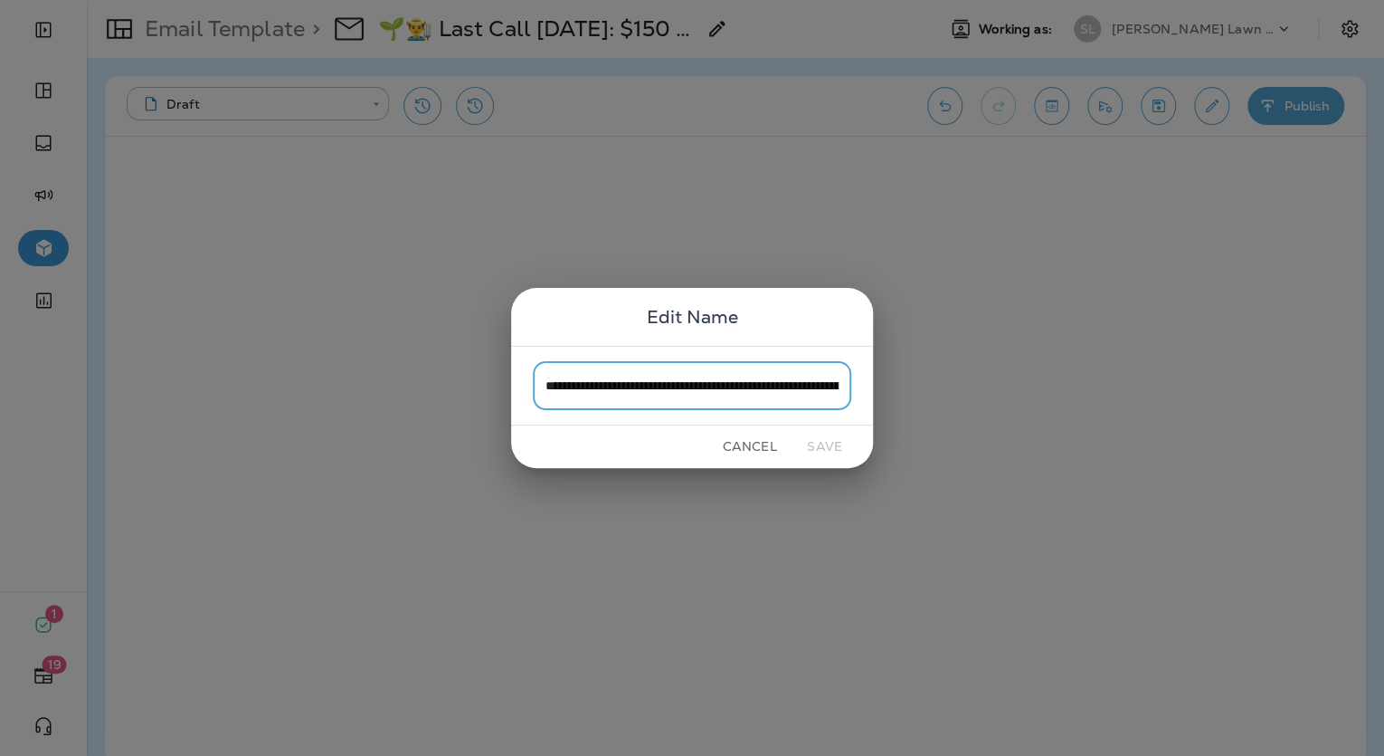
scroll to position [0, 134]
click at [623, 372] on input "**********" at bounding box center [692, 385] width 319 height 48
drag, startPoint x: 839, startPoint y: 382, endPoint x: 585, endPoint y: 387, distance: 253.4
click at [585, 387] on input "**********" at bounding box center [692, 385] width 319 height 48
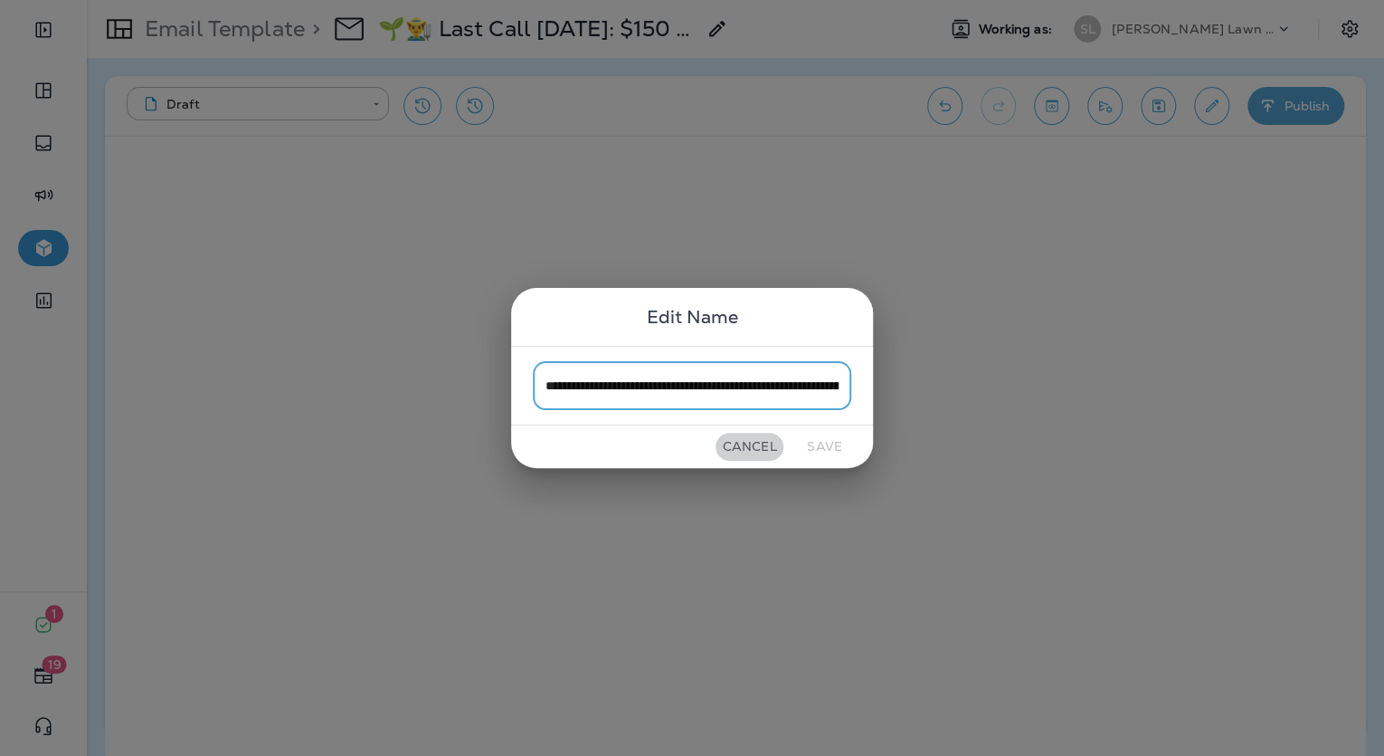
click at [756, 447] on button "Cancel" at bounding box center [750, 447] width 68 height 28
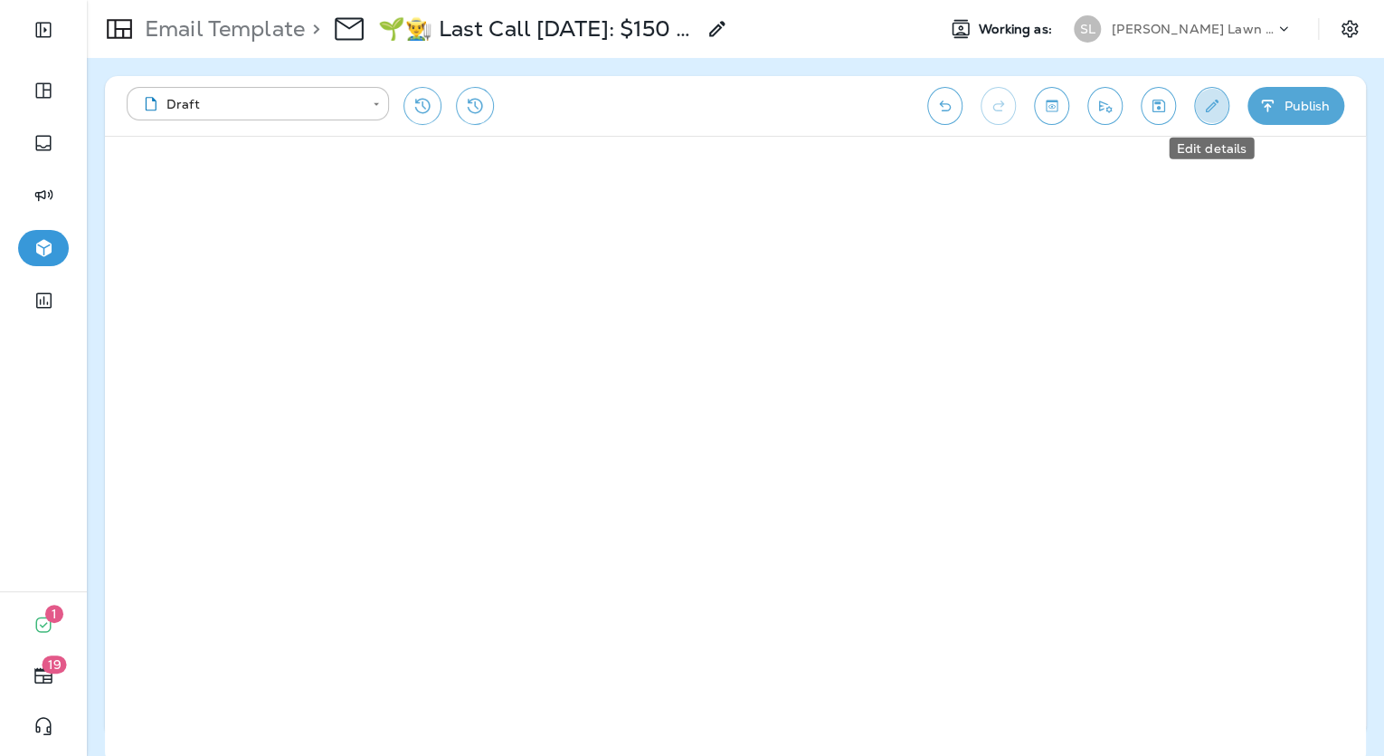
click at [1219, 112] on icon "Edit details" at bounding box center [1212, 106] width 19 height 18
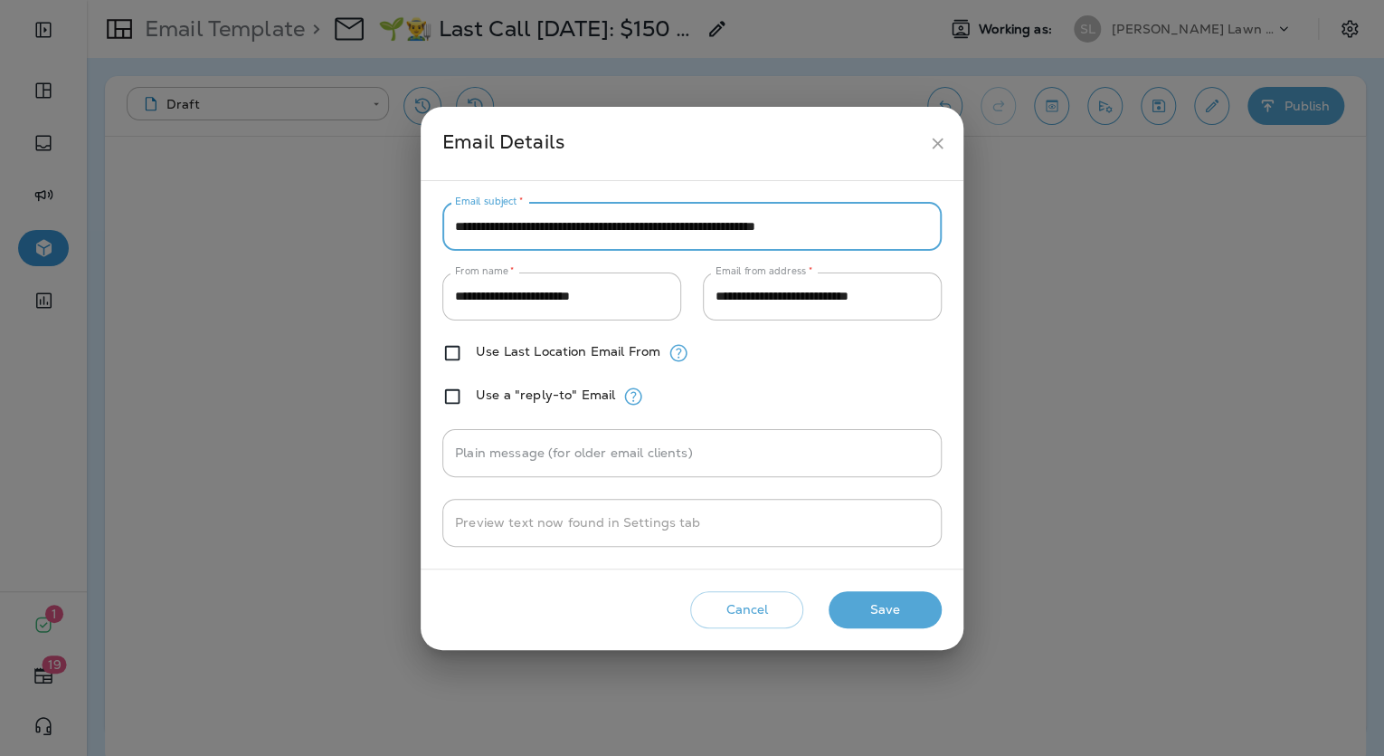
drag, startPoint x: 496, startPoint y: 224, endPoint x: 866, endPoint y: 253, distance: 371.2
click at [866, 253] on div "**********" at bounding box center [691, 375] width 499 height 345
paste input "******"
type input "**********"
click at [878, 263] on div "**********" at bounding box center [691, 375] width 499 height 345
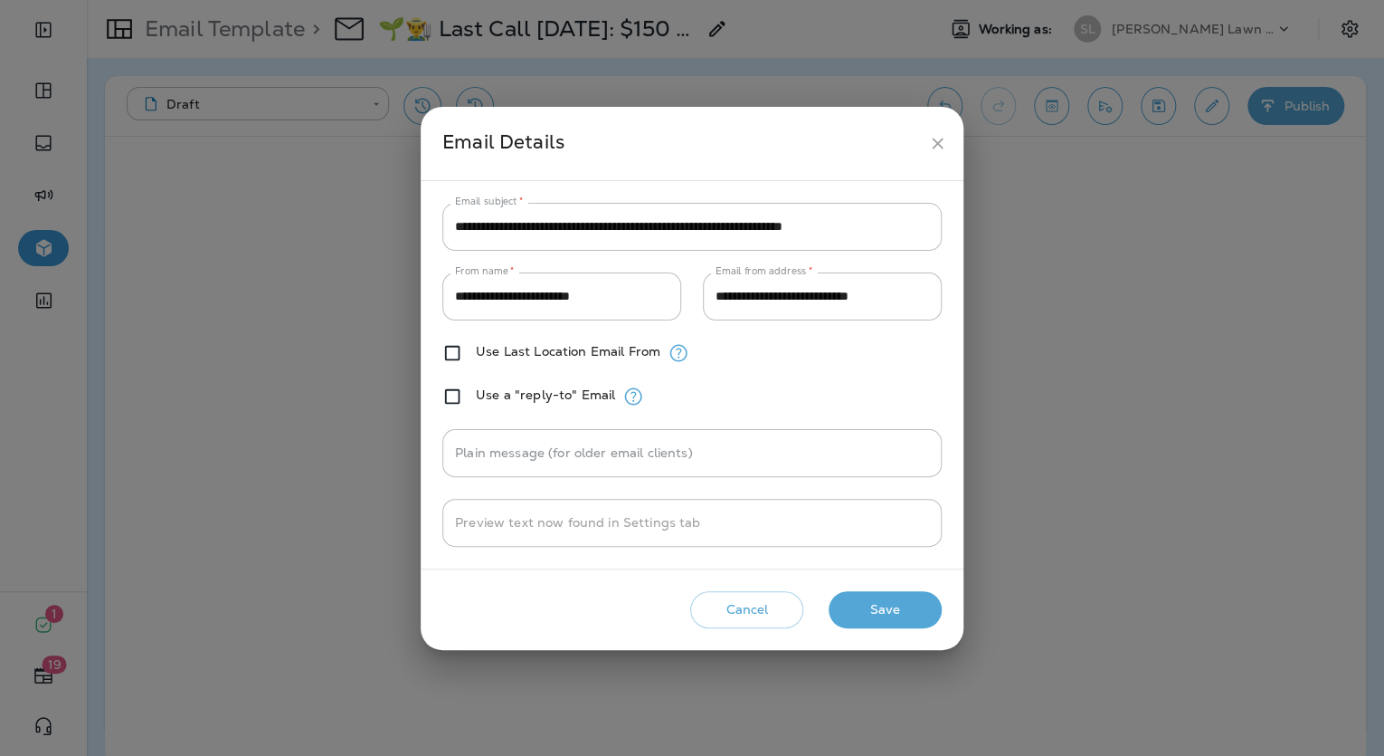
click at [663, 259] on div "**********" at bounding box center [691, 375] width 499 height 345
click at [890, 612] on button "Save" at bounding box center [885, 609] width 113 height 37
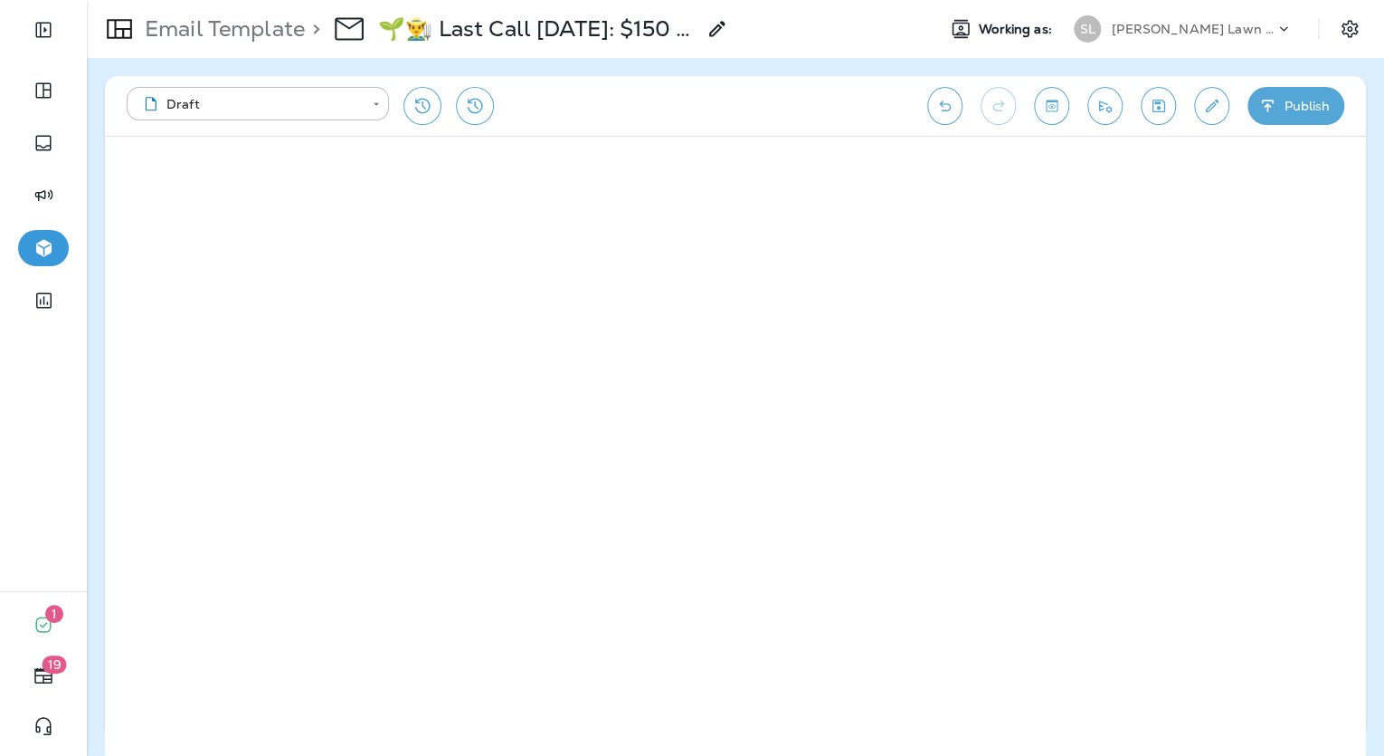
click at [1278, 94] on button "Publish" at bounding box center [1296, 106] width 97 height 38
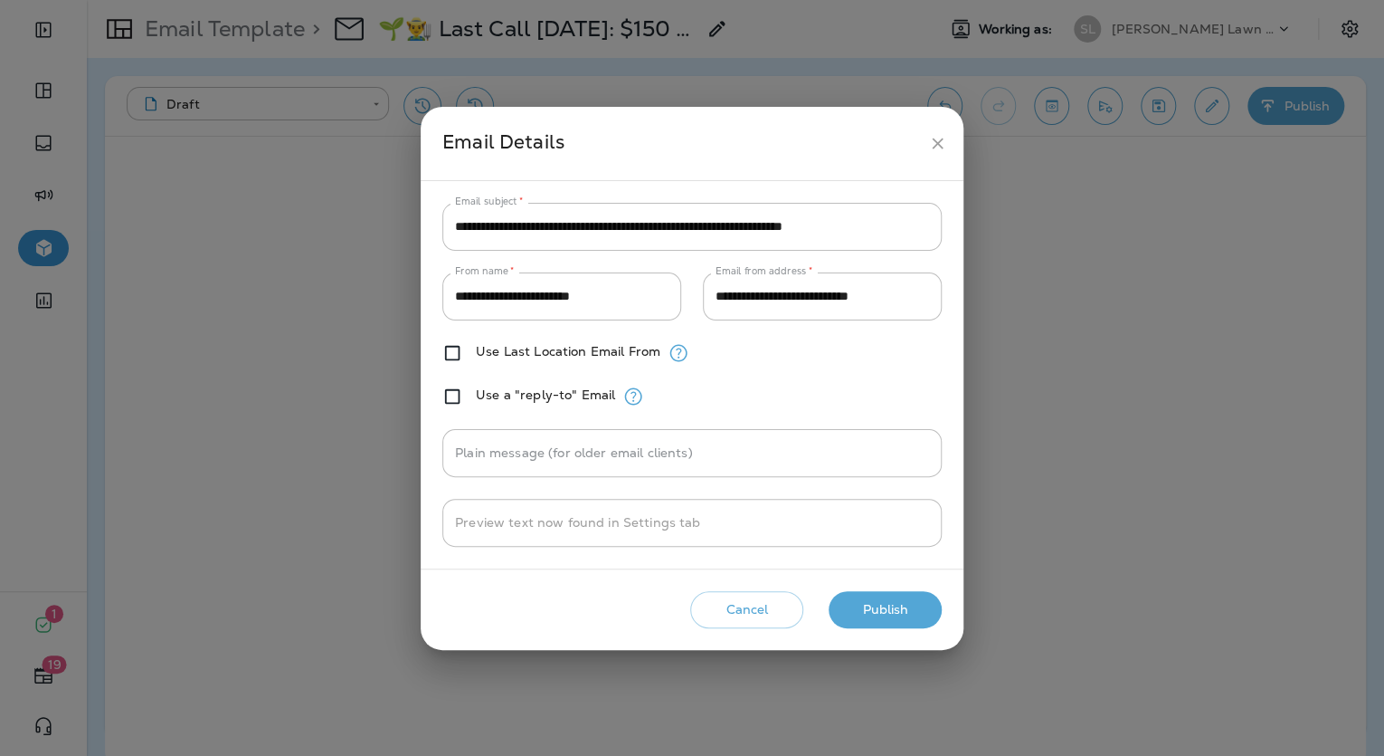
click at [1276, 374] on div "**********" at bounding box center [692, 378] width 1384 height 756
click at [946, 154] on button "close" at bounding box center [937, 143] width 33 height 33
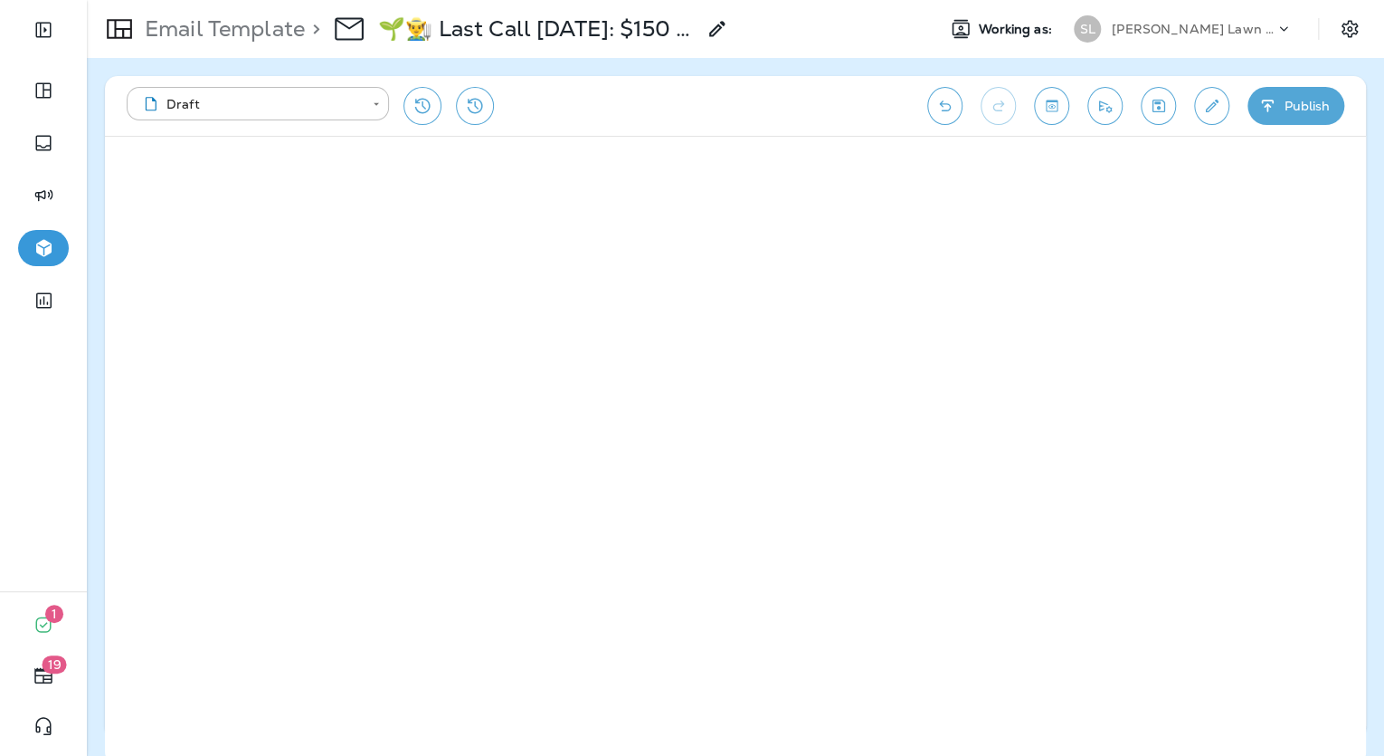
click at [1280, 116] on button "Publish" at bounding box center [1296, 106] width 97 height 38
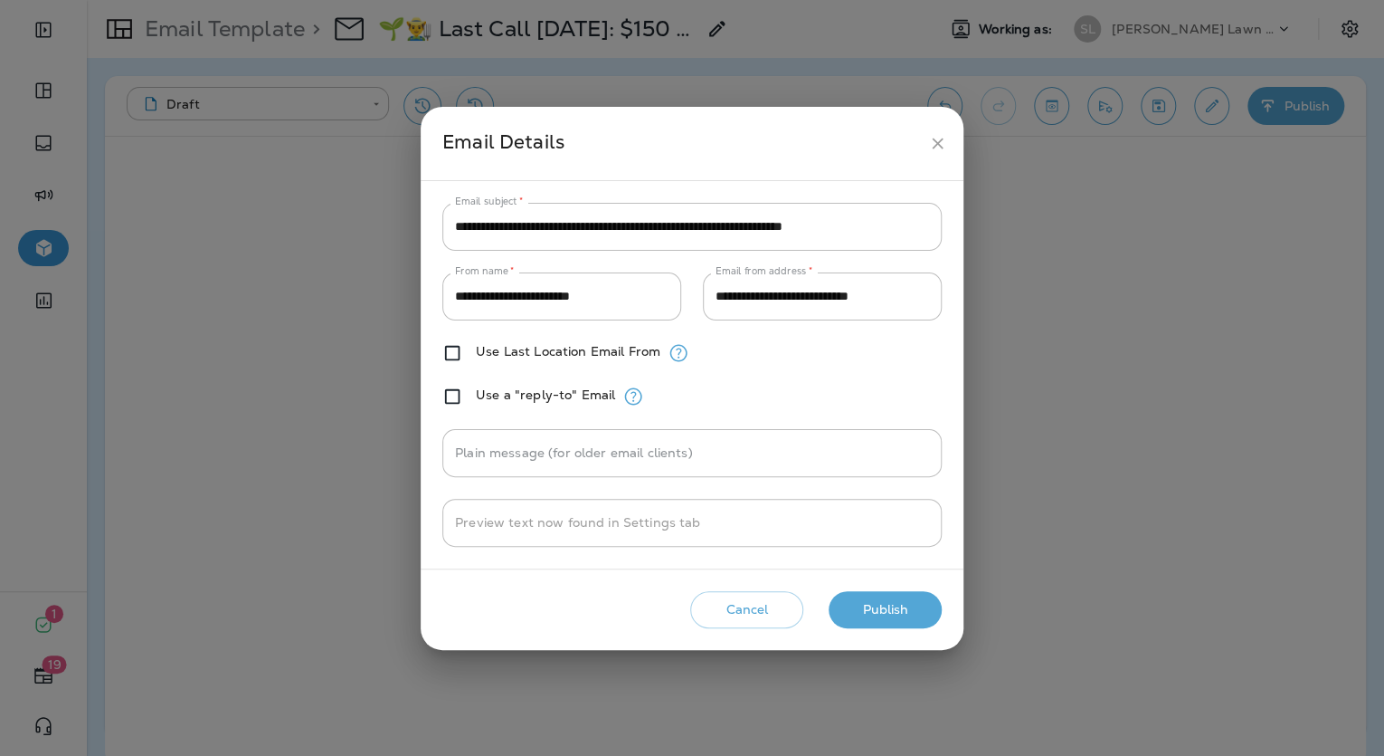
click at [864, 603] on button "Publish" at bounding box center [885, 609] width 113 height 37
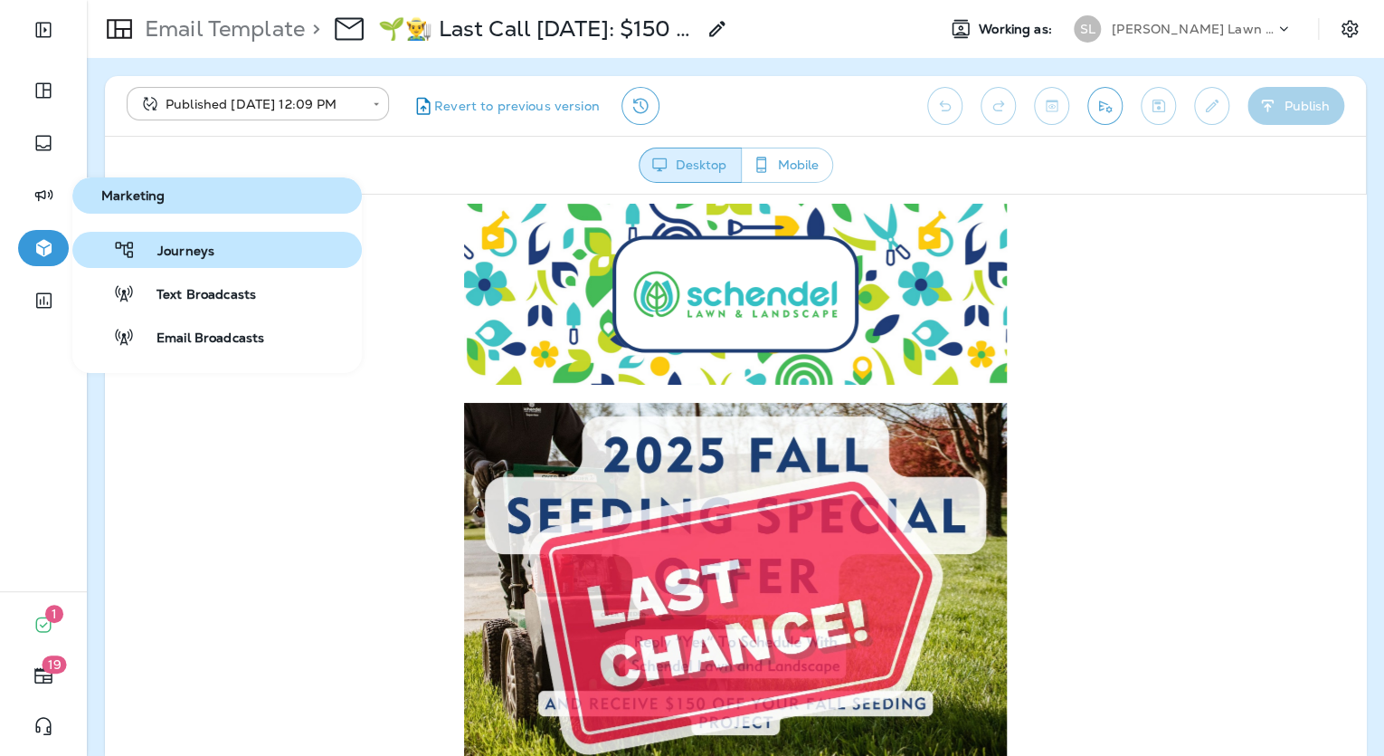
click at [140, 239] on div "Journeys" at bounding box center [147, 250] width 135 height 22
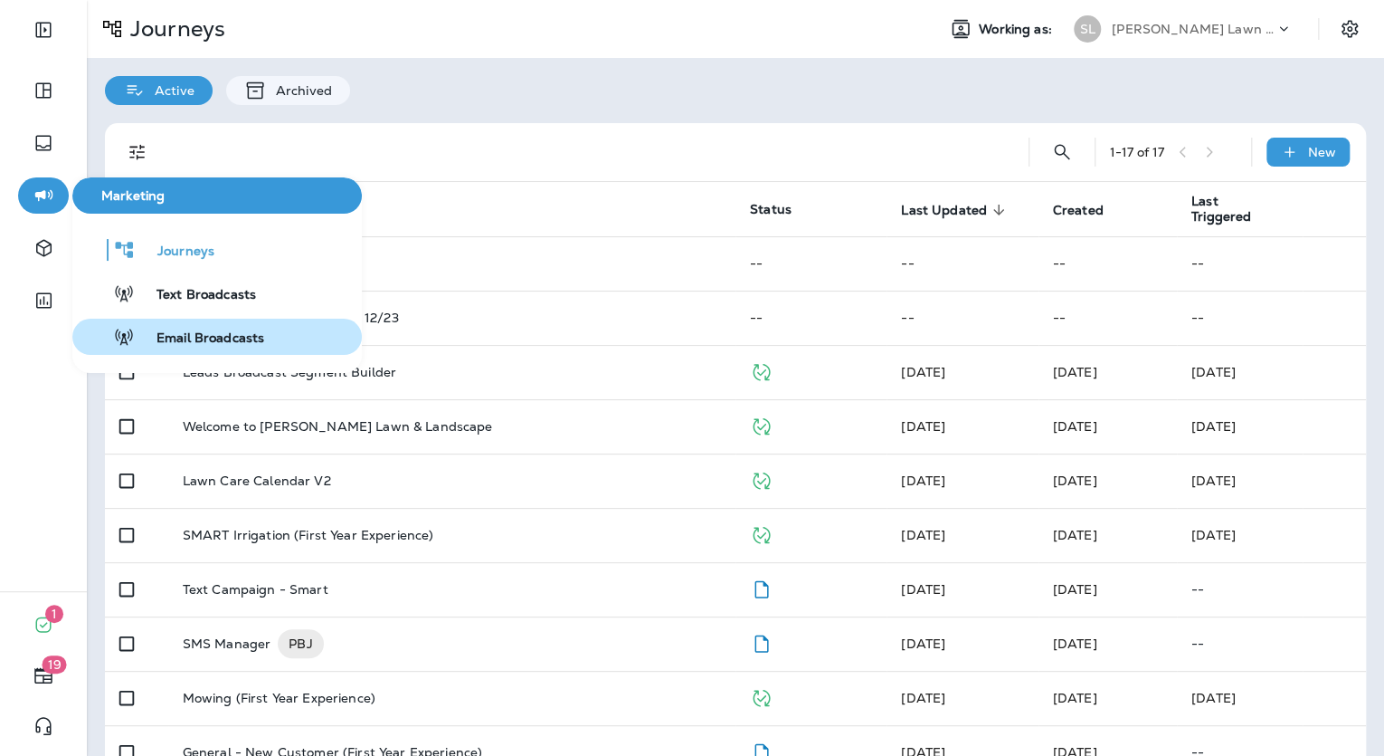
click at [176, 336] on span "Email Broadcasts" at bounding box center [199, 338] width 129 height 17
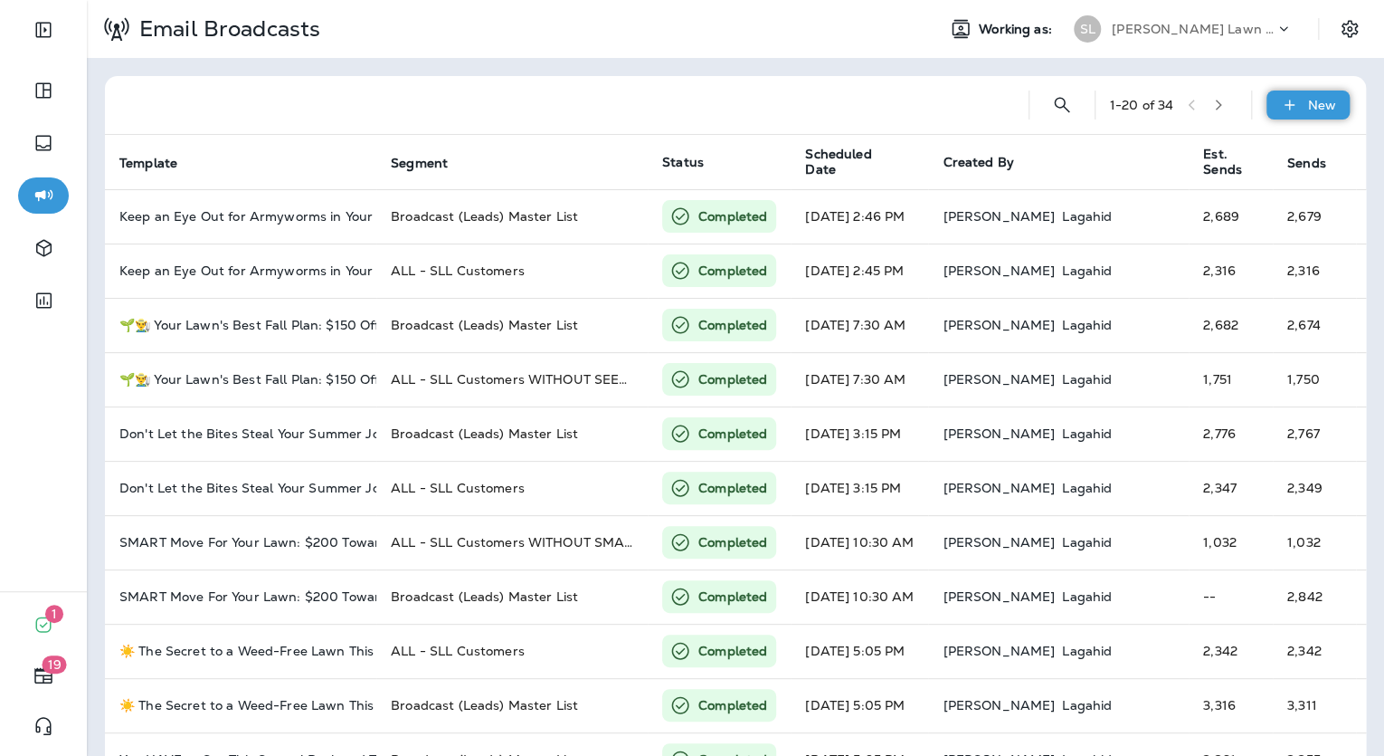
click at [1312, 107] on p "New" at bounding box center [1322, 105] width 28 height 14
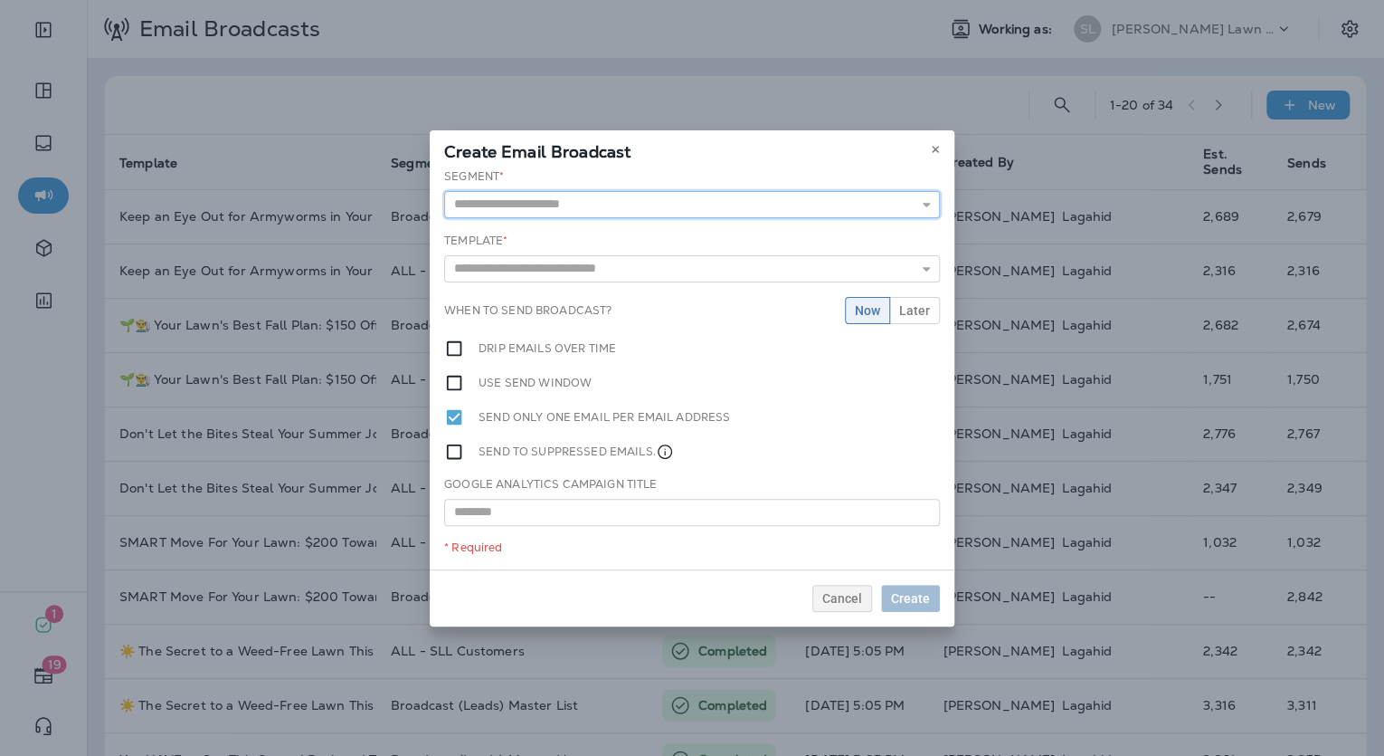
click at [673, 206] on input "text" at bounding box center [692, 204] width 496 height 27
click at [934, 154] on icon at bounding box center [935, 149] width 11 height 11
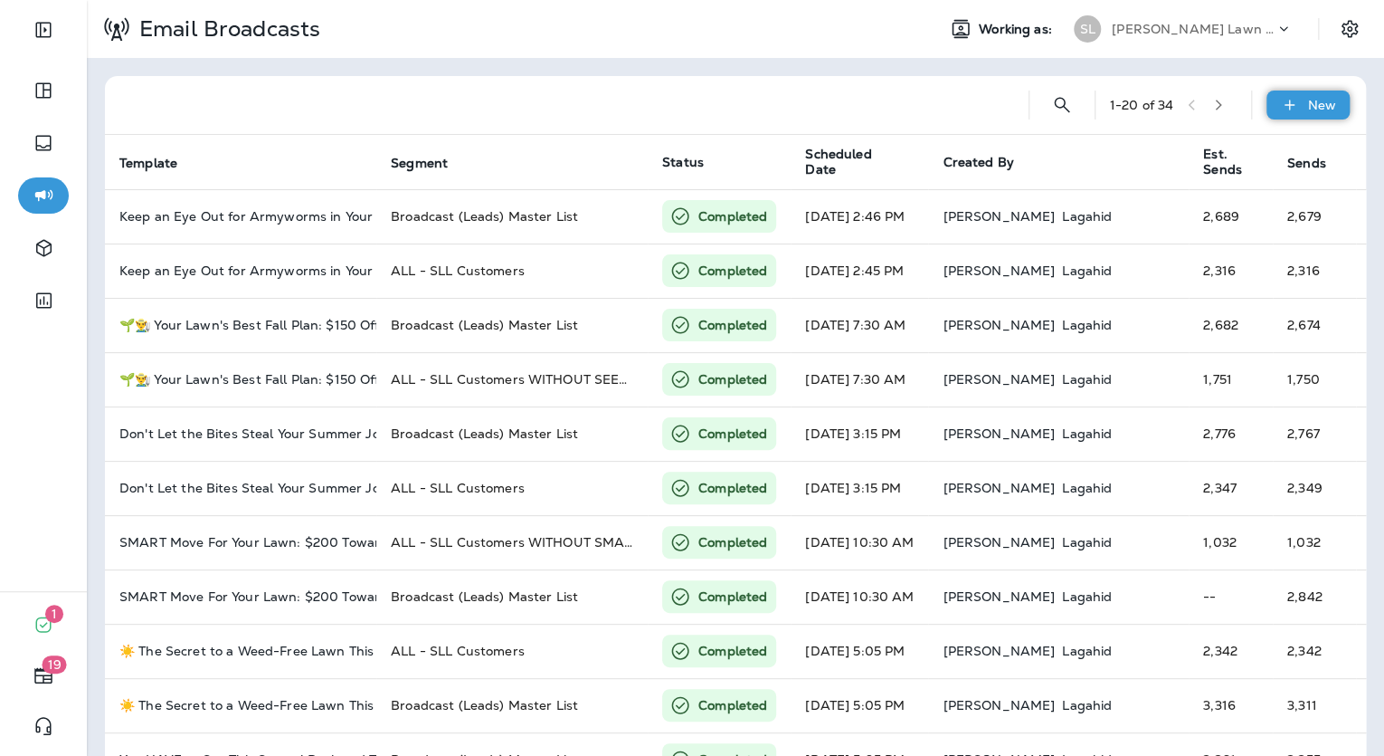
click at [1310, 101] on p "New" at bounding box center [1322, 105] width 28 height 14
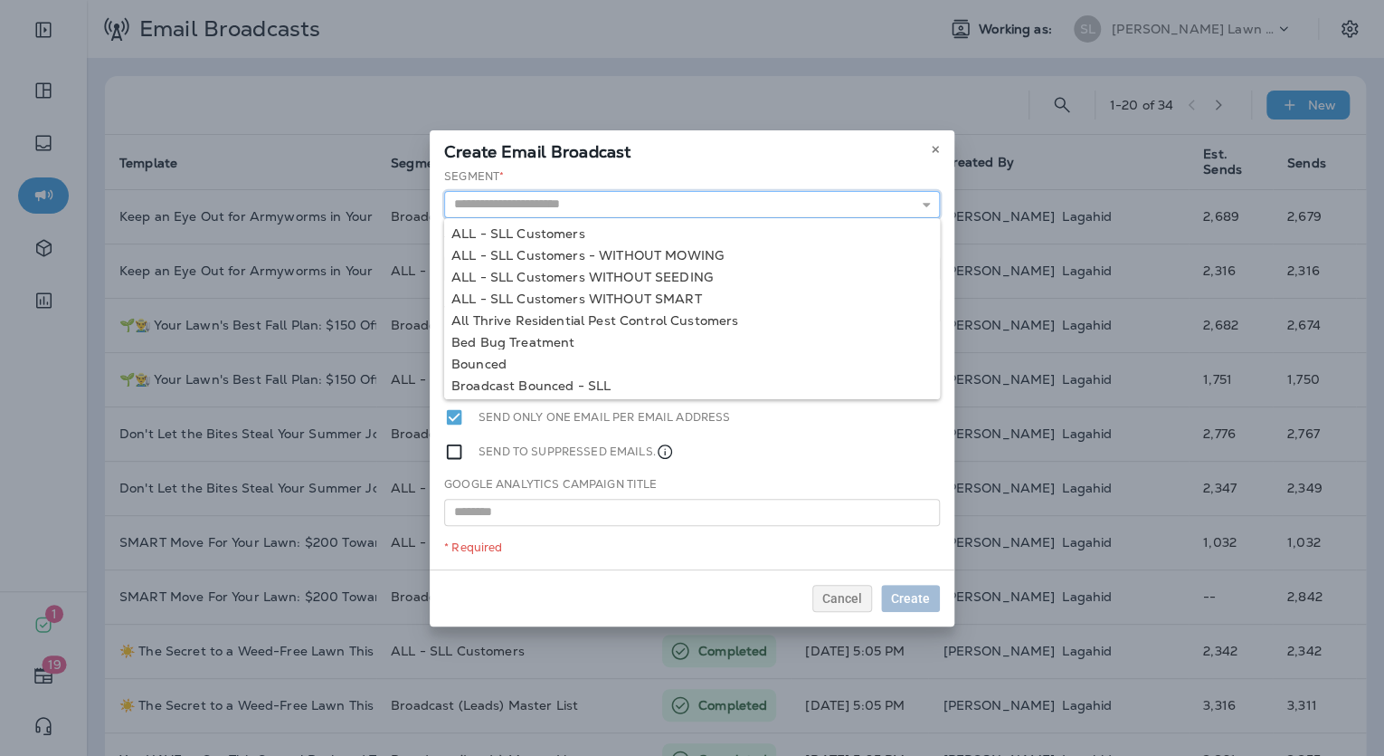
click at [580, 209] on input "text" at bounding box center [692, 204] width 496 height 27
type input "**********"
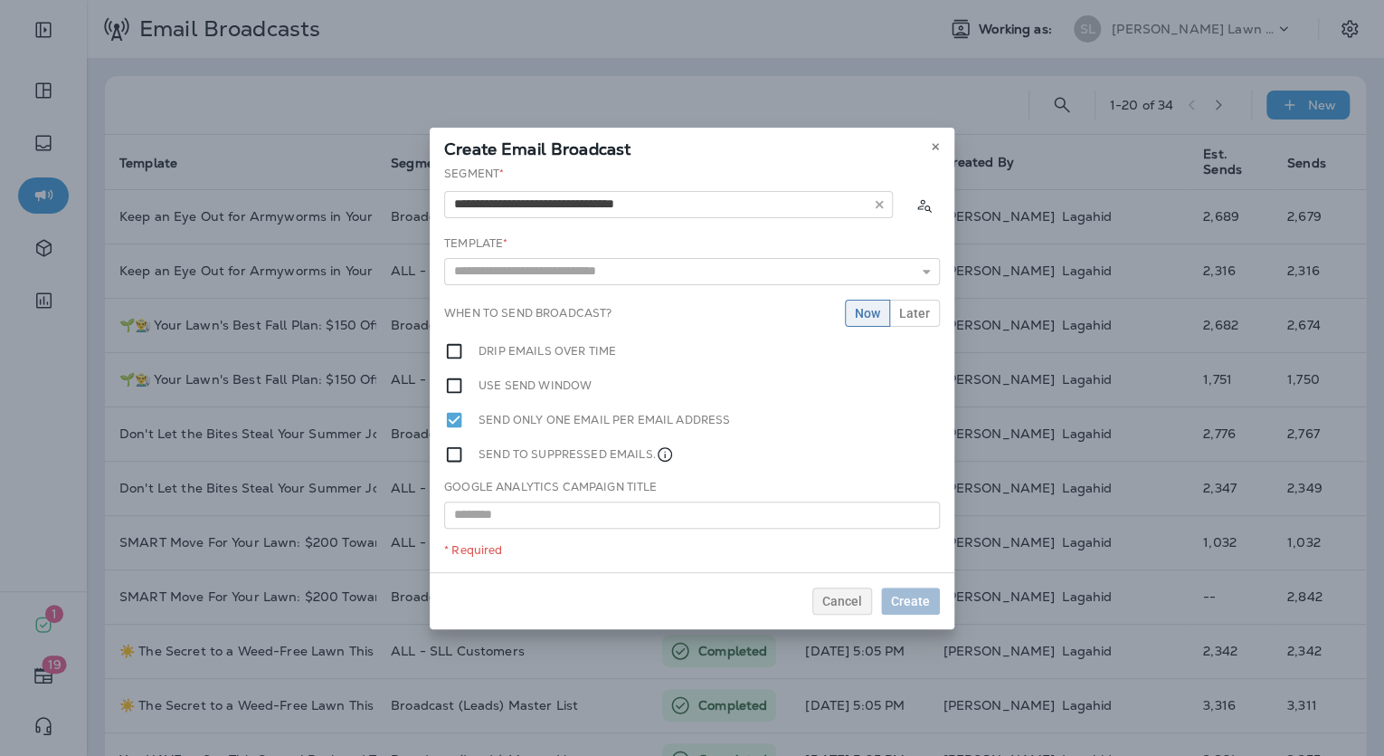
click at [642, 279] on div "**********" at bounding box center [692, 369] width 525 height 406
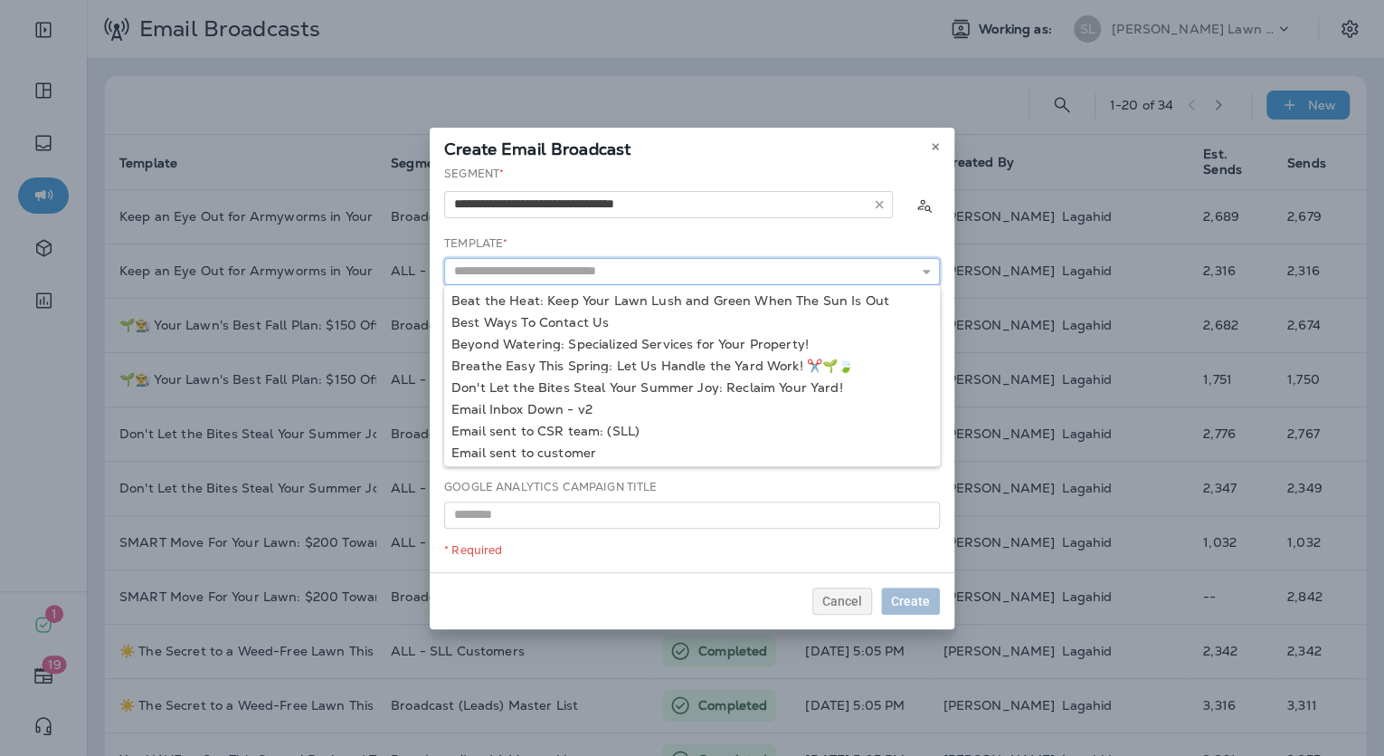
click at [635, 274] on input "text" at bounding box center [692, 271] width 496 height 27
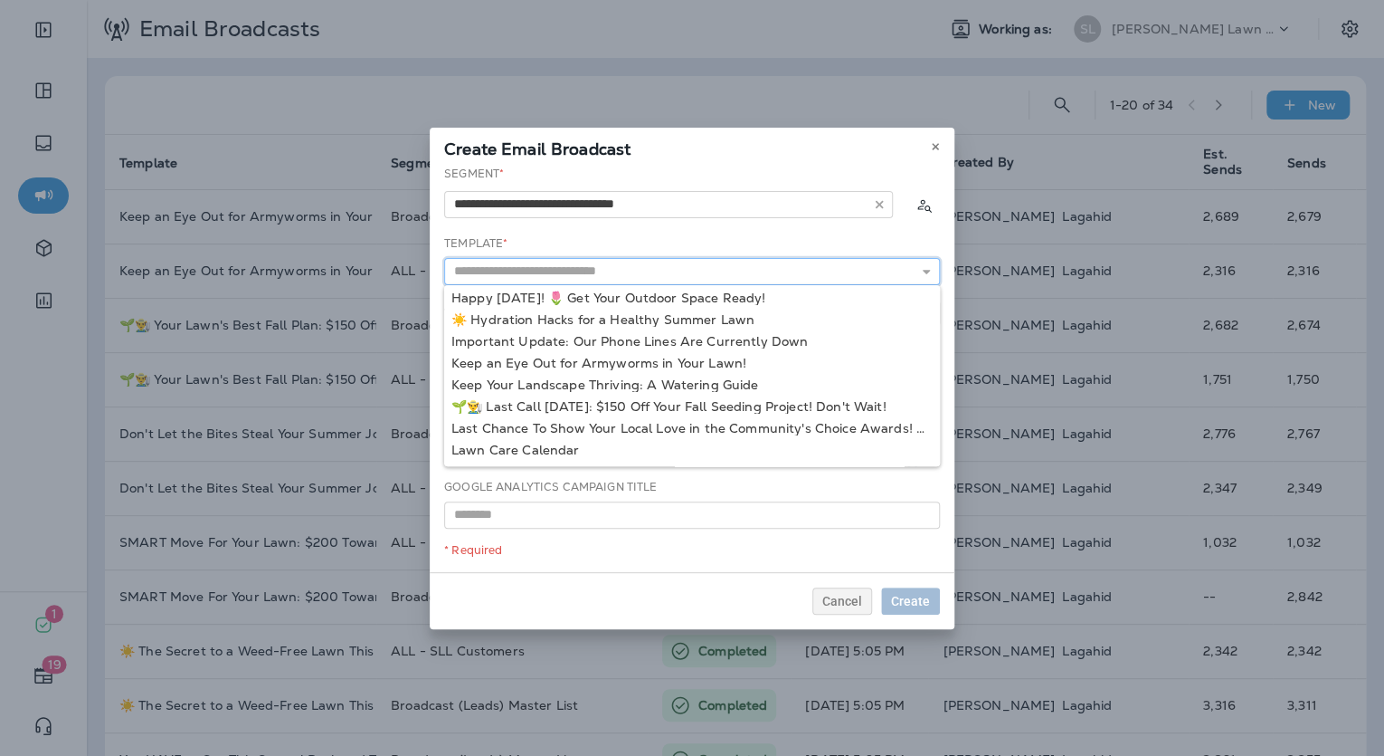
scroll to position [269, 0]
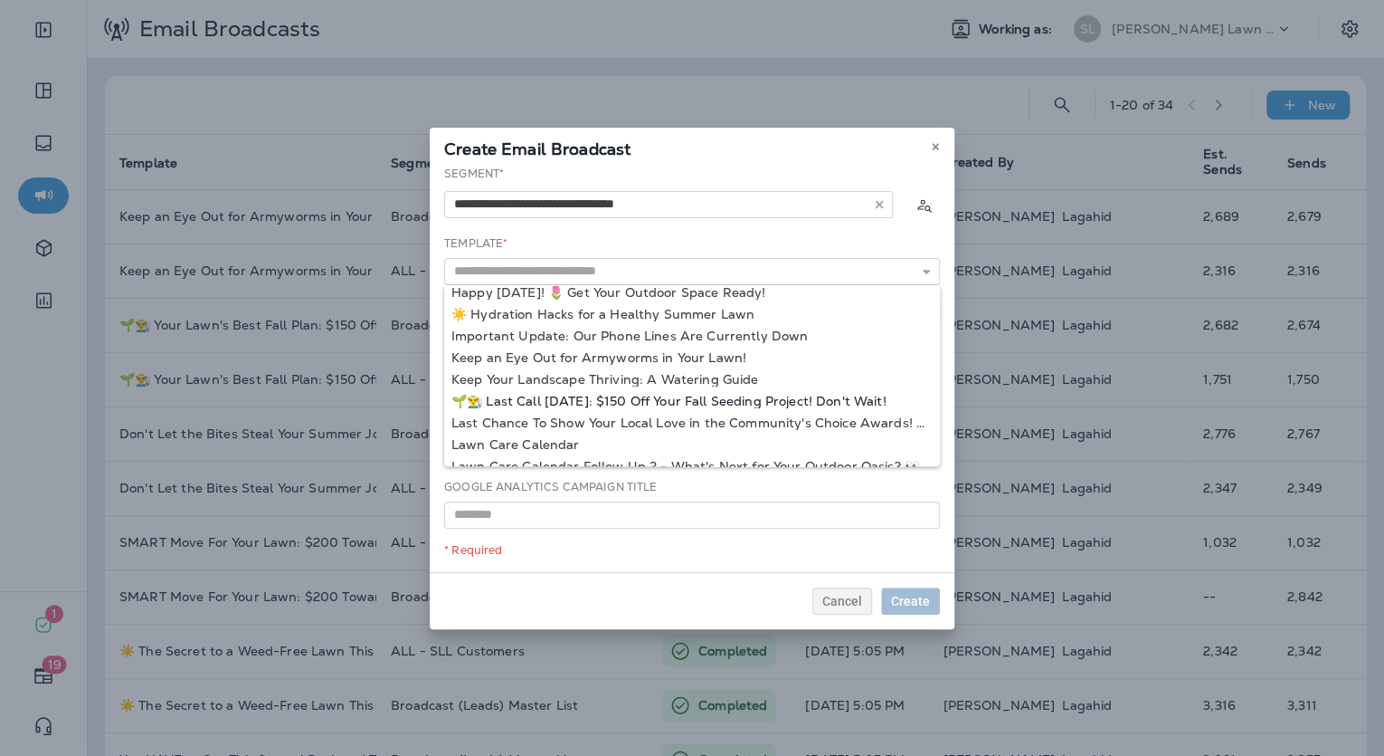
type input "**********"
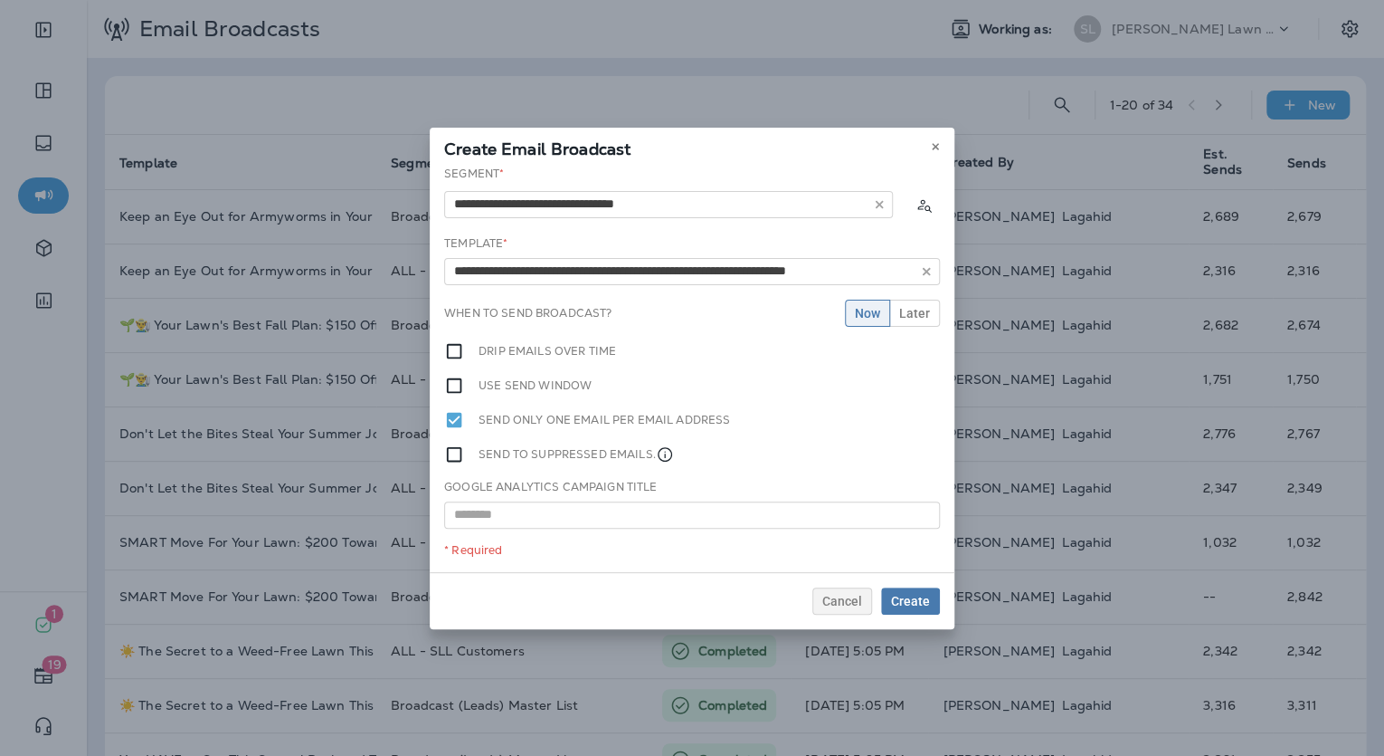
click at [756, 404] on div "**********" at bounding box center [692, 369] width 525 height 406
click at [910, 322] on button "Later" at bounding box center [915, 313] width 51 height 27
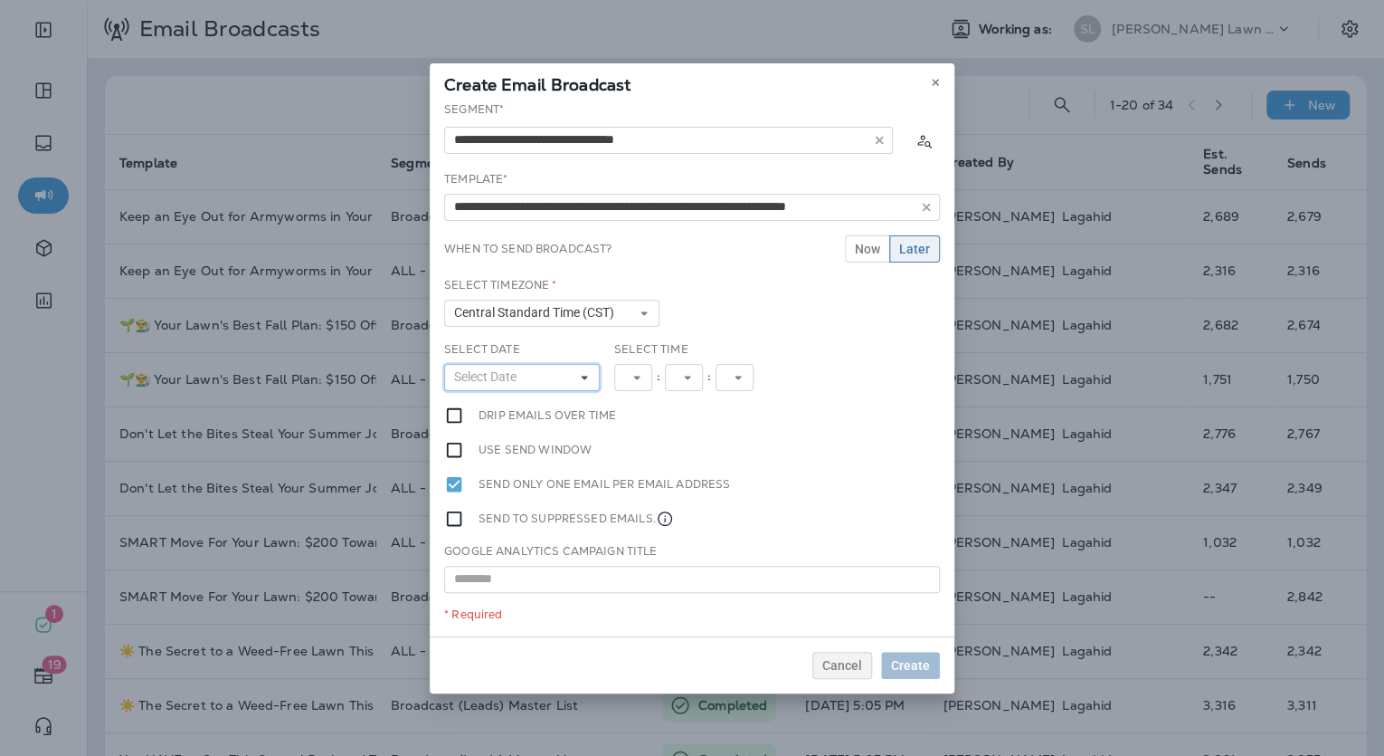
click at [571, 373] on button "Select Date" at bounding box center [522, 377] width 156 height 27
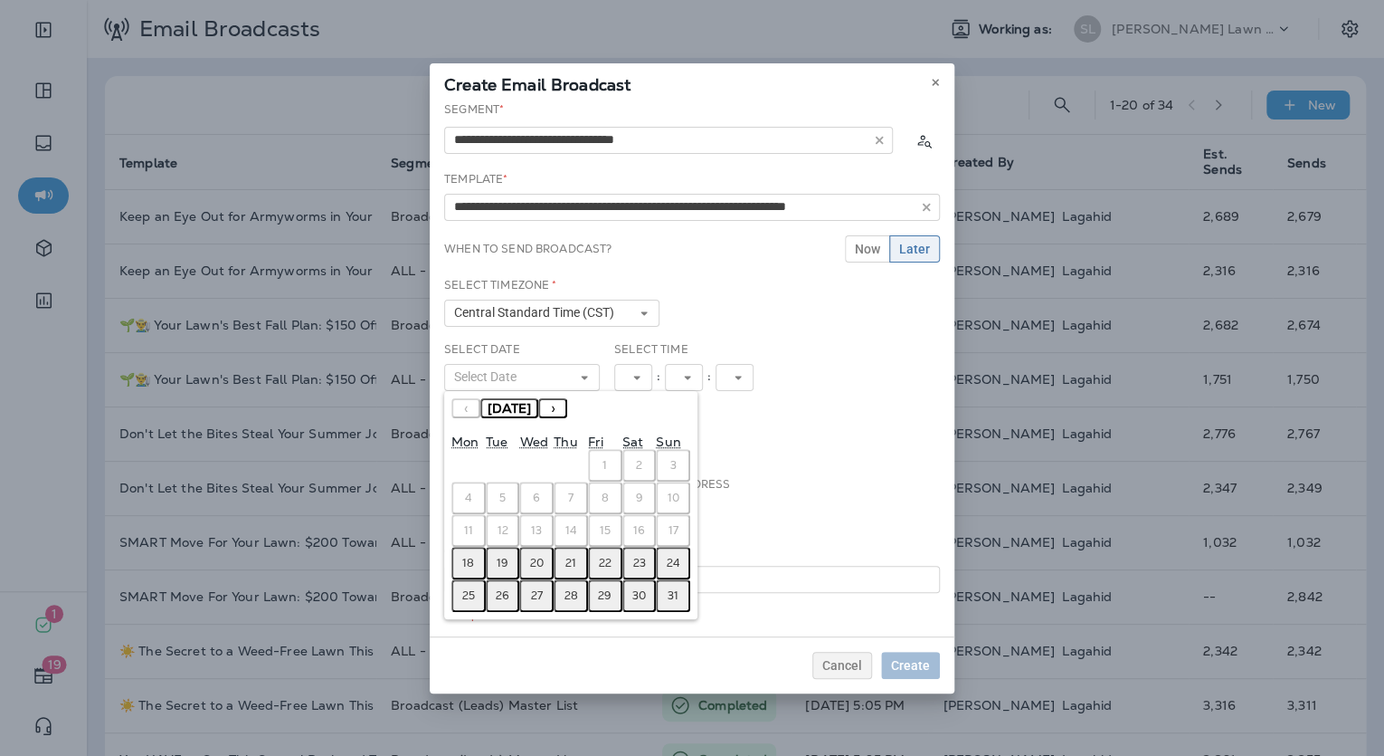
click at [471, 556] on abbr "18" at bounding box center [468, 563] width 12 height 14
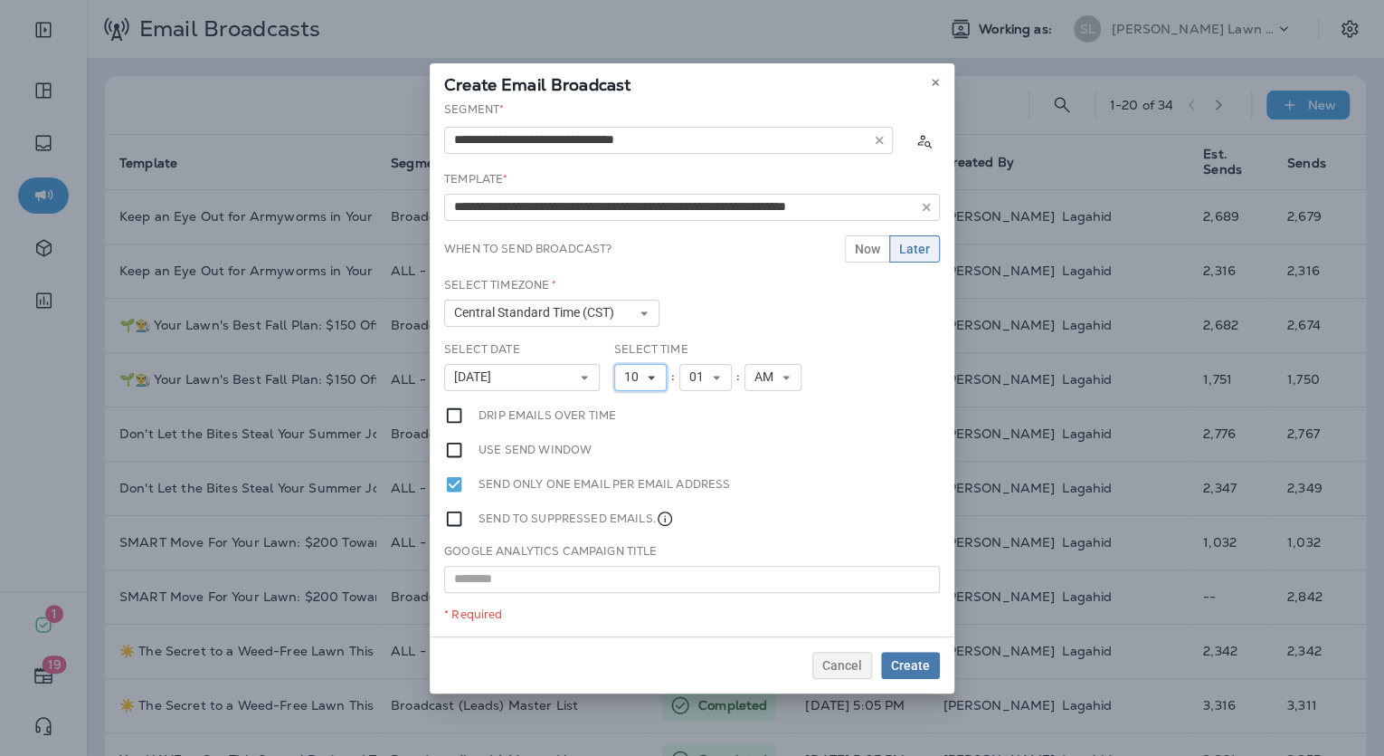
click at [648, 382] on button "10" at bounding box center [640, 377] width 52 height 27
click at [637, 409] on link "1" at bounding box center [640, 406] width 52 height 22
click at [706, 385] on button "01" at bounding box center [698, 377] width 52 height 27
click at [695, 408] on link "00" at bounding box center [698, 406] width 52 height 22
click at [751, 379] on span "AM" at bounding box center [760, 376] width 26 height 15
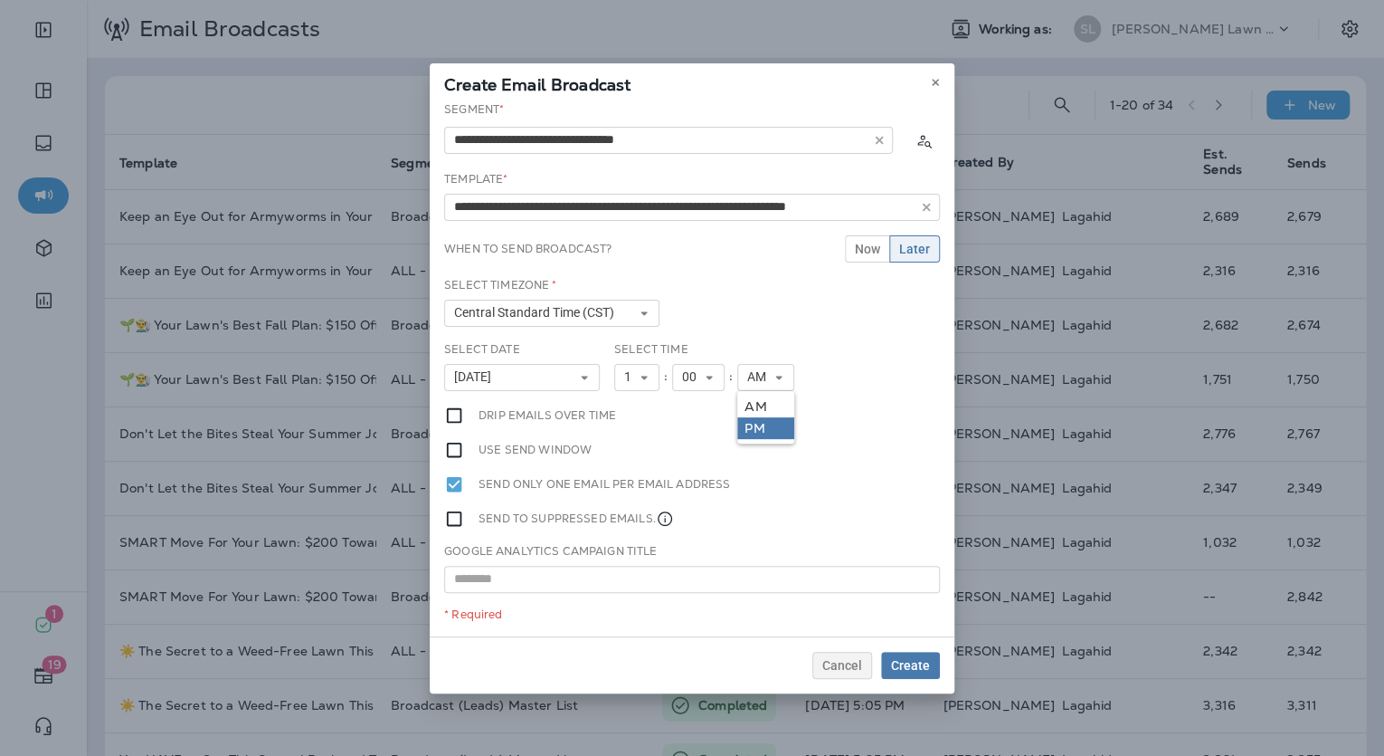
click at [776, 424] on link "PM" at bounding box center [765, 428] width 57 height 22
click at [909, 670] on span "Create" at bounding box center [910, 665] width 39 height 13
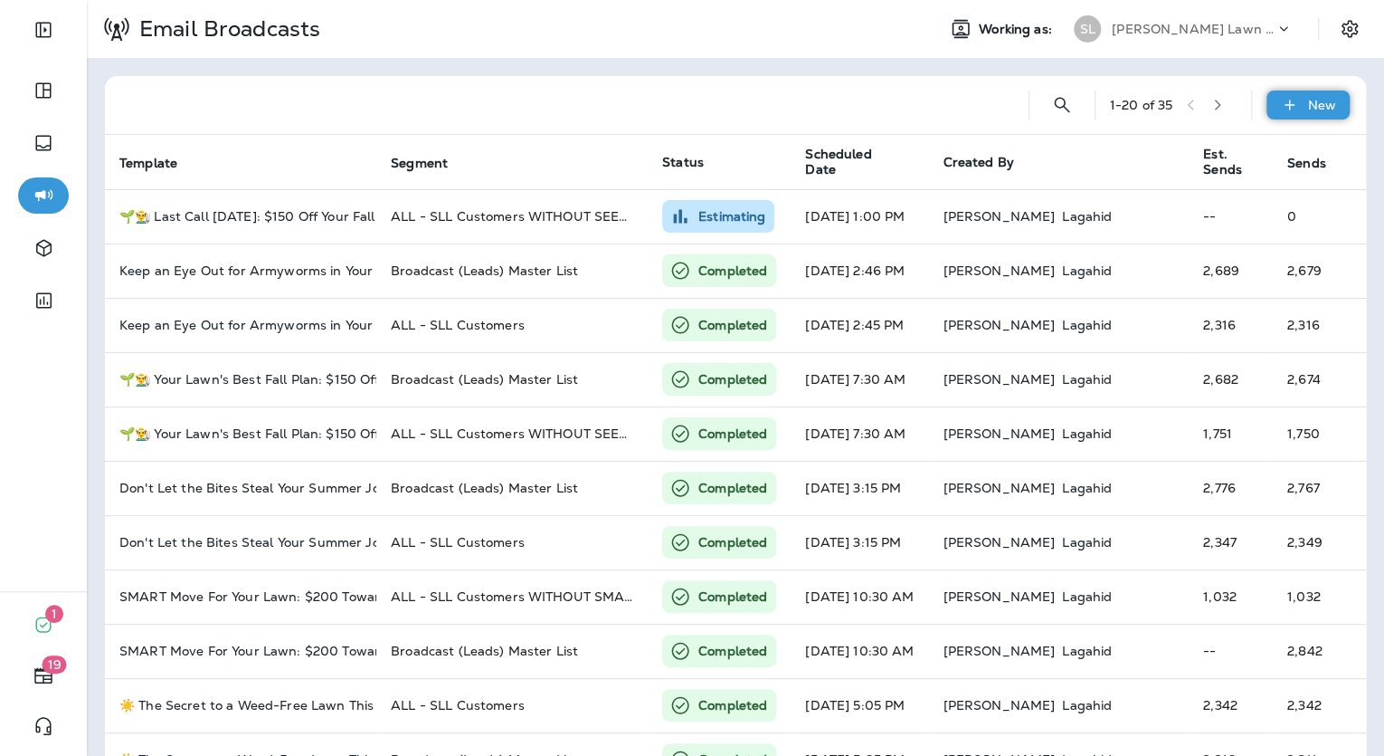
click at [1287, 109] on icon at bounding box center [1289, 105] width 19 height 18
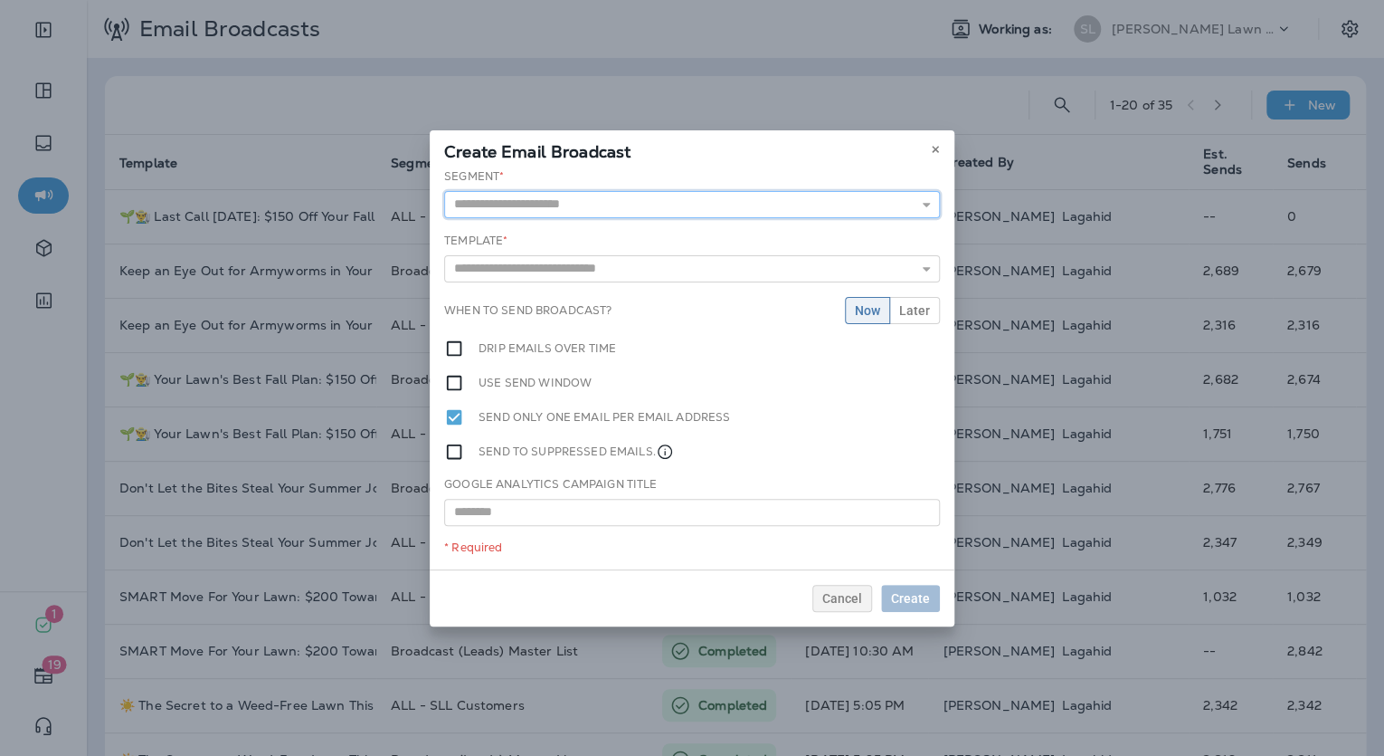
click at [840, 217] on input "text" at bounding box center [692, 204] width 496 height 27
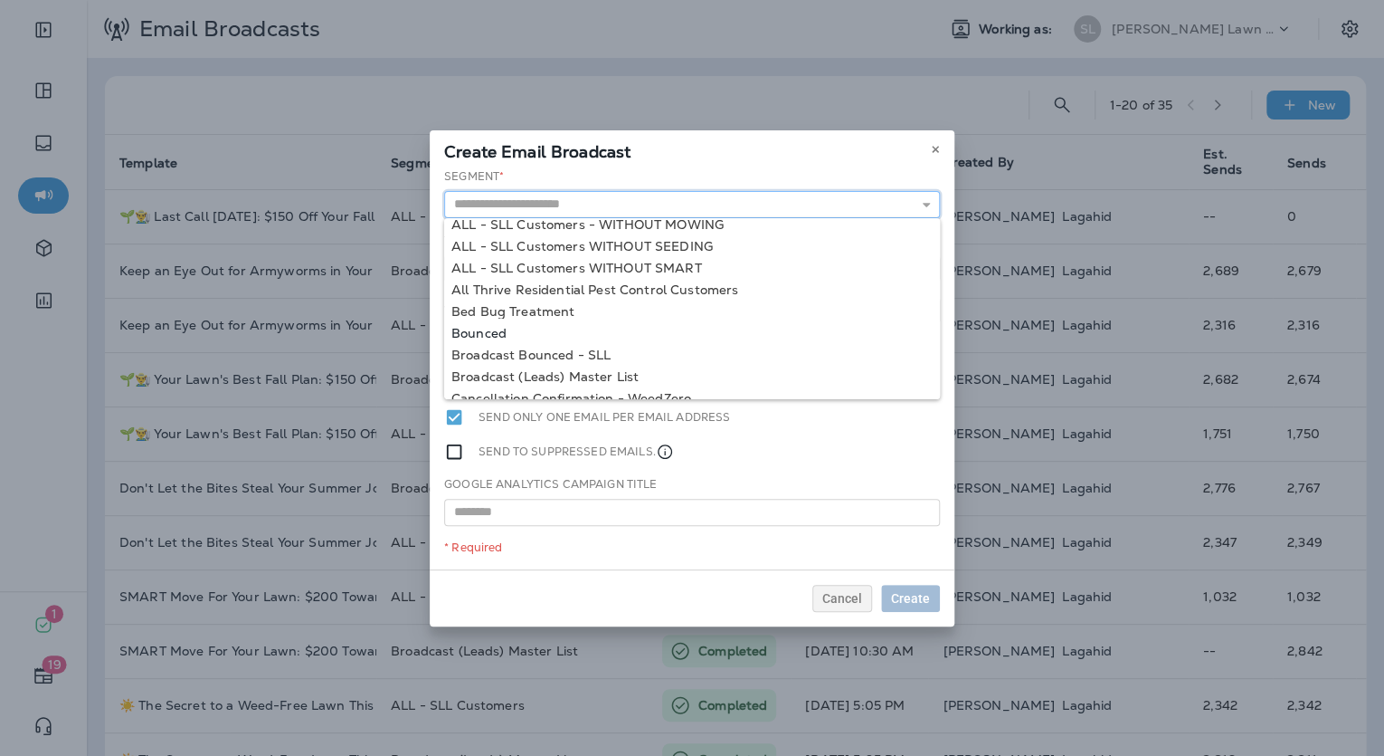
scroll to position [45, 0]
type input "**********"
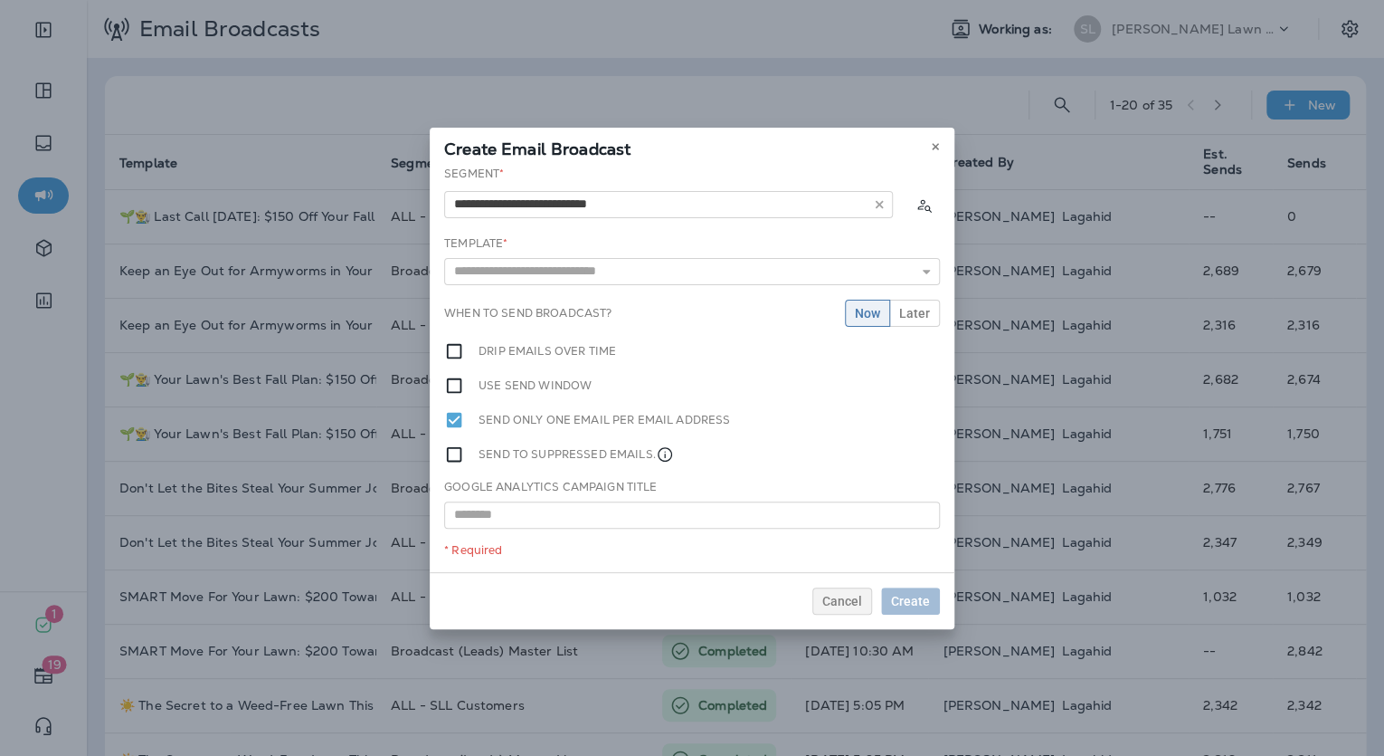
click at [623, 359] on div "**********" at bounding box center [692, 369] width 525 height 406
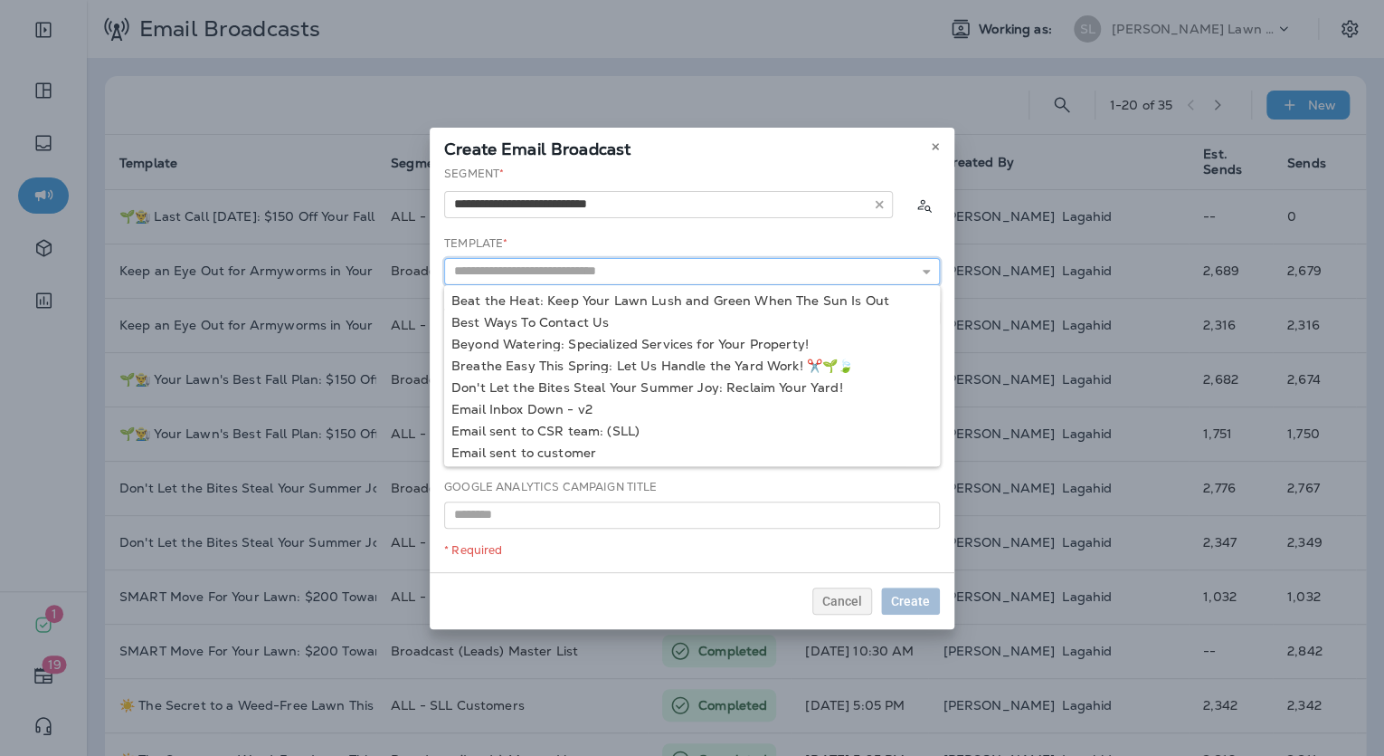
click at [639, 275] on input "text" at bounding box center [692, 271] width 496 height 27
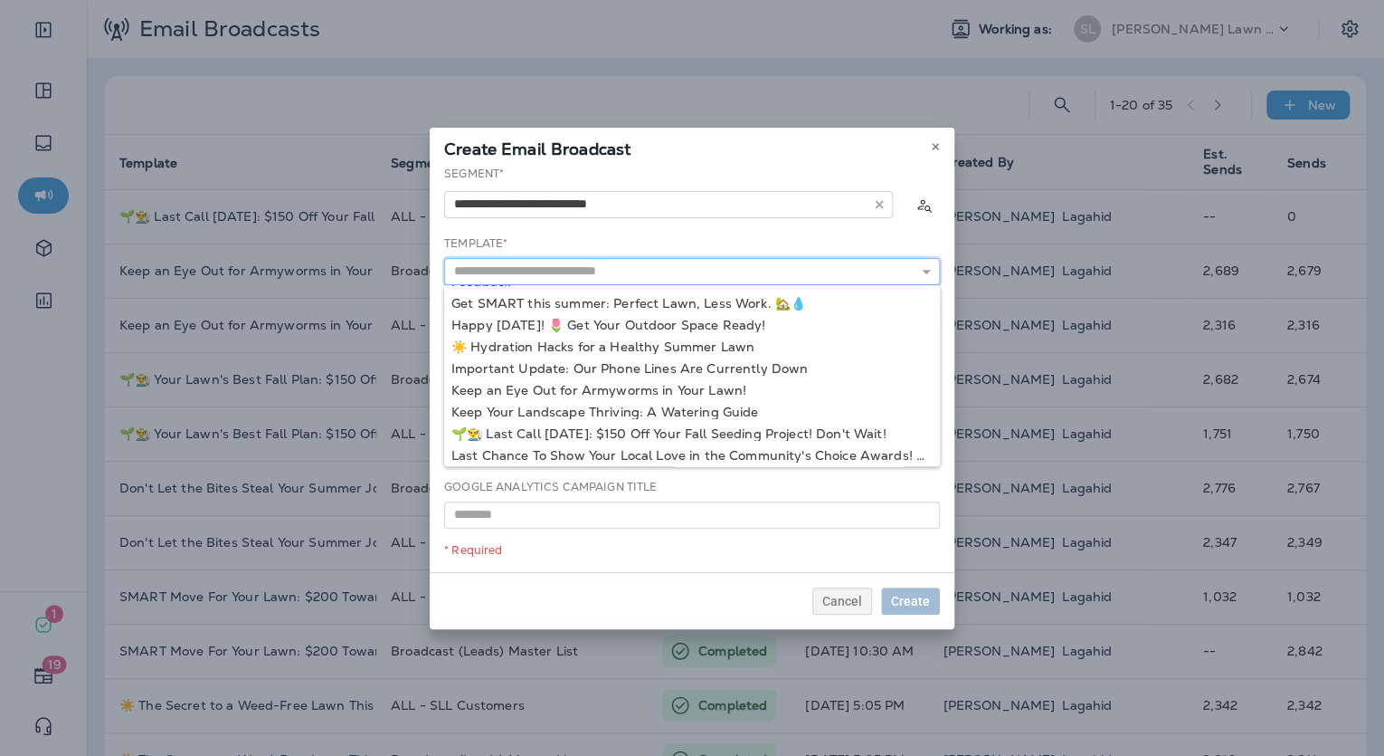
scroll to position [262, 0]
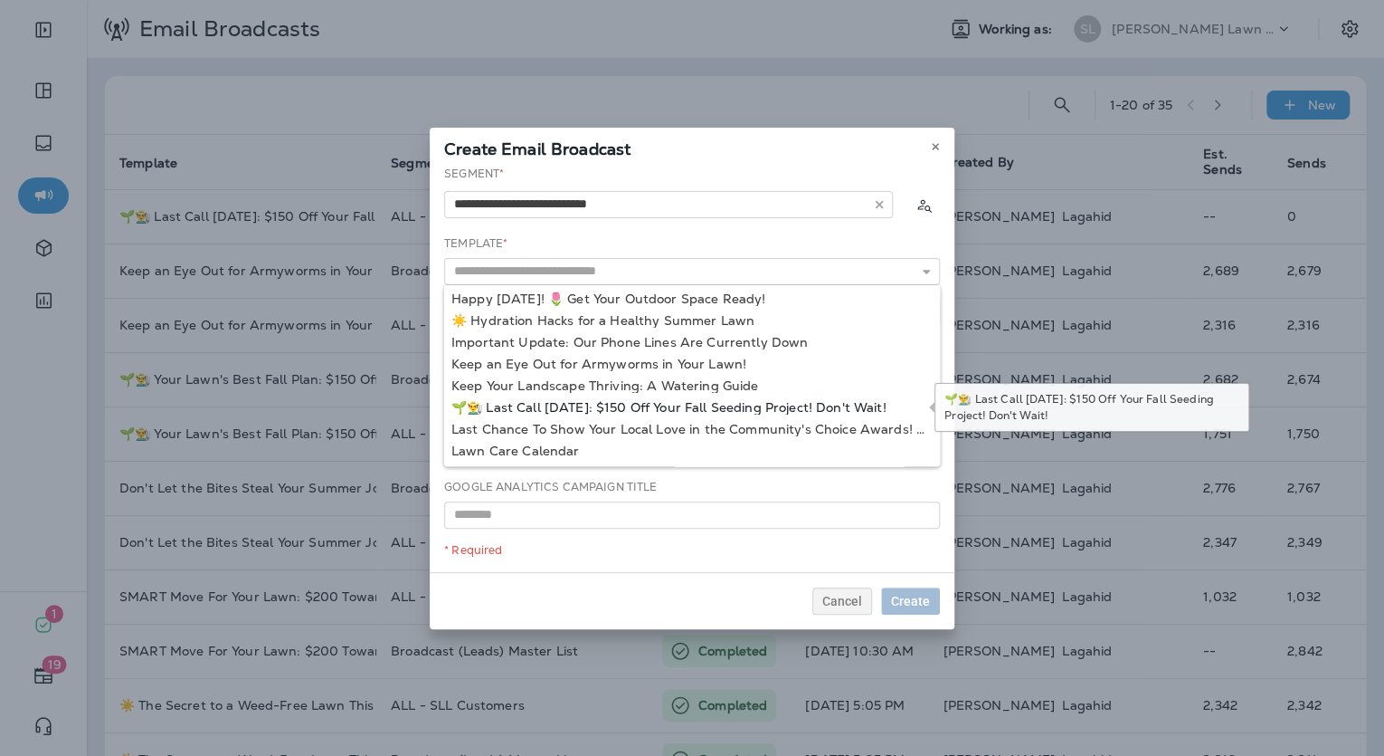
type input "**********"
click at [623, 403] on div "**********" at bounding box center [692, 369] width 525 height 406
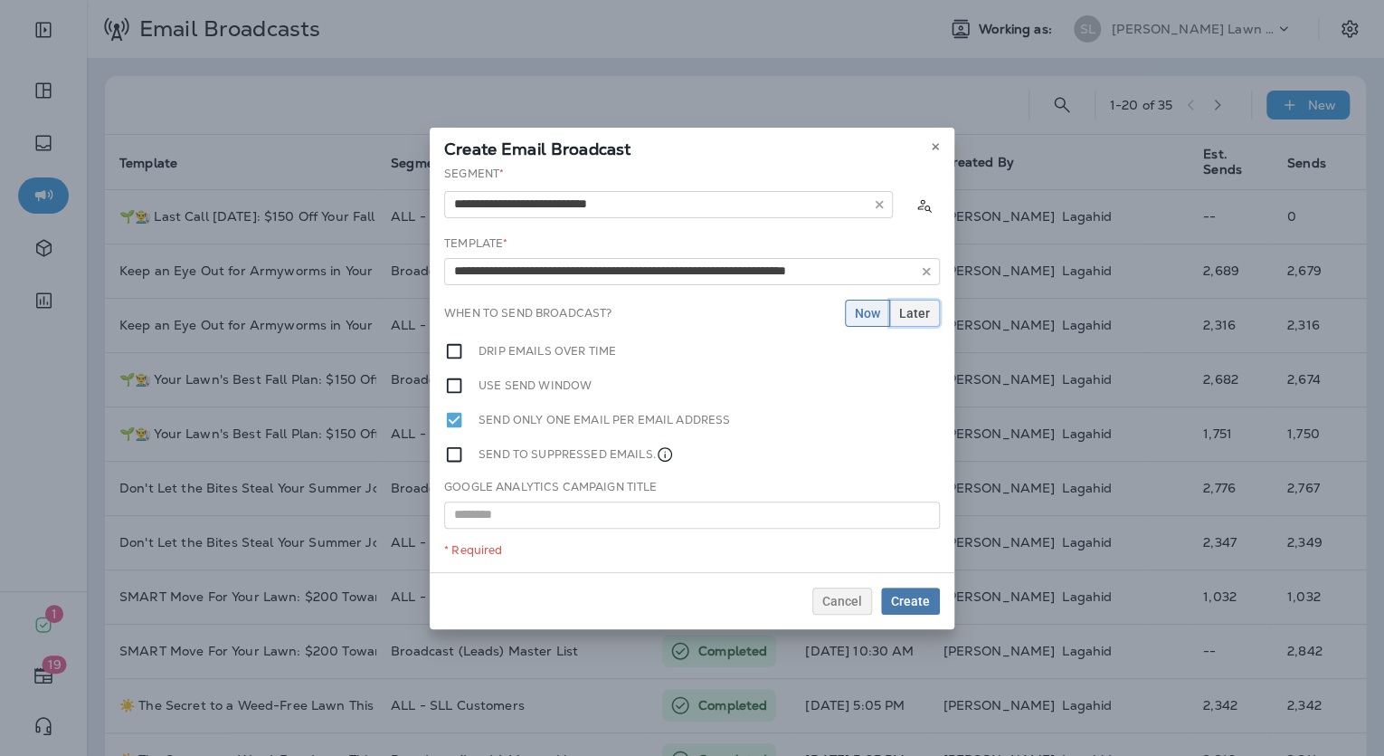
click at [896, 316] on button "Later" at bounding box center [915, 313] width 51 height 27
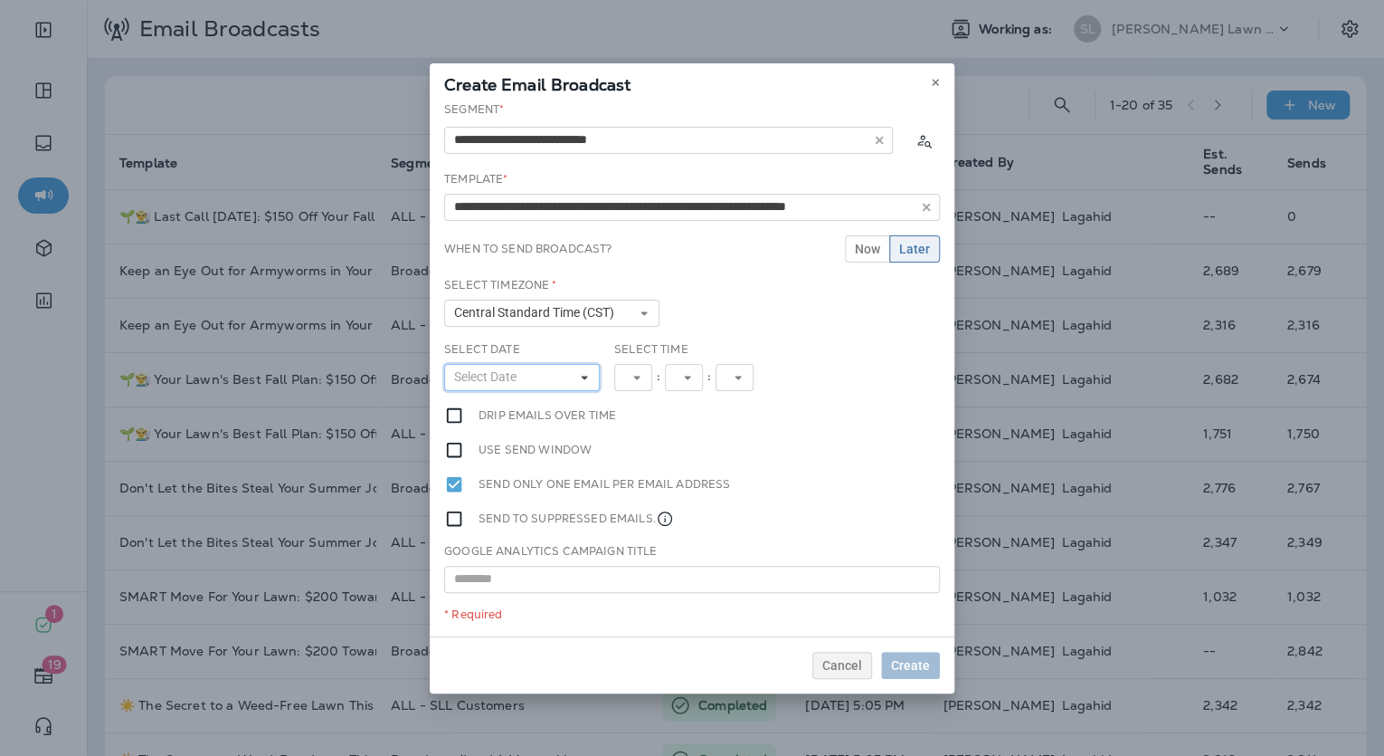
click at [583, 377] on use at bounding box center [584, 378] width 6 height 4
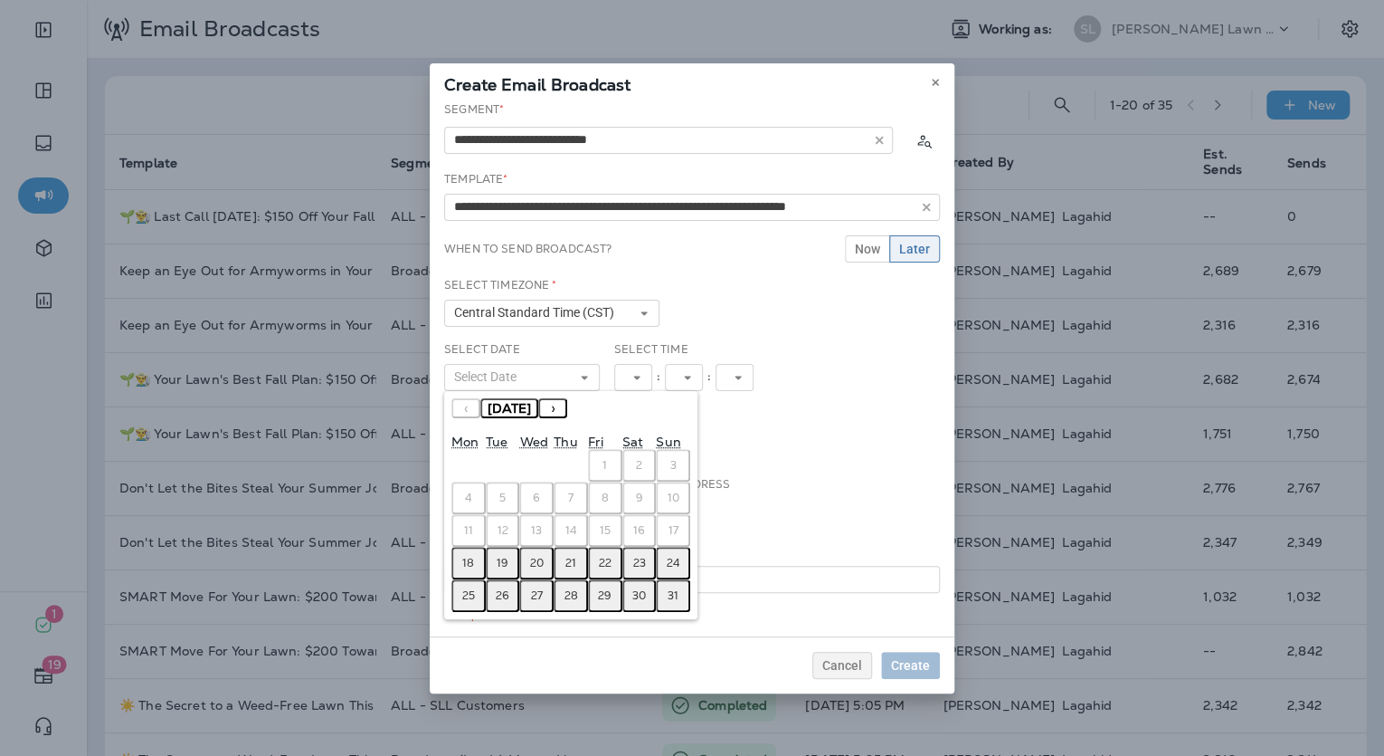
click at [472, 556] on abbr "18" at bounding box center [468, 563] width 12 height 14
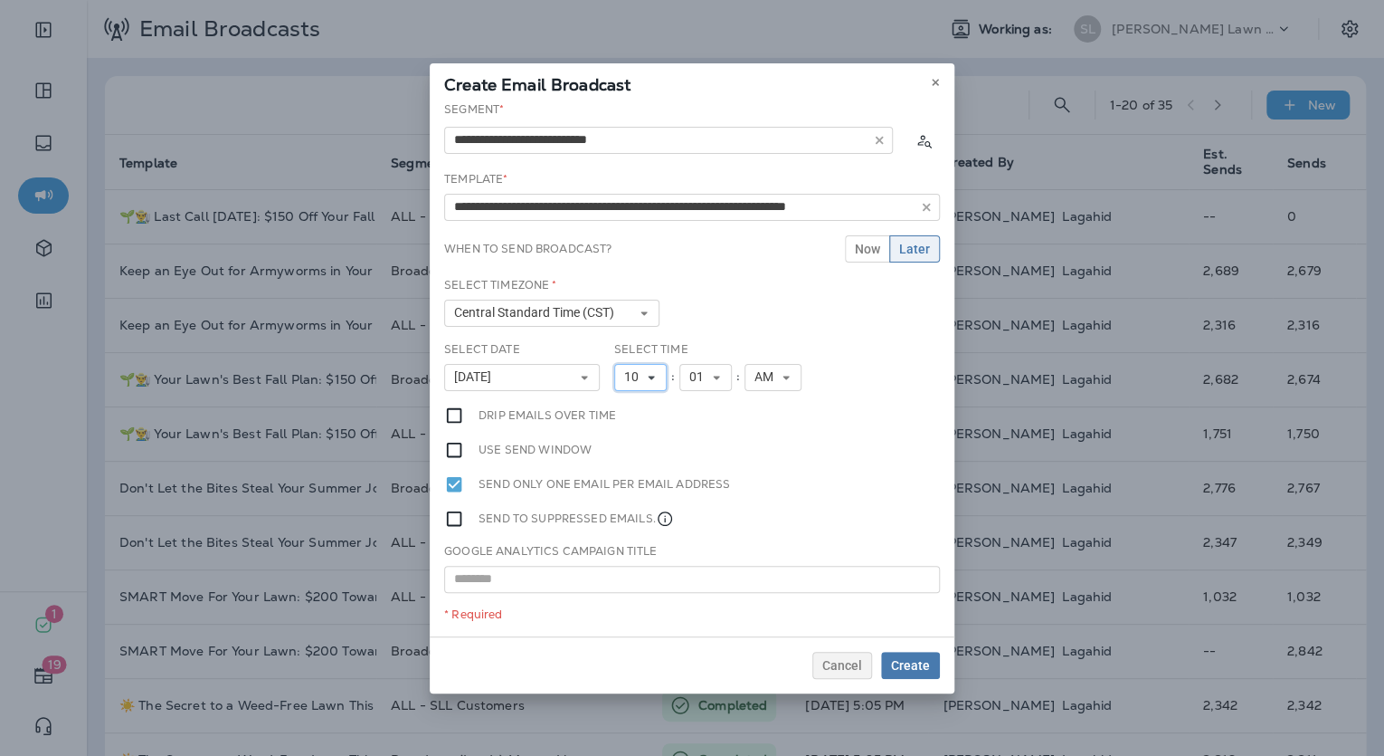
click at [643, 372] on span "10" at bounding box center [635, 376] width 22 height 15
click at [641, 409] on link "1" at bounding box center [640, 406] width 52 height 22
click at [701, 376] on span "01" at bounding box center [693, 376] width 22 height 15
click at [699, 402] on link "00" at bounding box center [698, 406] width 52 height 22
click at [747, 380] on span "AM" at bounding box center [760, 376] width 26 height 15
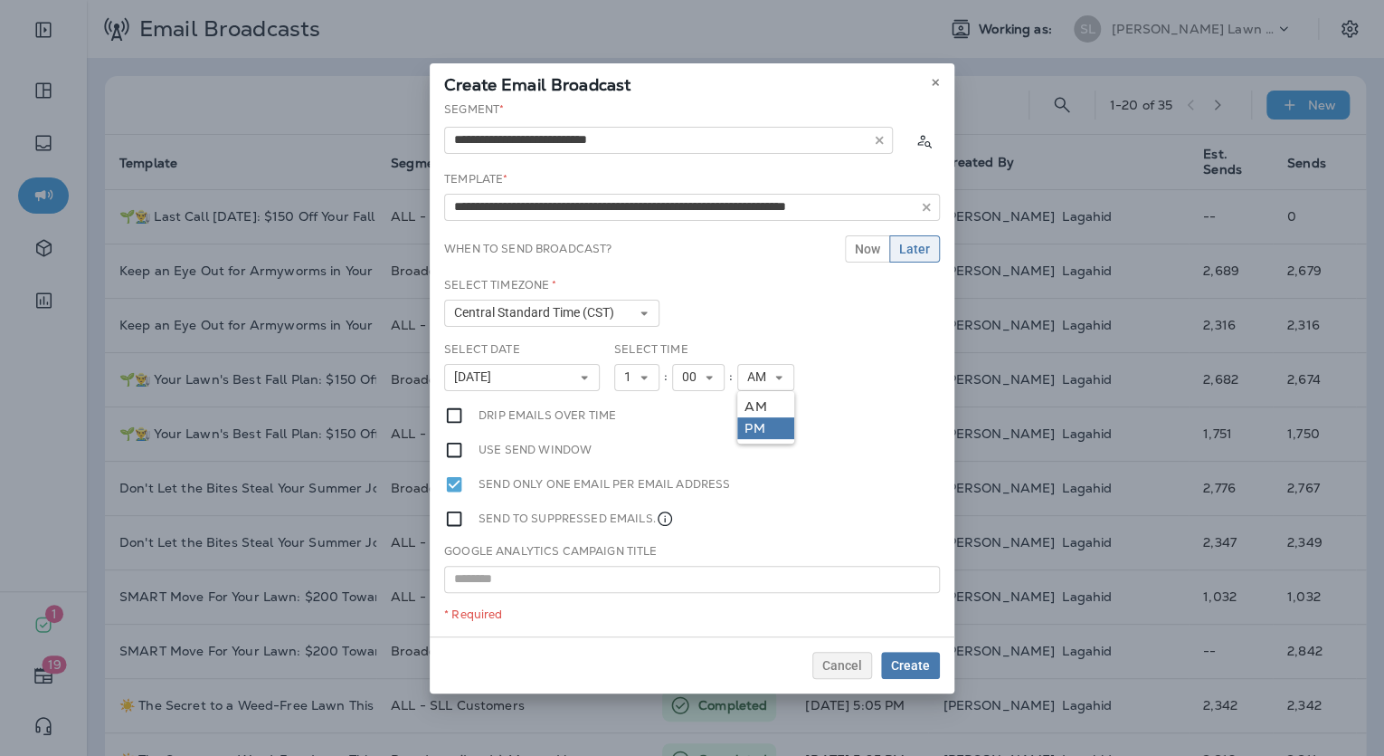
click at [764, 430] on link "PM" at bounding box center [765, 428] width 57 height 22
click at [904, 662] on span "Create" at bounding box center [910, 665] width 39 height 13
